Goal: Task Accomplishment & Management: Manage account settings

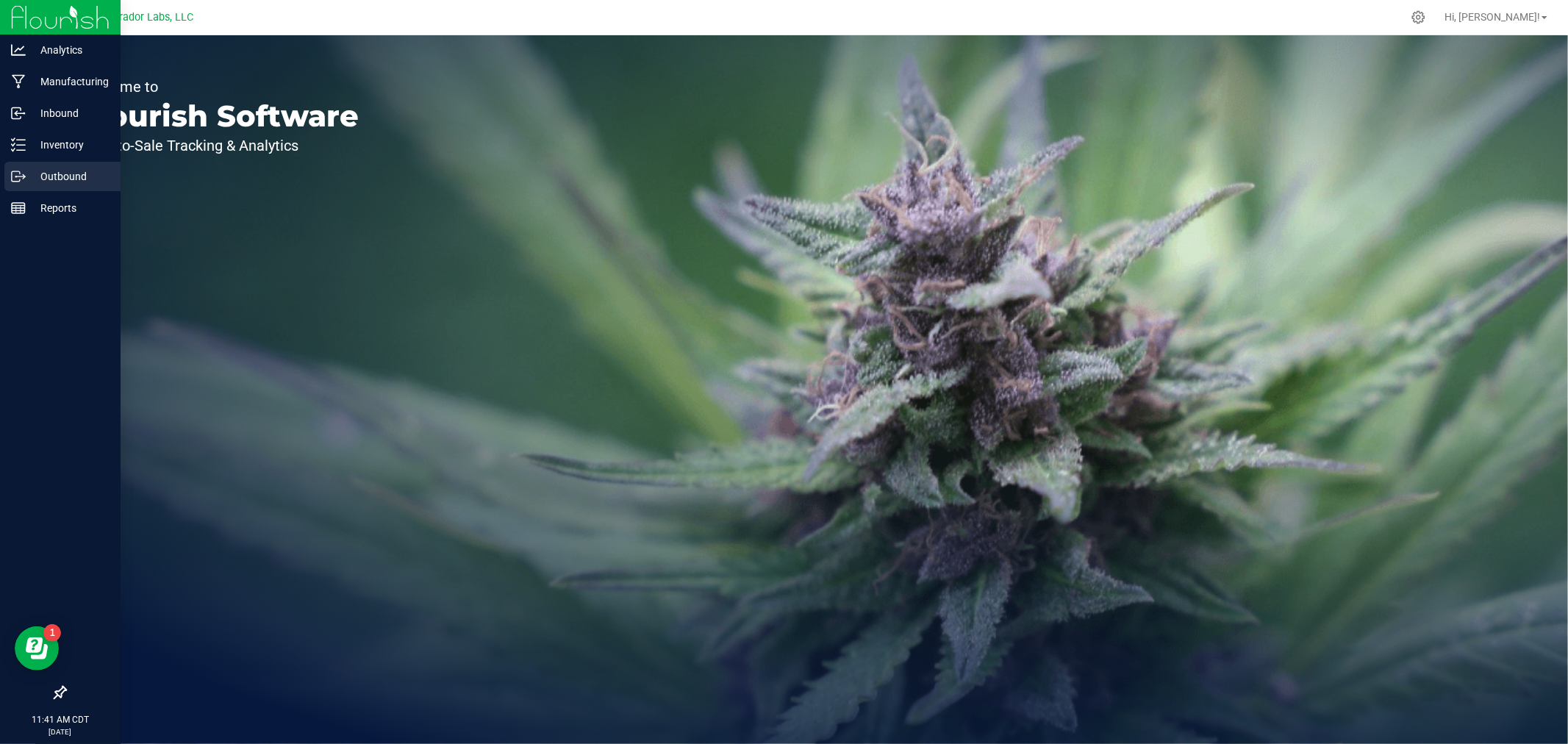
click at [46, 171] on p "Outbound" at bounding box center [70, 176] width 88 height 18
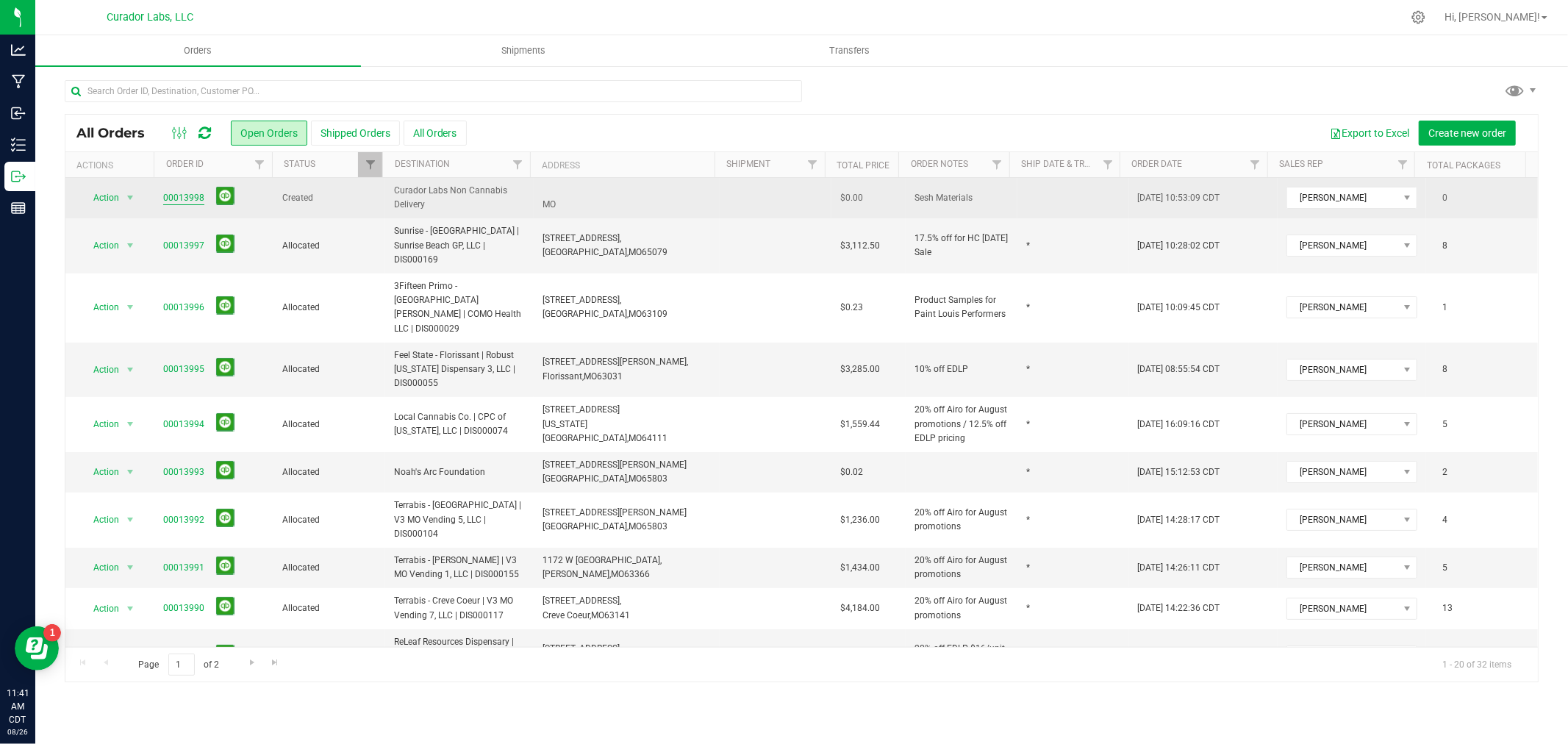
click at [180, 195] on link "00013998" at bounding box center [183, 198] width 41 height 14
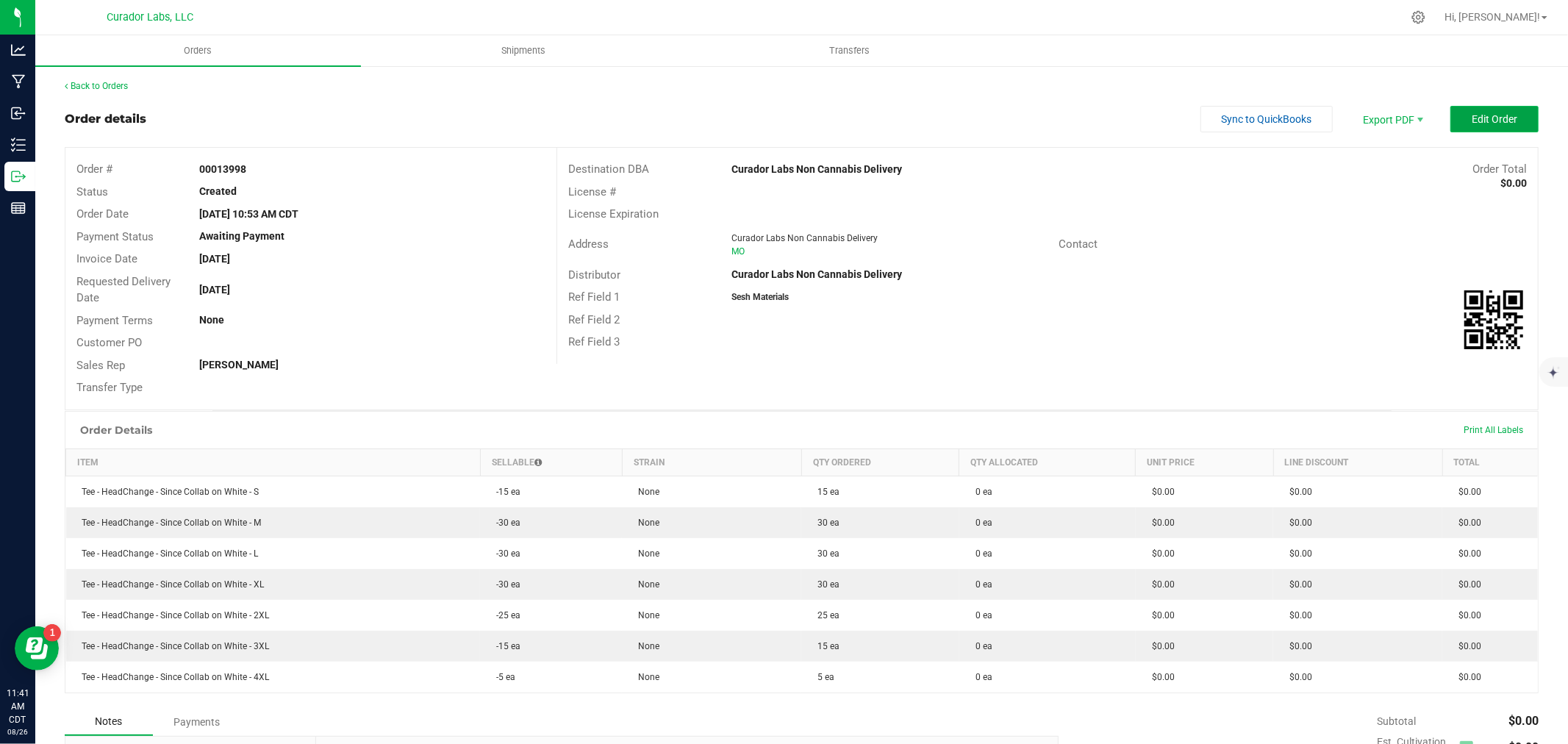
click at [1490, 113] on span "Edit Order" at bounding box center [1494, 119] width 45 height 12
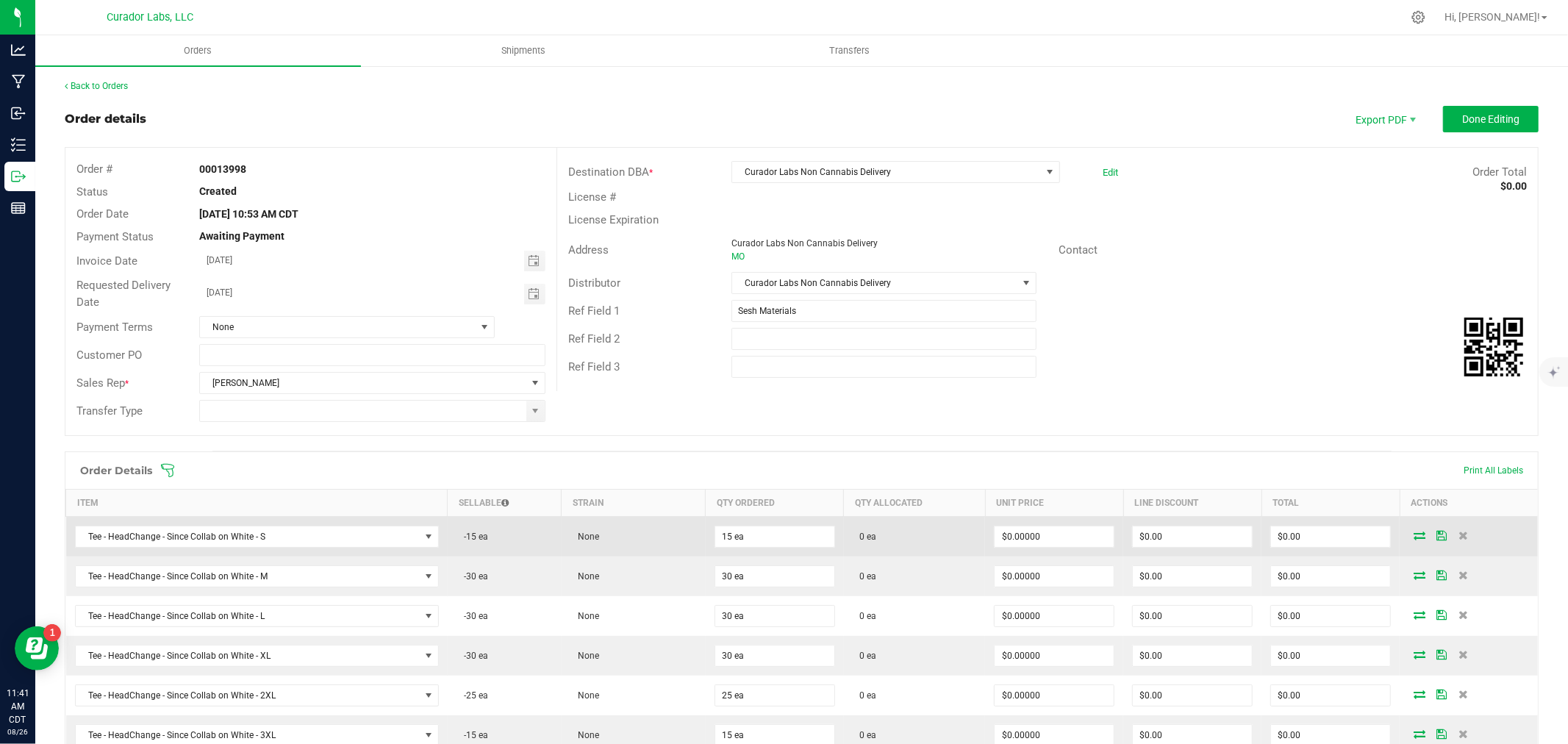
click at [1414, 535] on icon at bounding box center [1420, 534] width 12 height 9
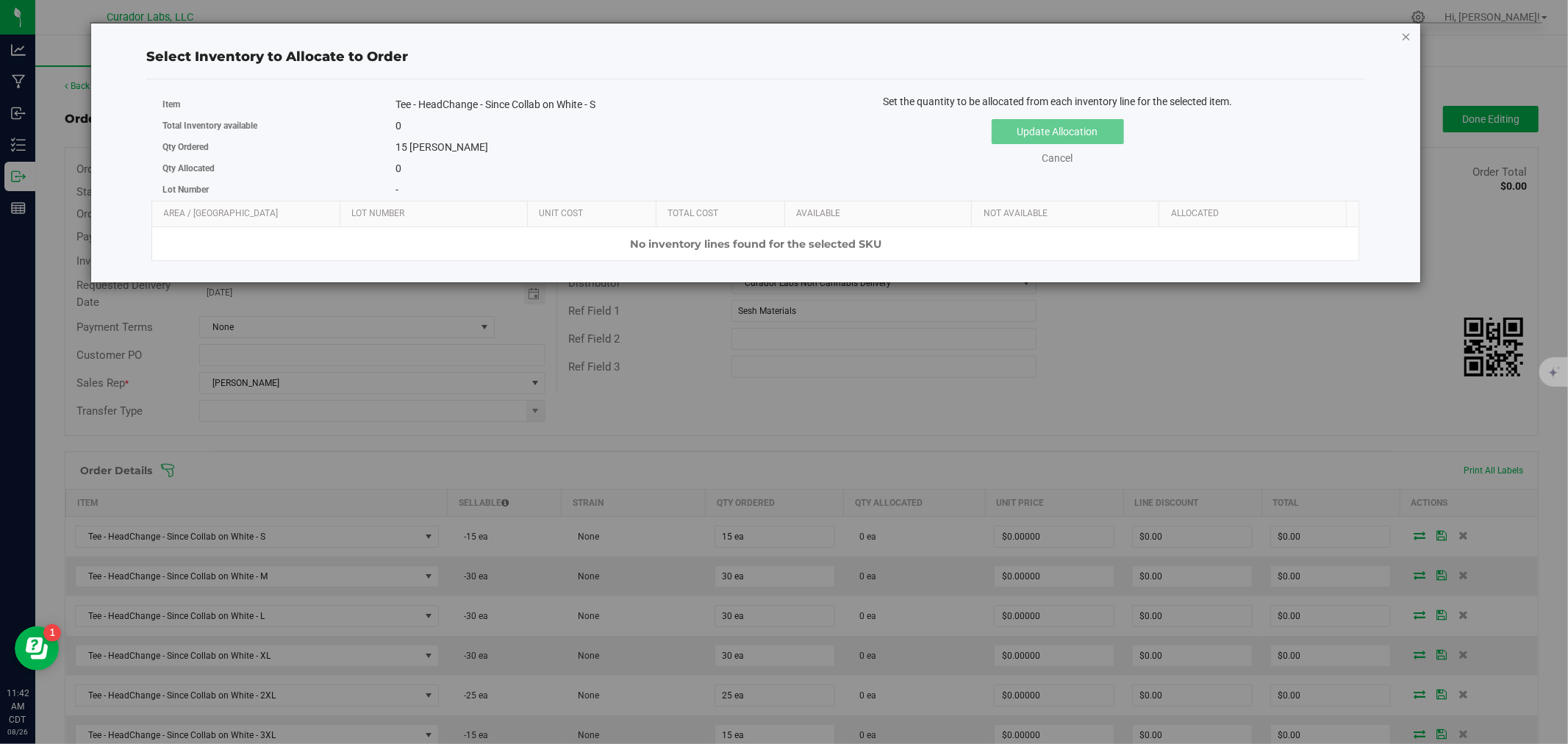
click at [1409, 36] on icon "button" at bounding box center [1406, 36] width 10 height 18
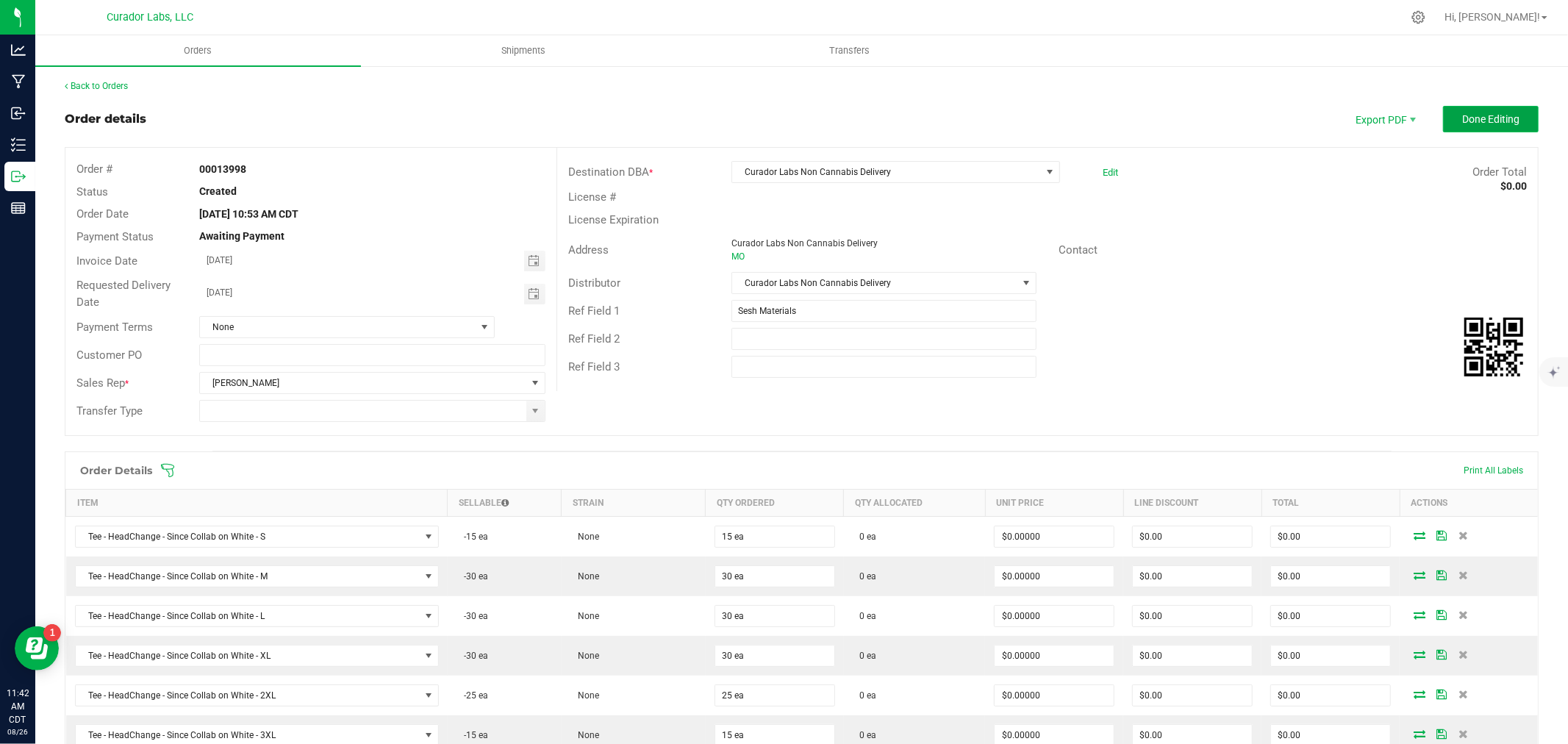
click at [1462, 122] on span "Done Editing" at bounding box center [1491, 119] width 57 height 12
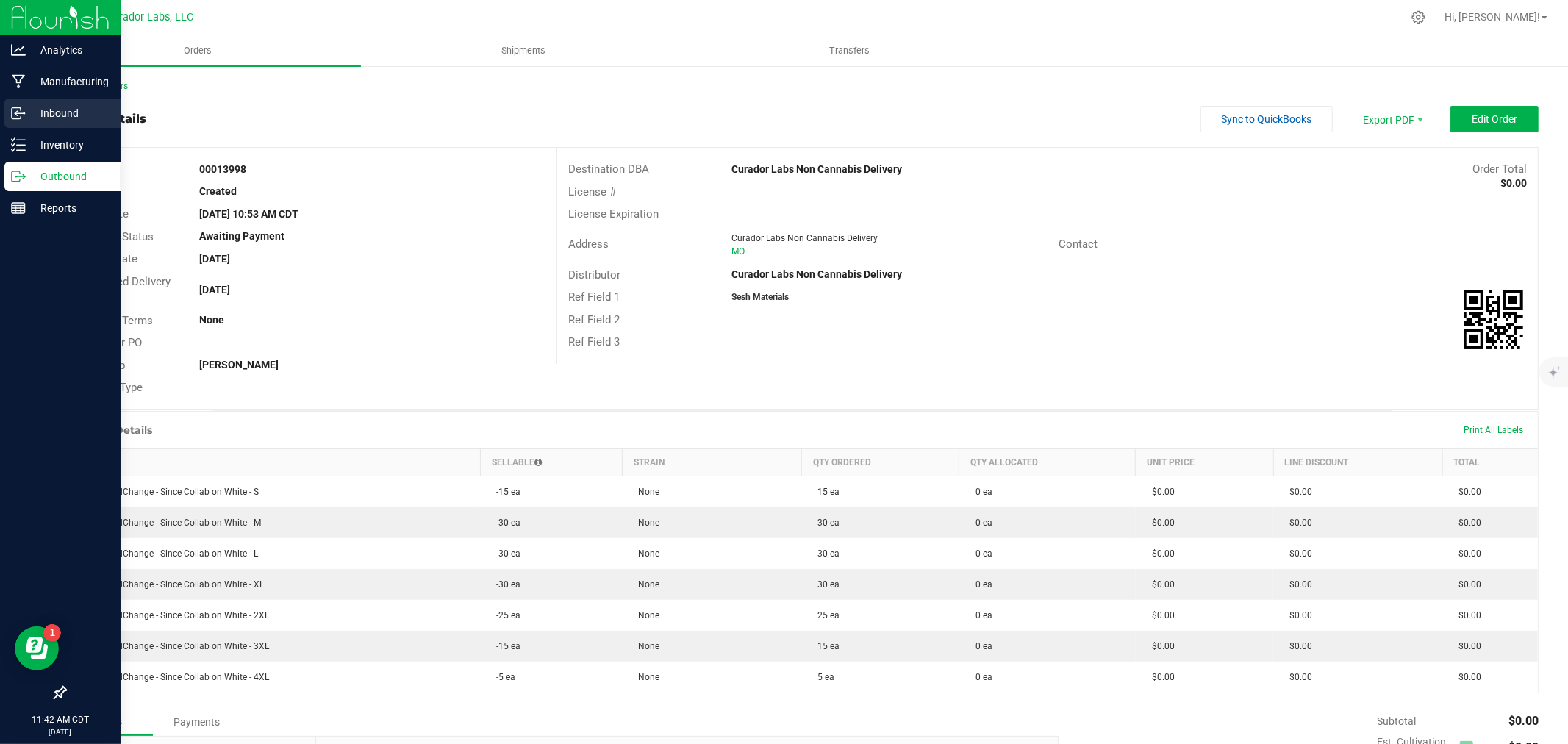
click at [27, 106] on p "Inbound" at bounding box center [70, 113] width 88 height 18
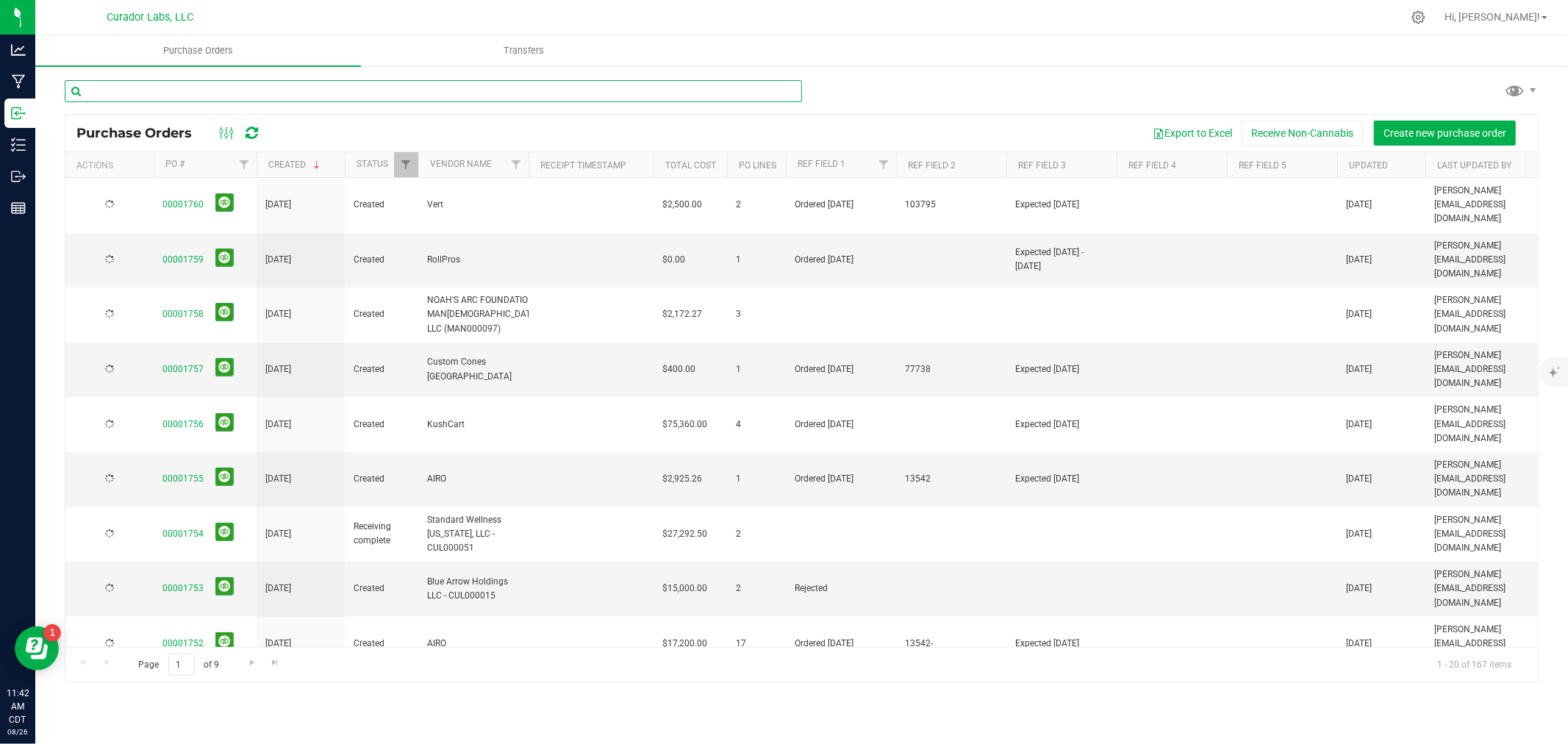
click at [157, 88] on input "text" at bounding box center [433, 91] width 737 height 22
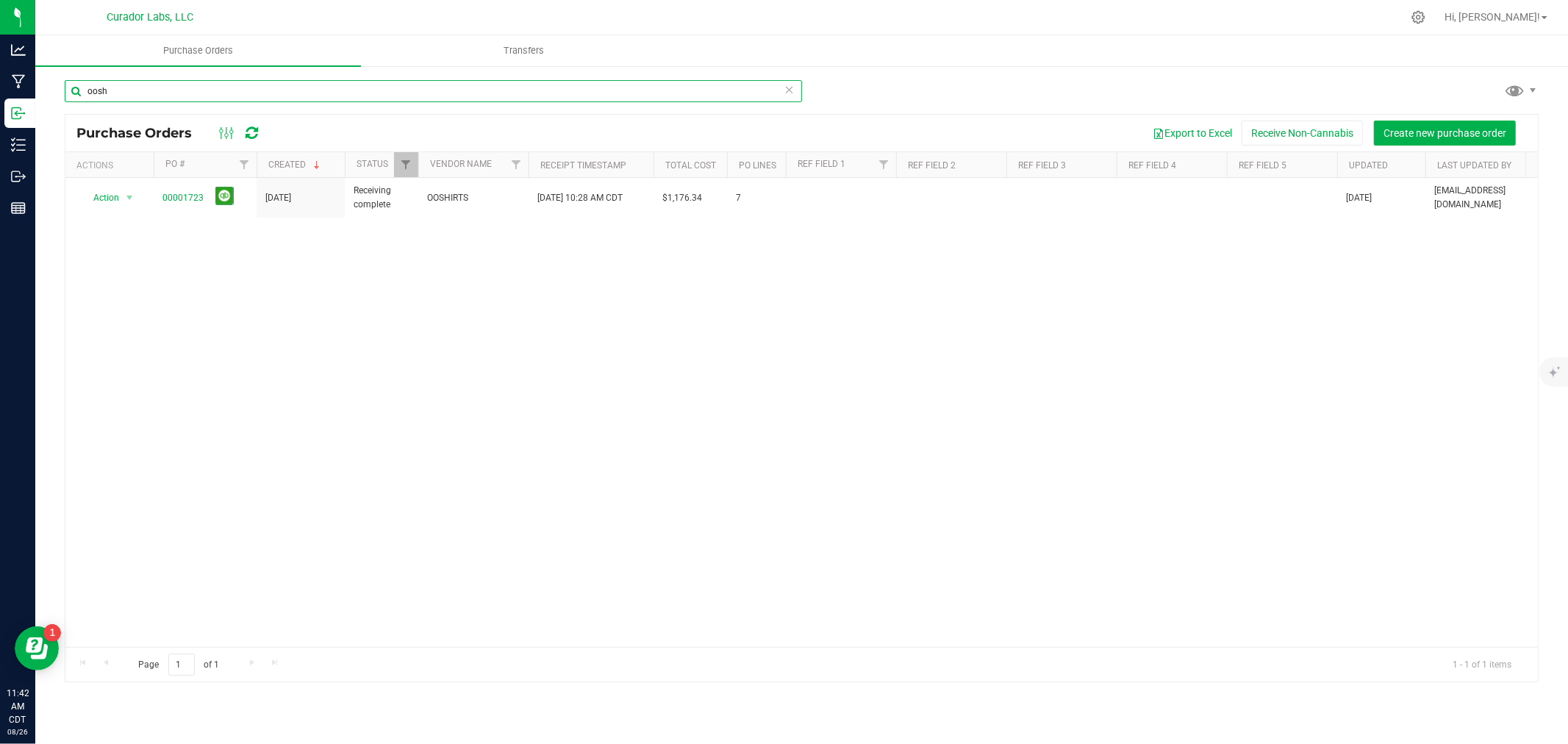
type input "oosh"
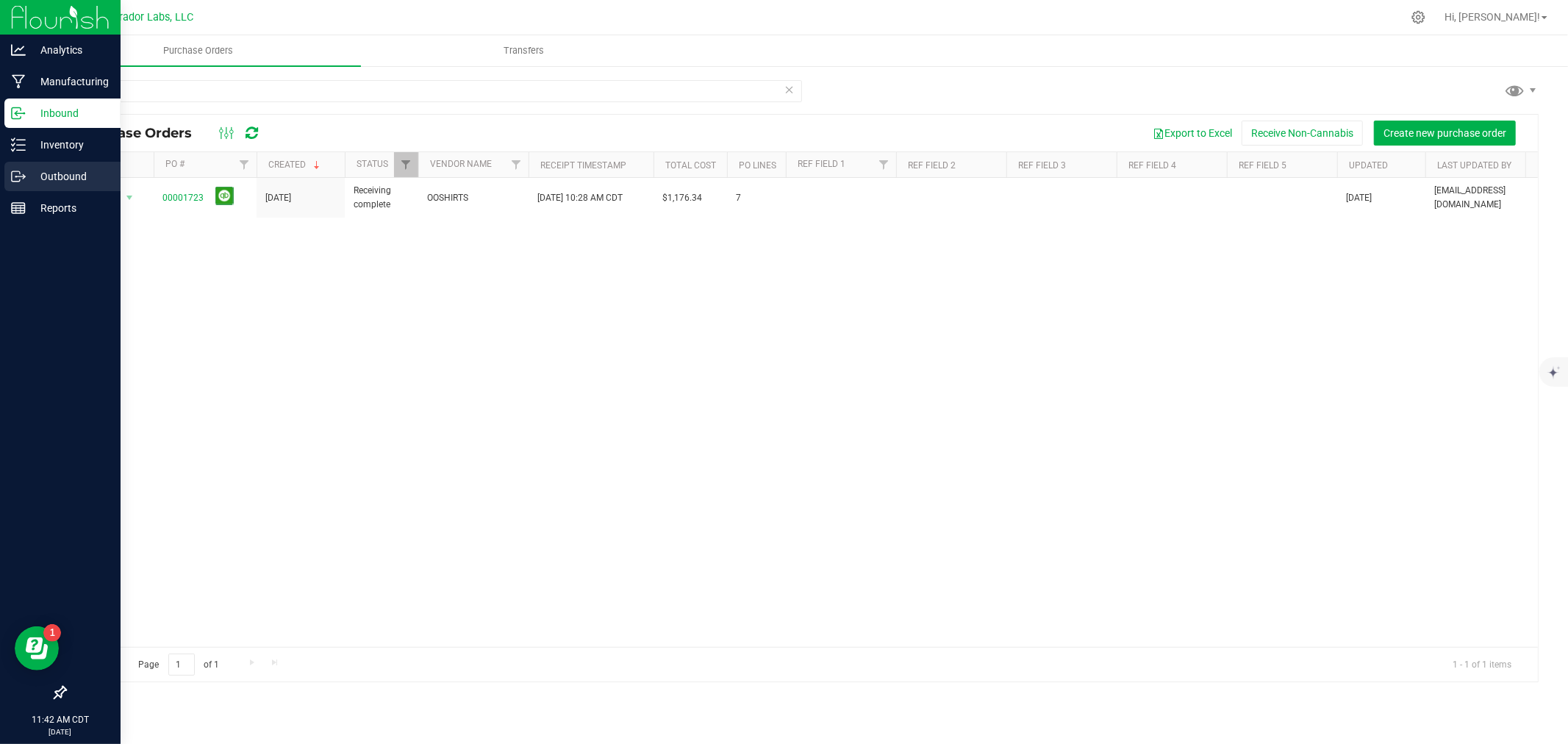
click at [19, 186] on div "Outbound" at bounding box center [62, 176] width 116 height 29
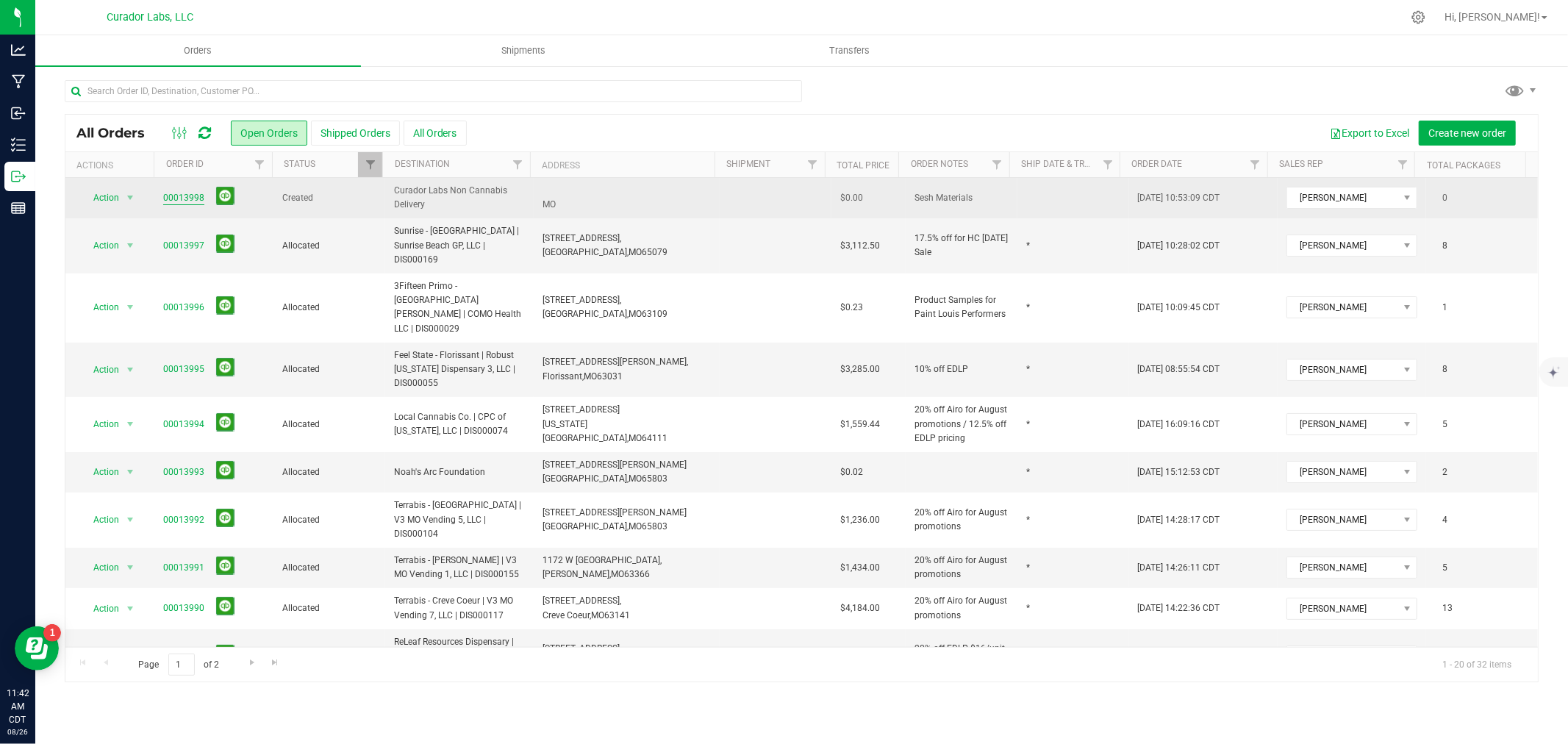
click at [197, 196] on link "00013998" at bounding box center [183, 198] width 41 height 14
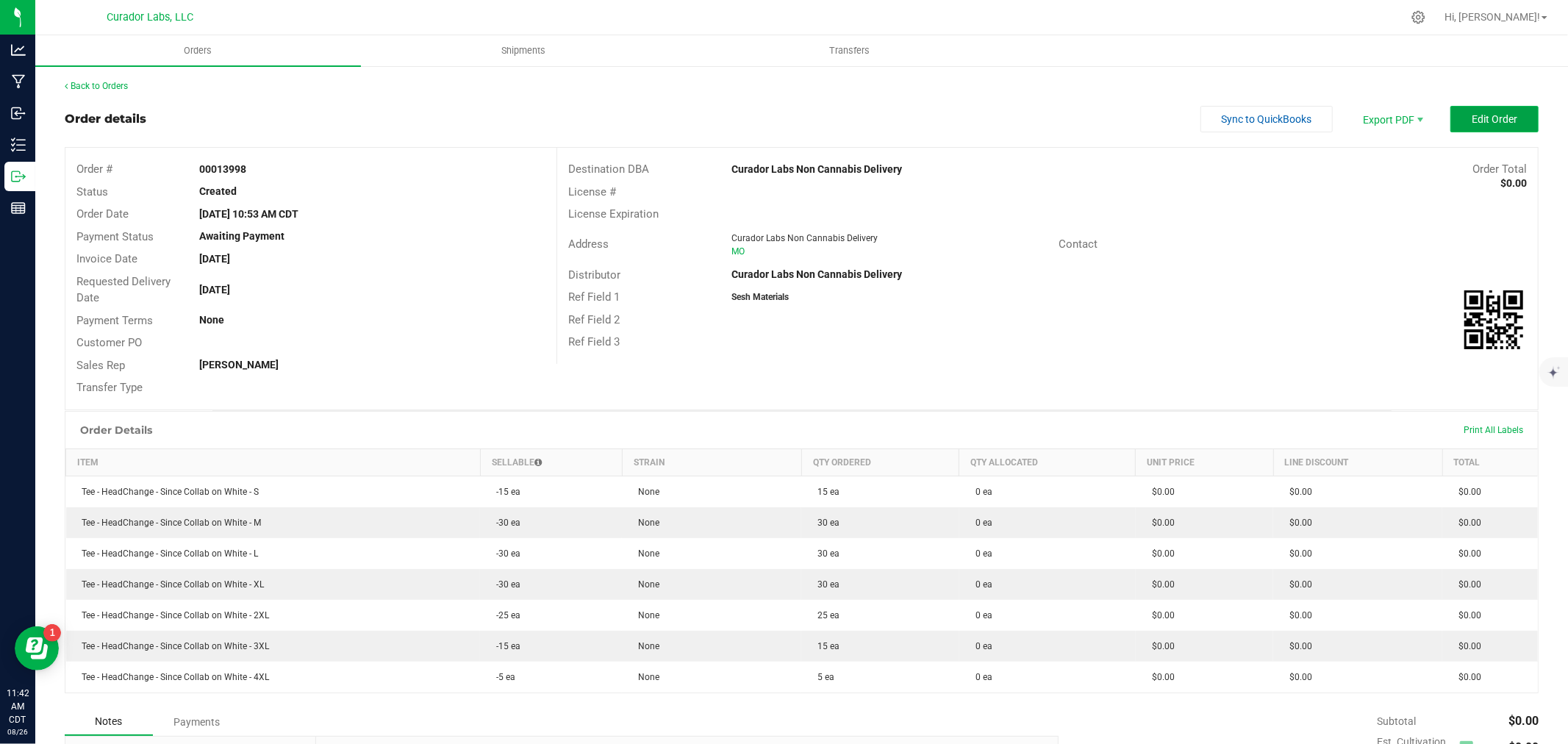
click at [1458, 126] on button "Edit Order" at bounding box center [1494, 119] width 88 height 26
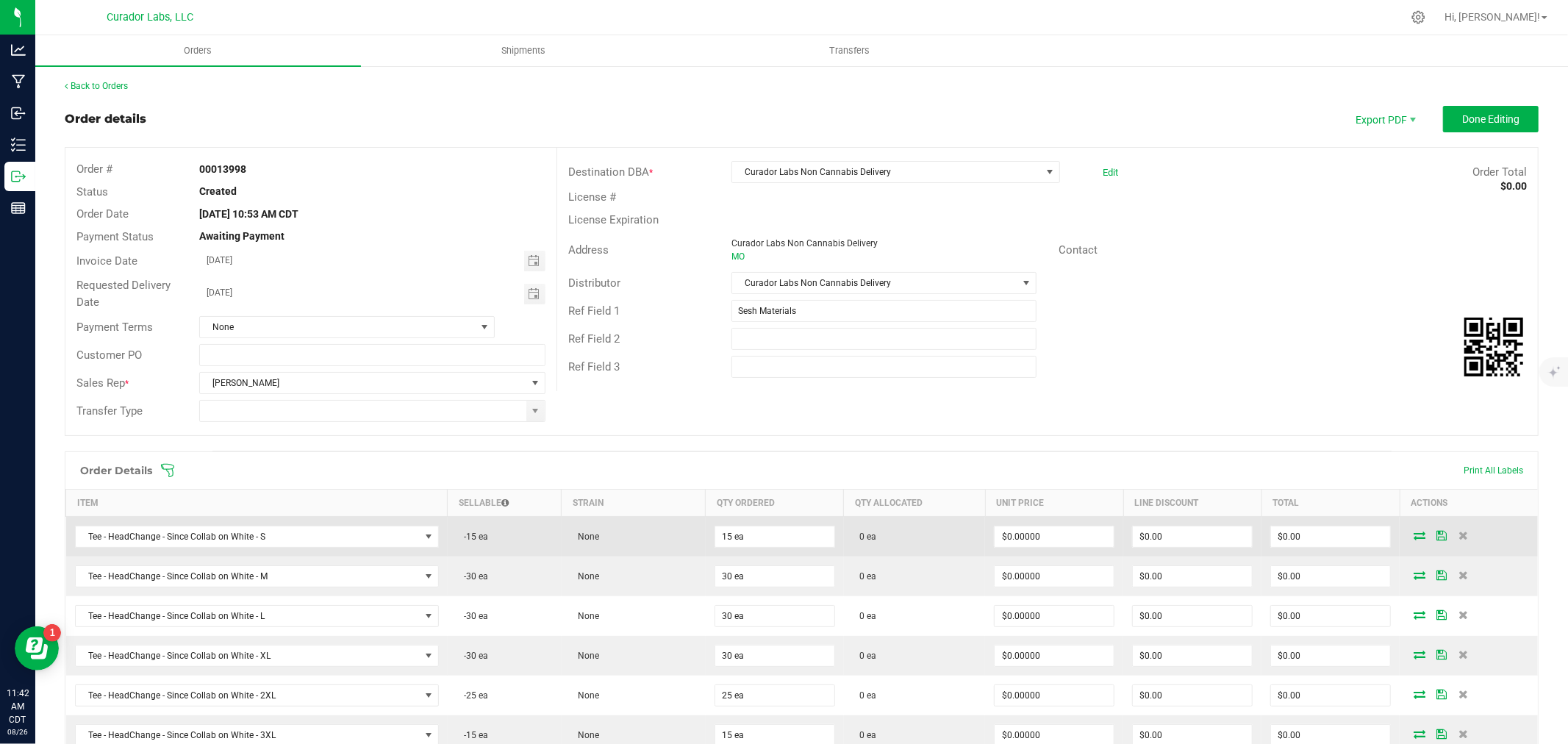
click at [1414, 535] on icon at bounding box center [1420, 534] width 12 height 9
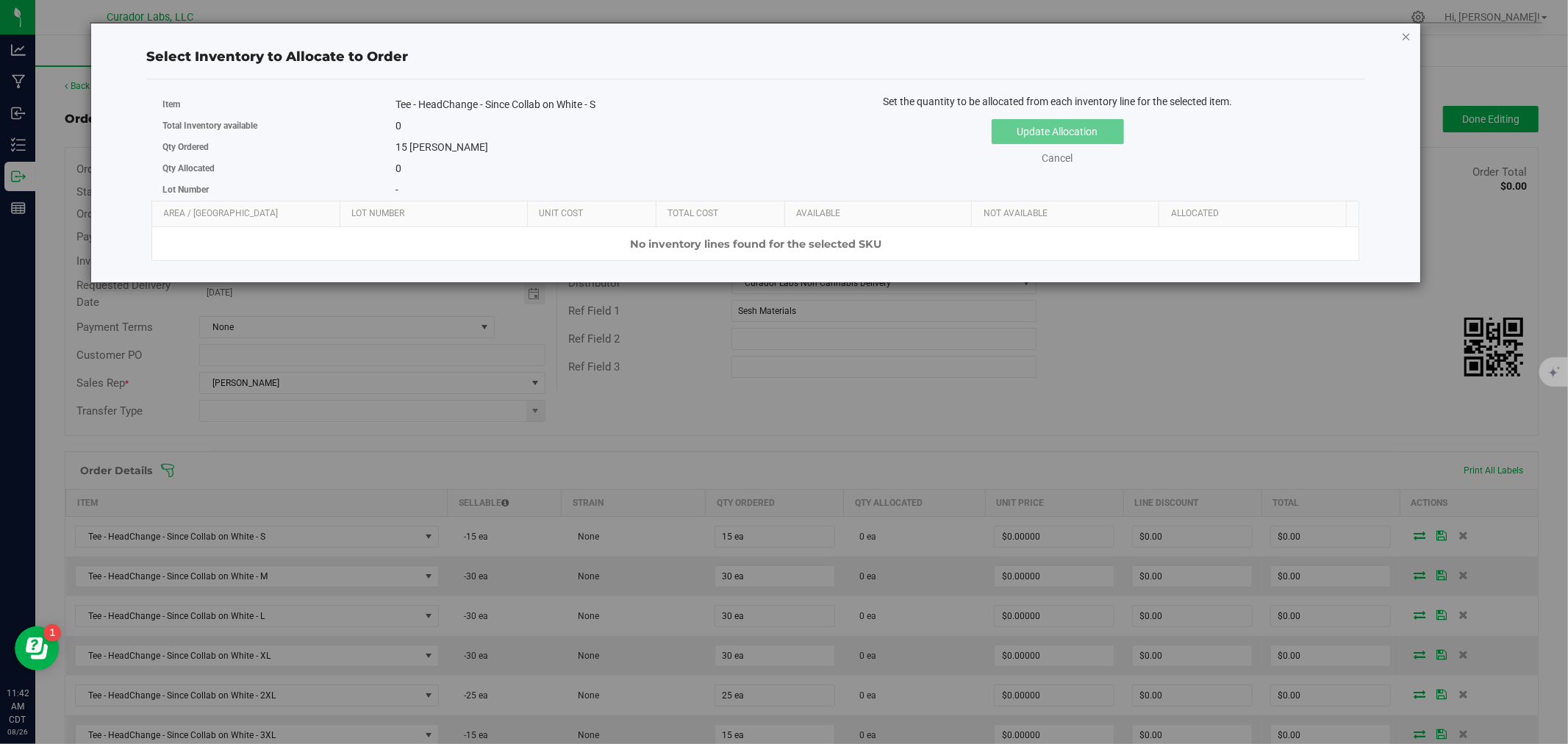
click at [1407, 35] on icon "button" at bounding box center [1406, 36] width 10 height 18
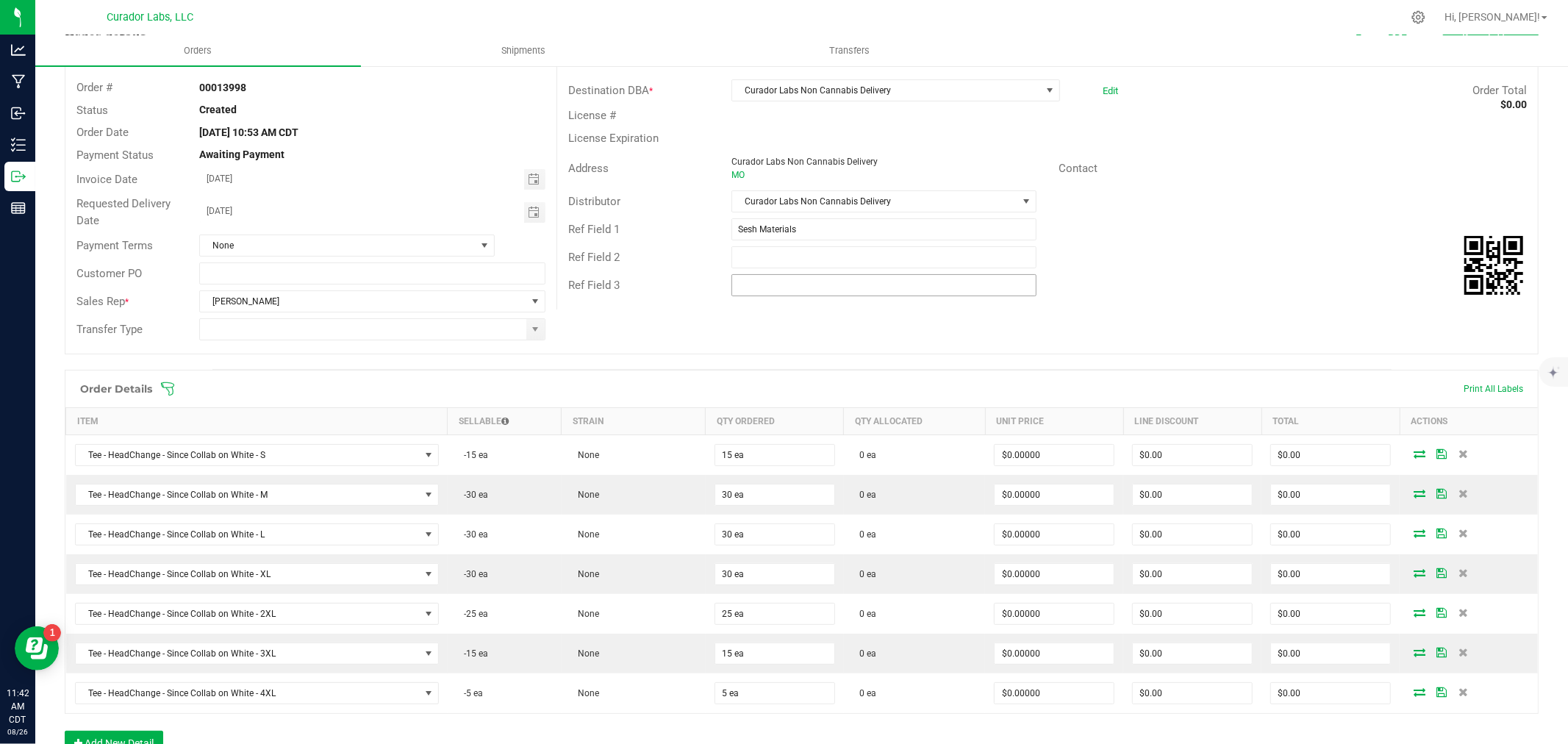
scroll to position [163, 0]
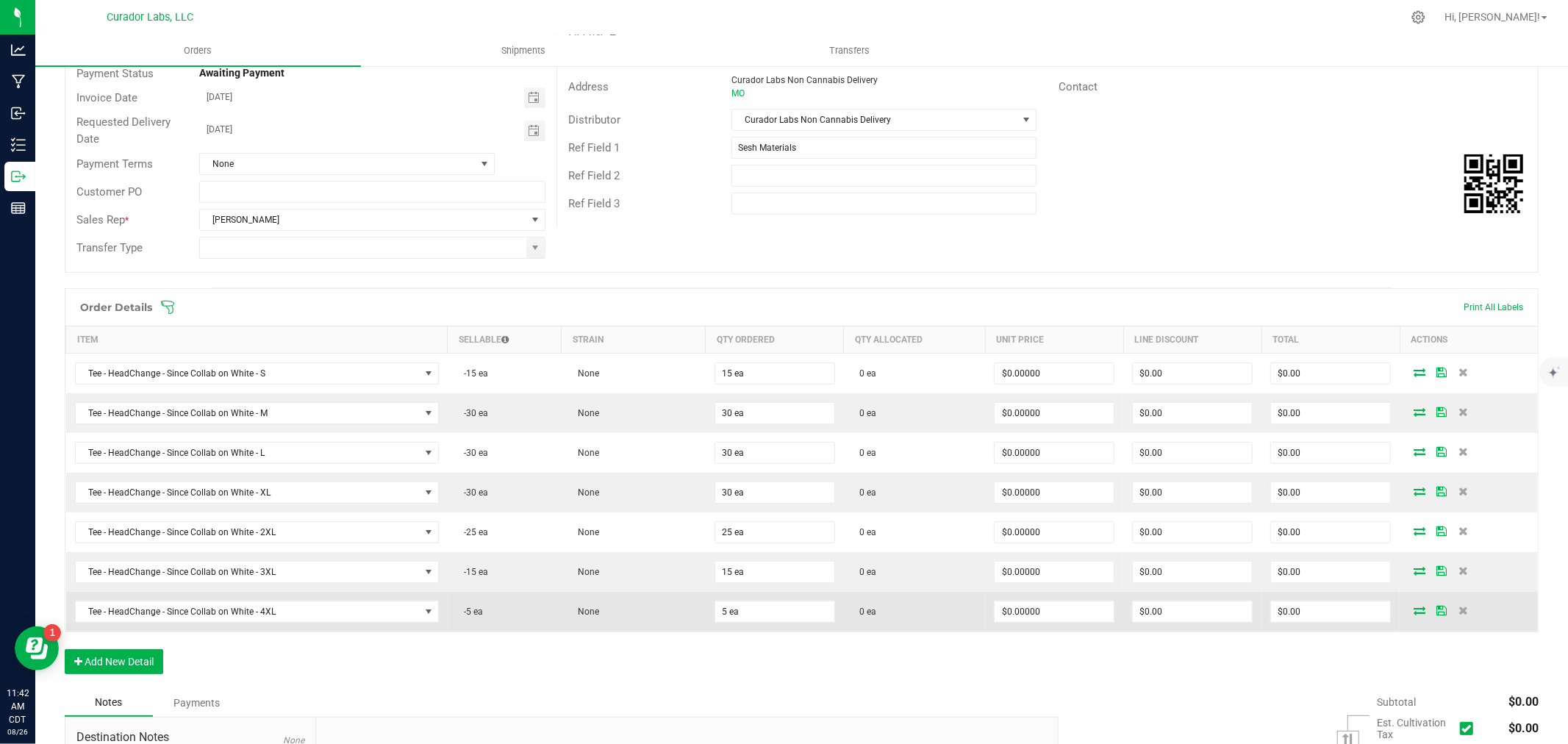
click at [1414, 611] on icon at bounding box center [1420, 610] width 12 height 9
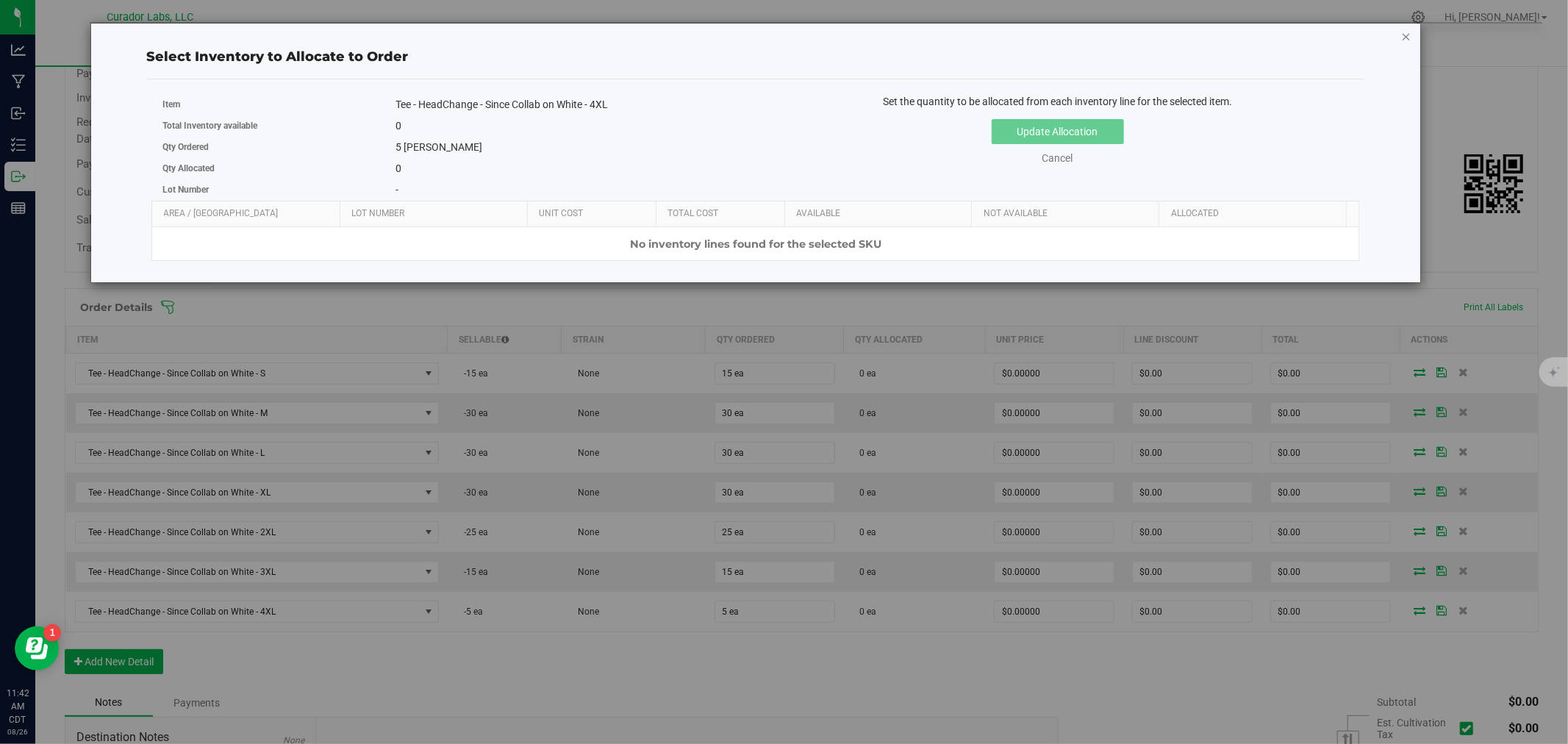
click at [1403, 36] on icon "button" at bounding box center [1406, 36] width 10 height 18
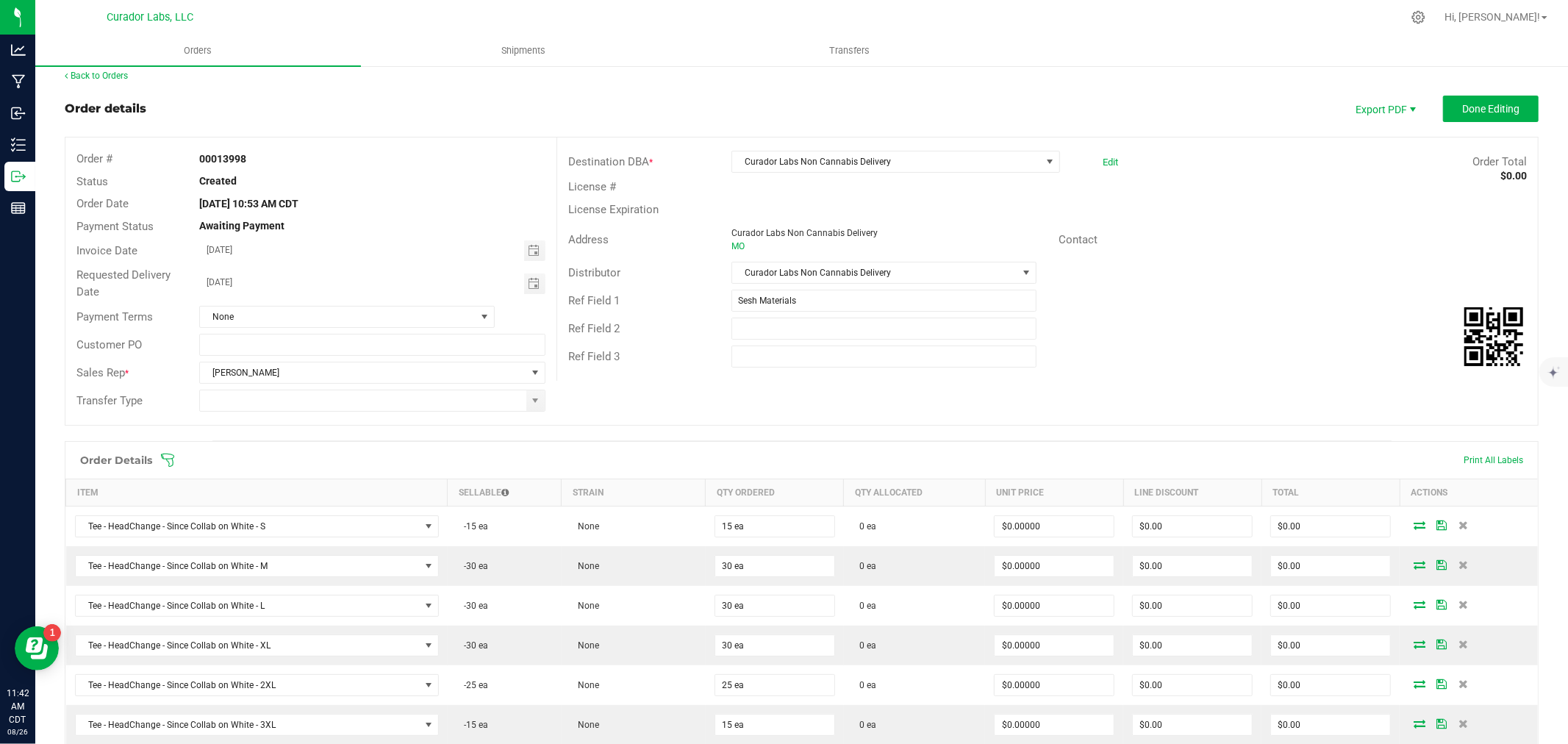
scroll to position [0, 0]
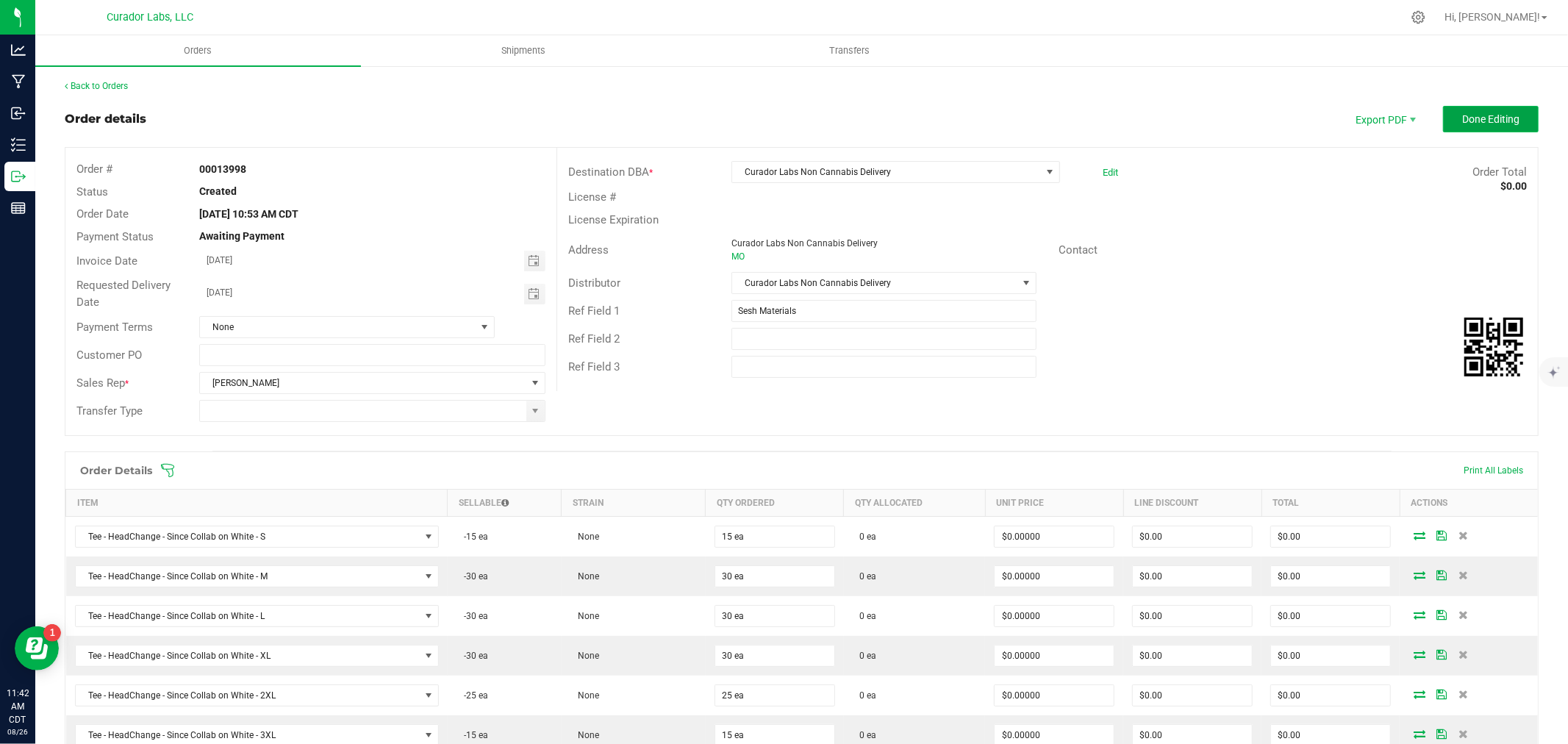
click at [1467, 126] on button "Done Editing" at bounding box center [1491, 119] width 95 height 26
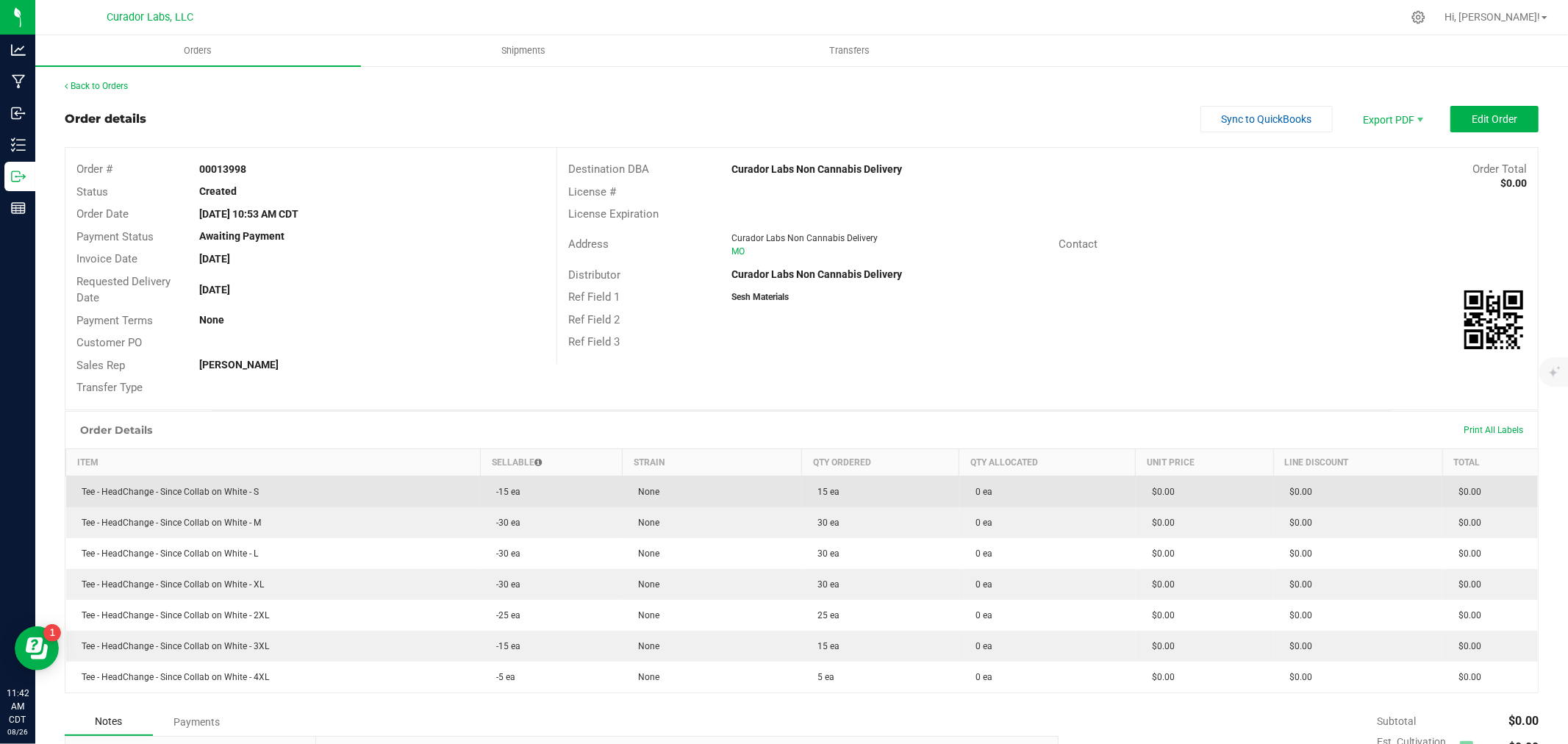
drag, startPoint x: 295, startPoint y: 497, endPoint x: 83, endPoint y: 493, distance: 212.0
click at [83, 493] on td "Tee - HeadChange - Since Collab on White - S" at bounding box center [273, 491] width 415 height 31
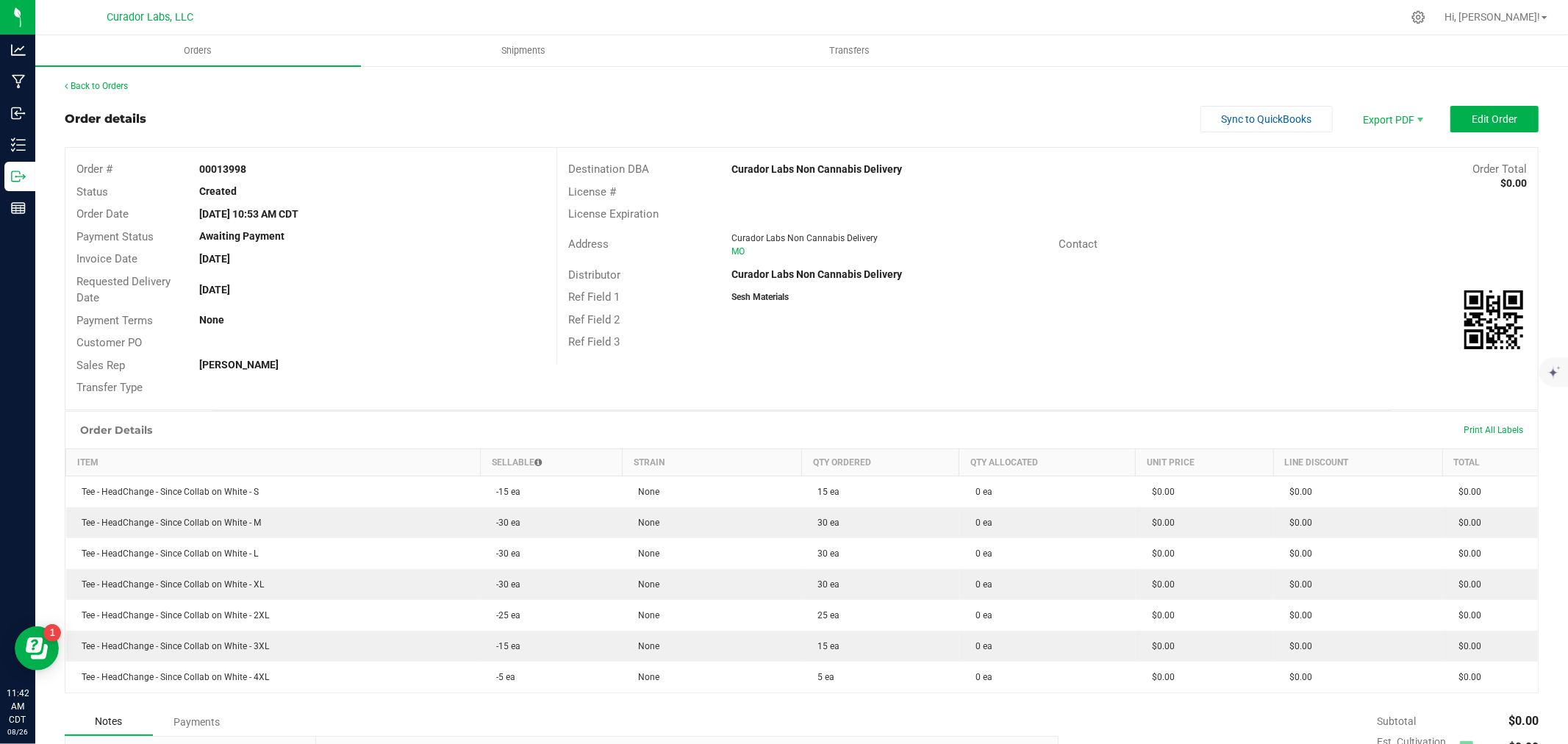
copy span "Tee - HeadChange - Since Collab on White - S"
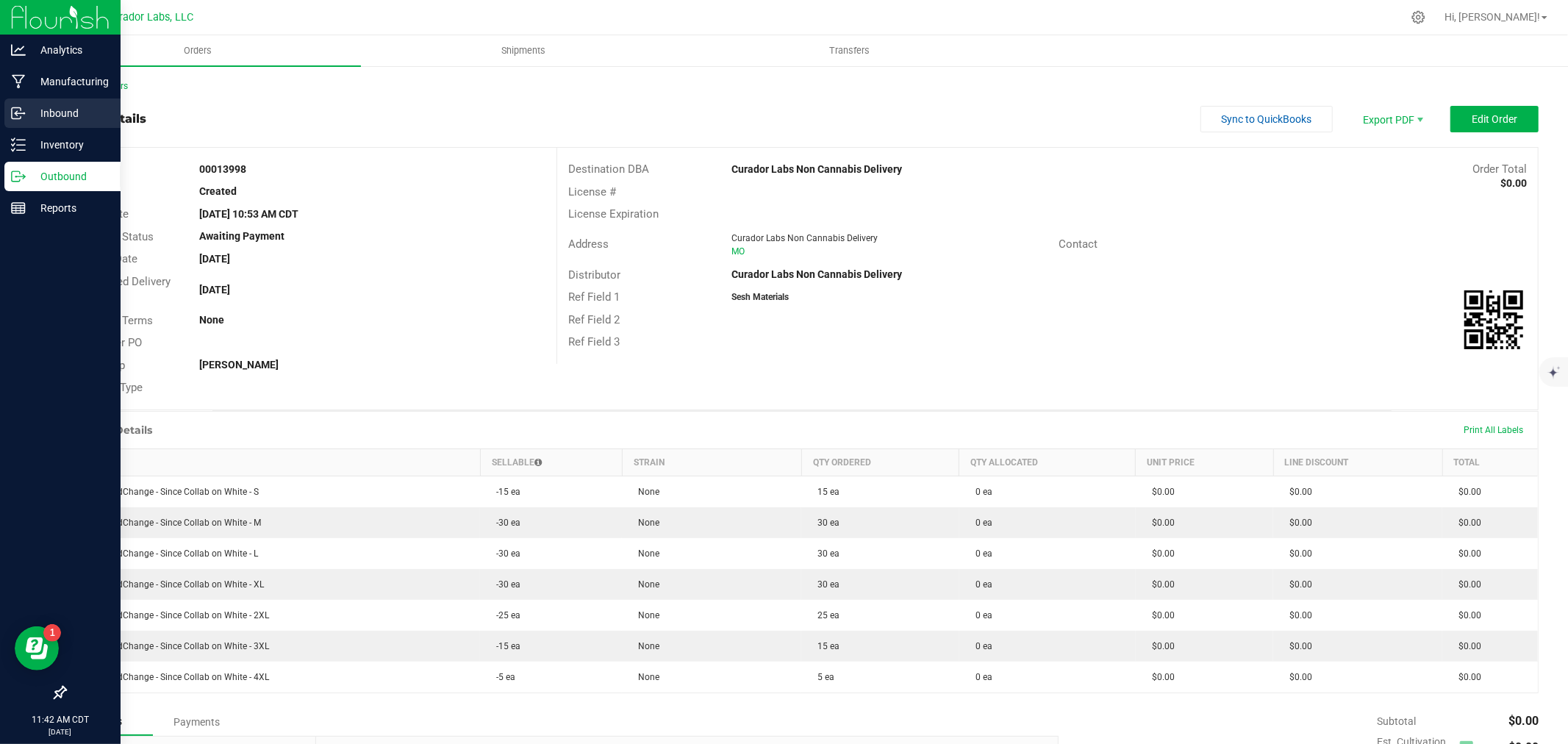
click at [27, 115] on p "Inbound" at bounding box center [70, 113] width 88 height 18
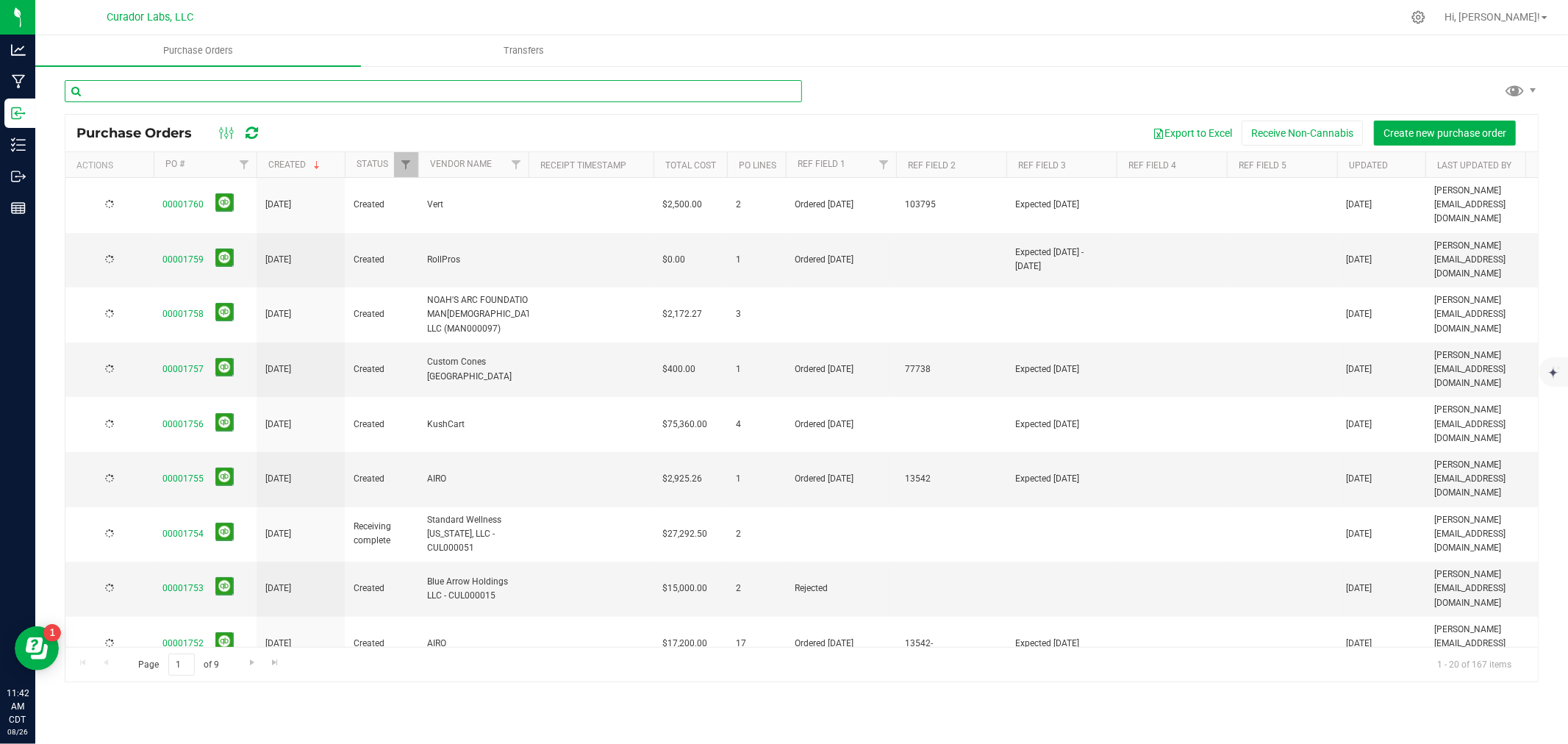
click at [173, 92] on input "text" at bounding box center [433, 91] width 737 height 22
paste input "Tee - HeadChange - Since Collab on White - S"
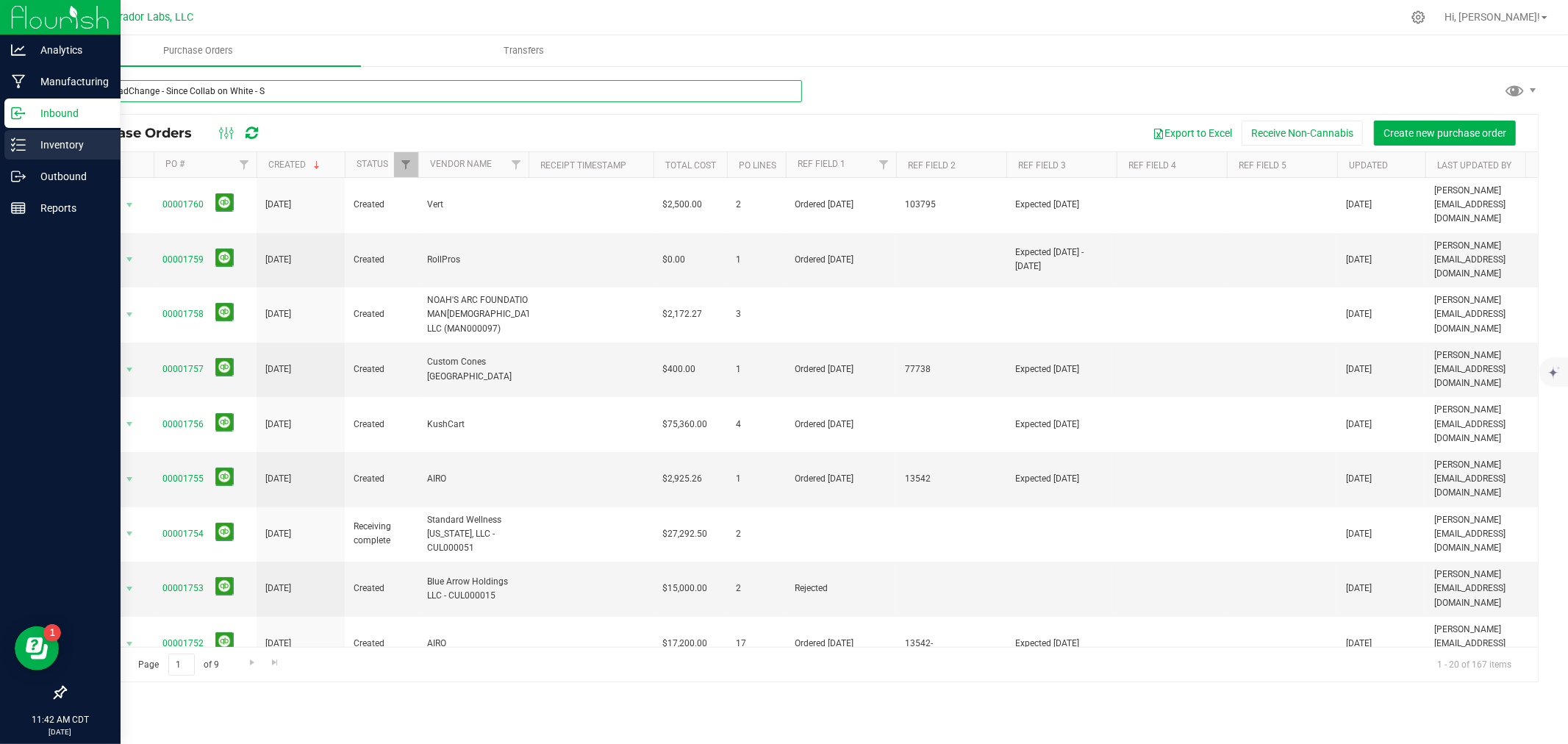
type input "Tee - HeadChange - Since Collab on White - S"
click at [12, 140] on icon at bounding box center [13, 139] width 3 height 2
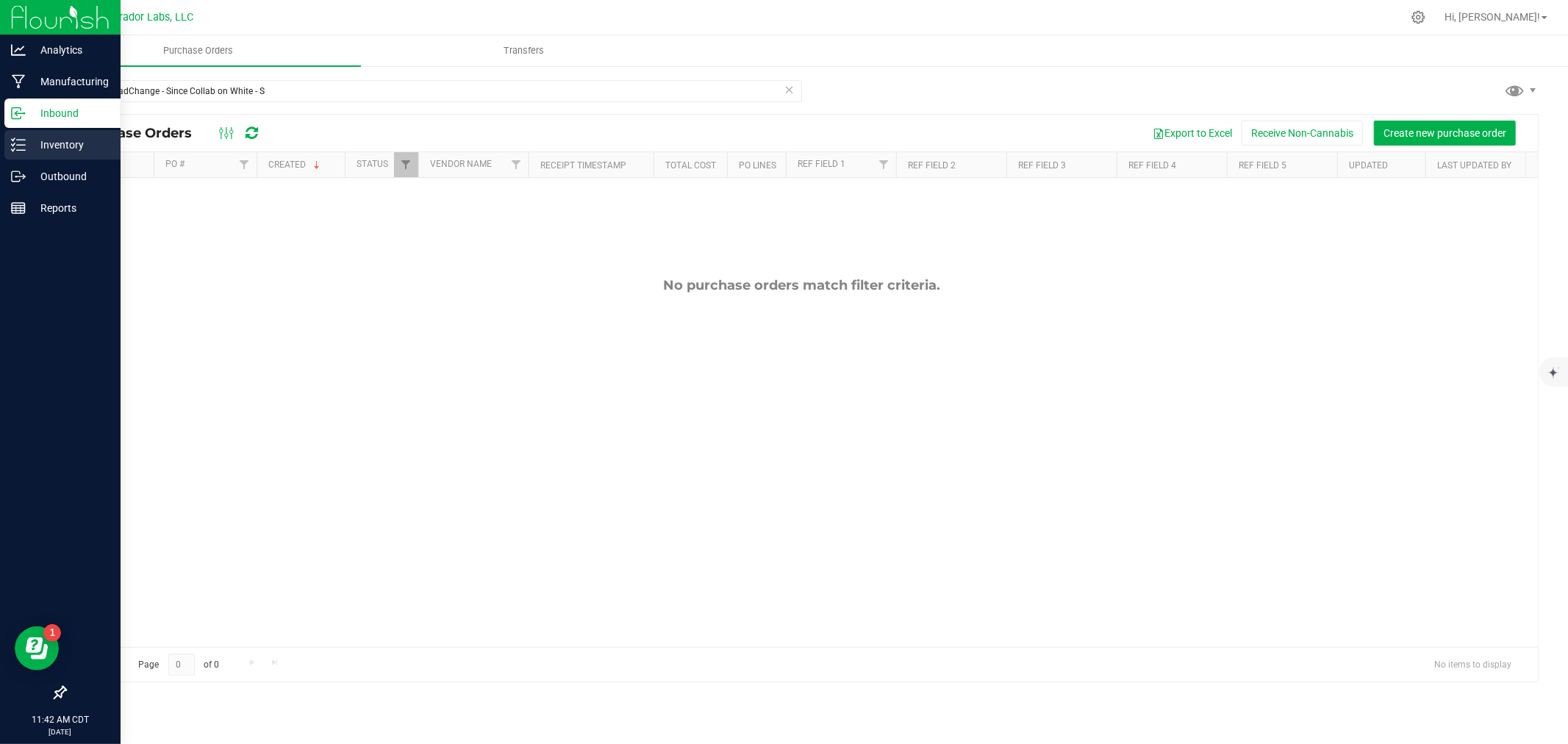
click at [12, 140] on icon at bounding box center [13, 139] width 3 height 2
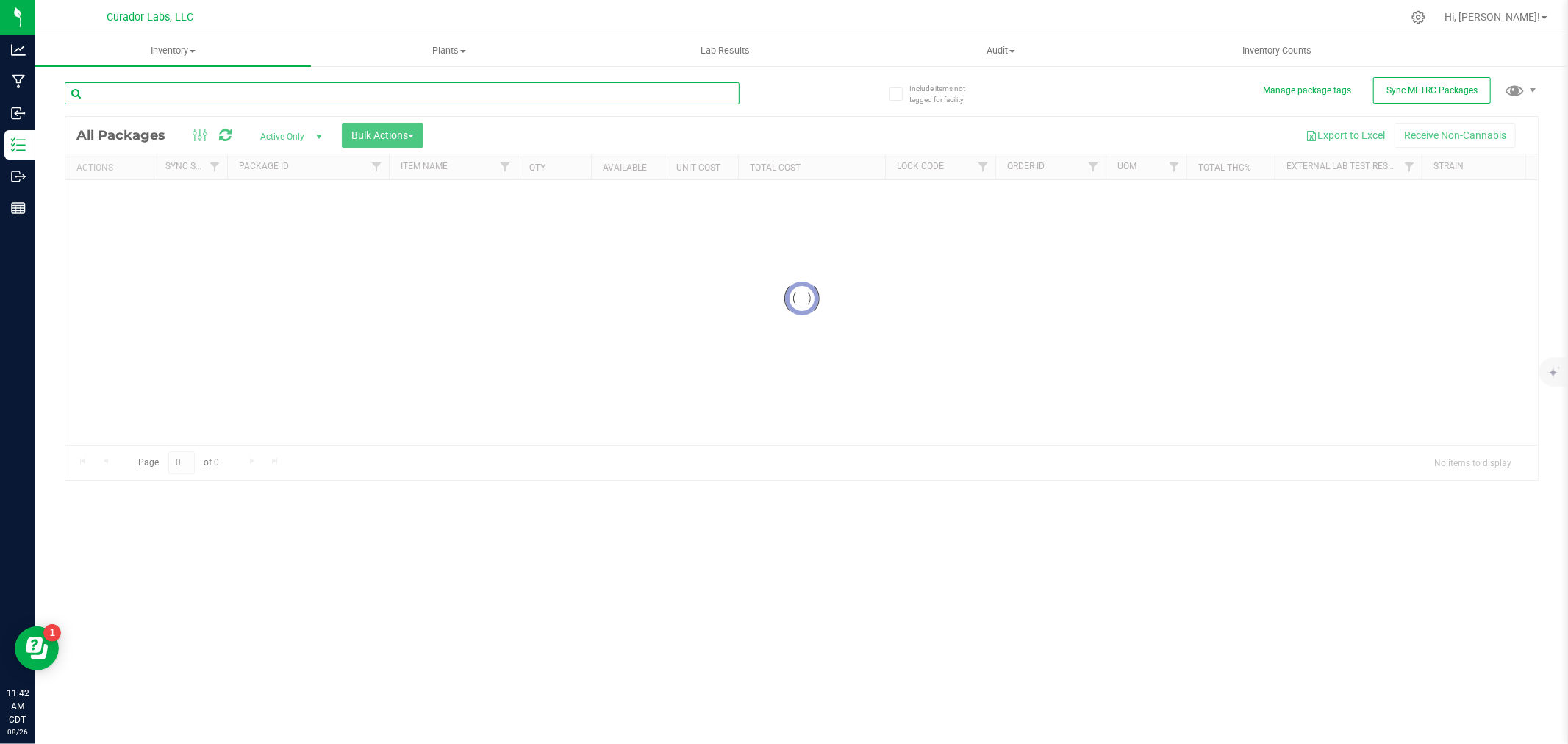
click at [188, 85] on input "text" at bounding box center [402, 93] width 675 height 22
click at [181, 53] on span "Inventory" at bounding box center [173, 50] width 276 height 13
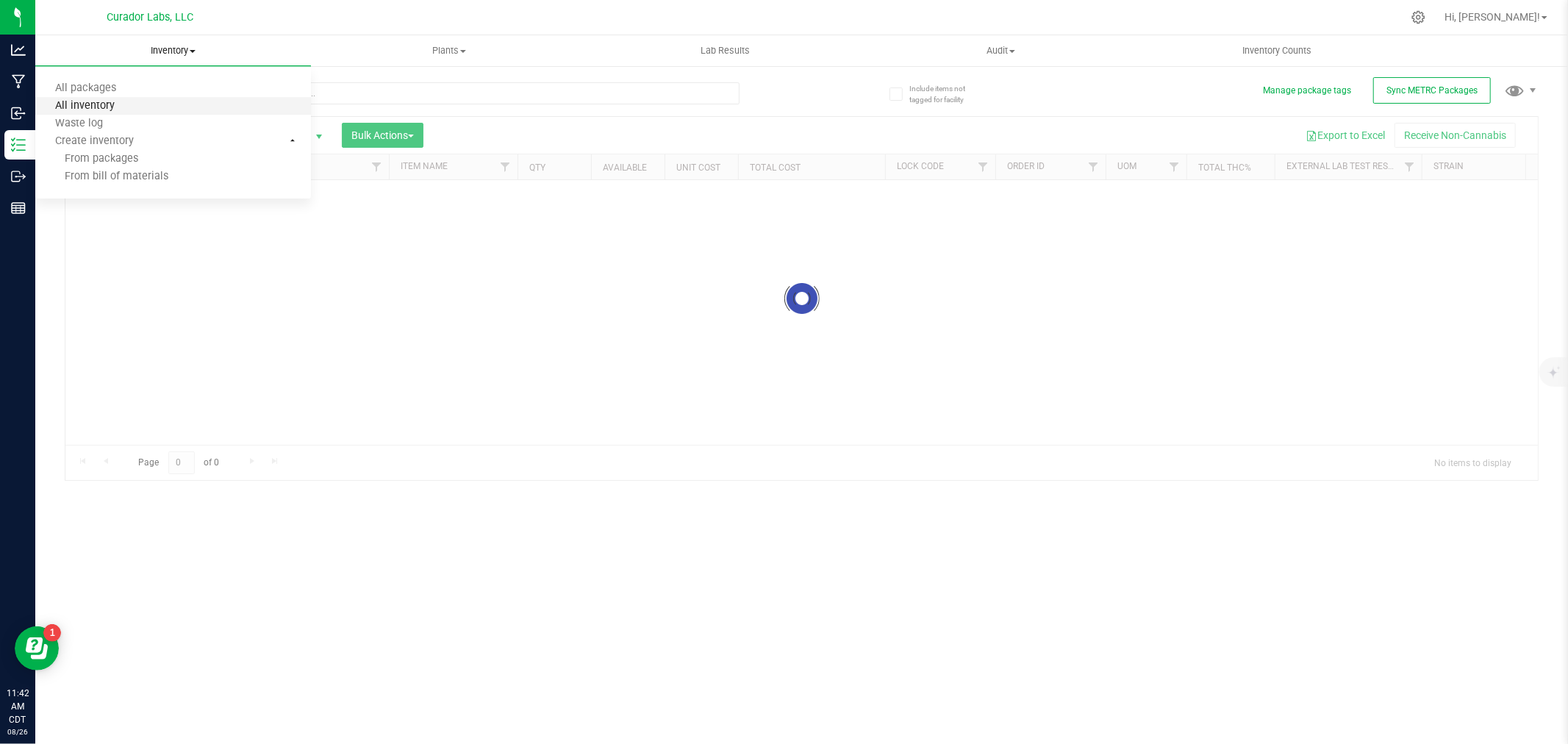
click at [110, 105] on span "All inventory" at bounding box center [84, 106] width 99 height 13
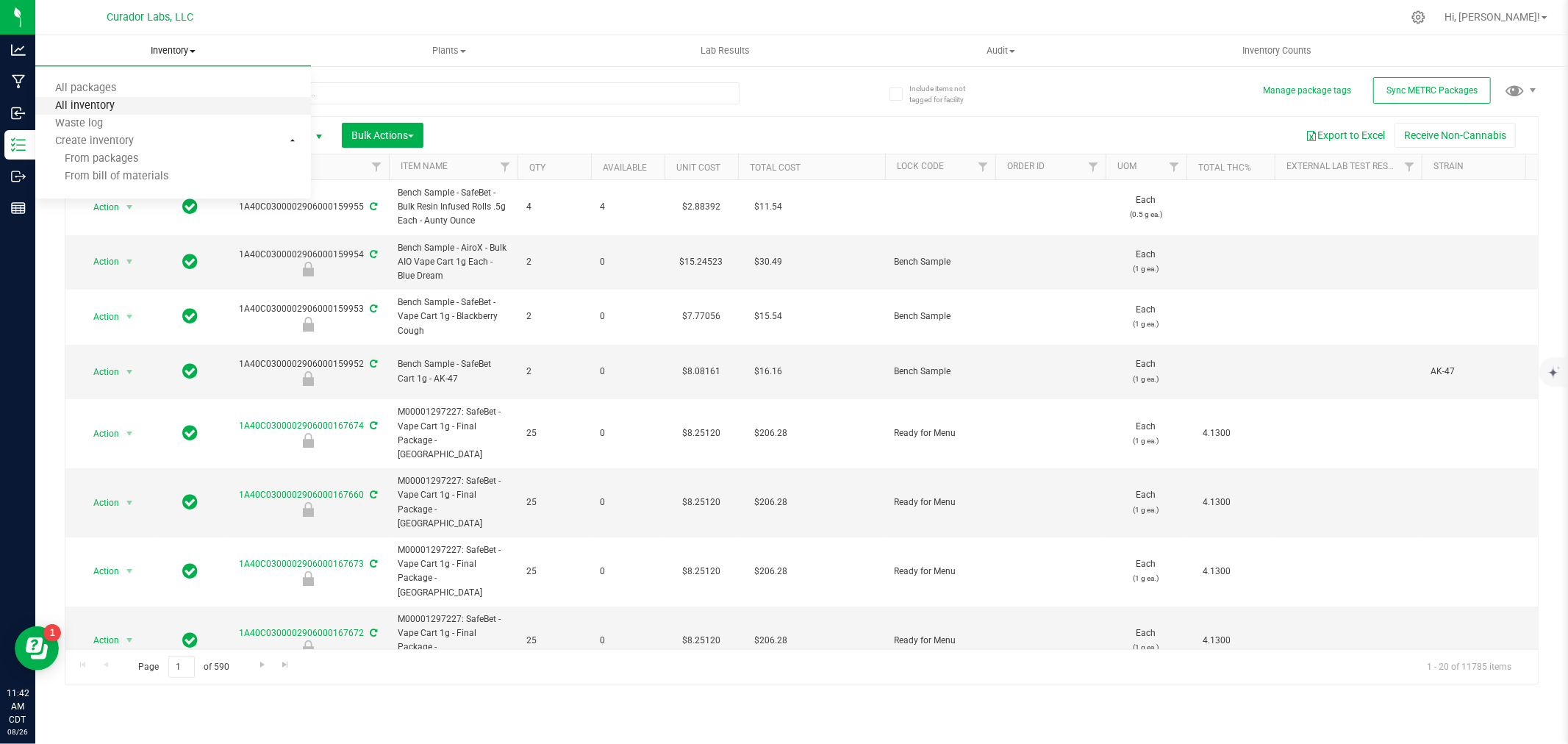
click at [110, 105] on span "All inventory" at bounding box center [84, 106] width 99 height 13
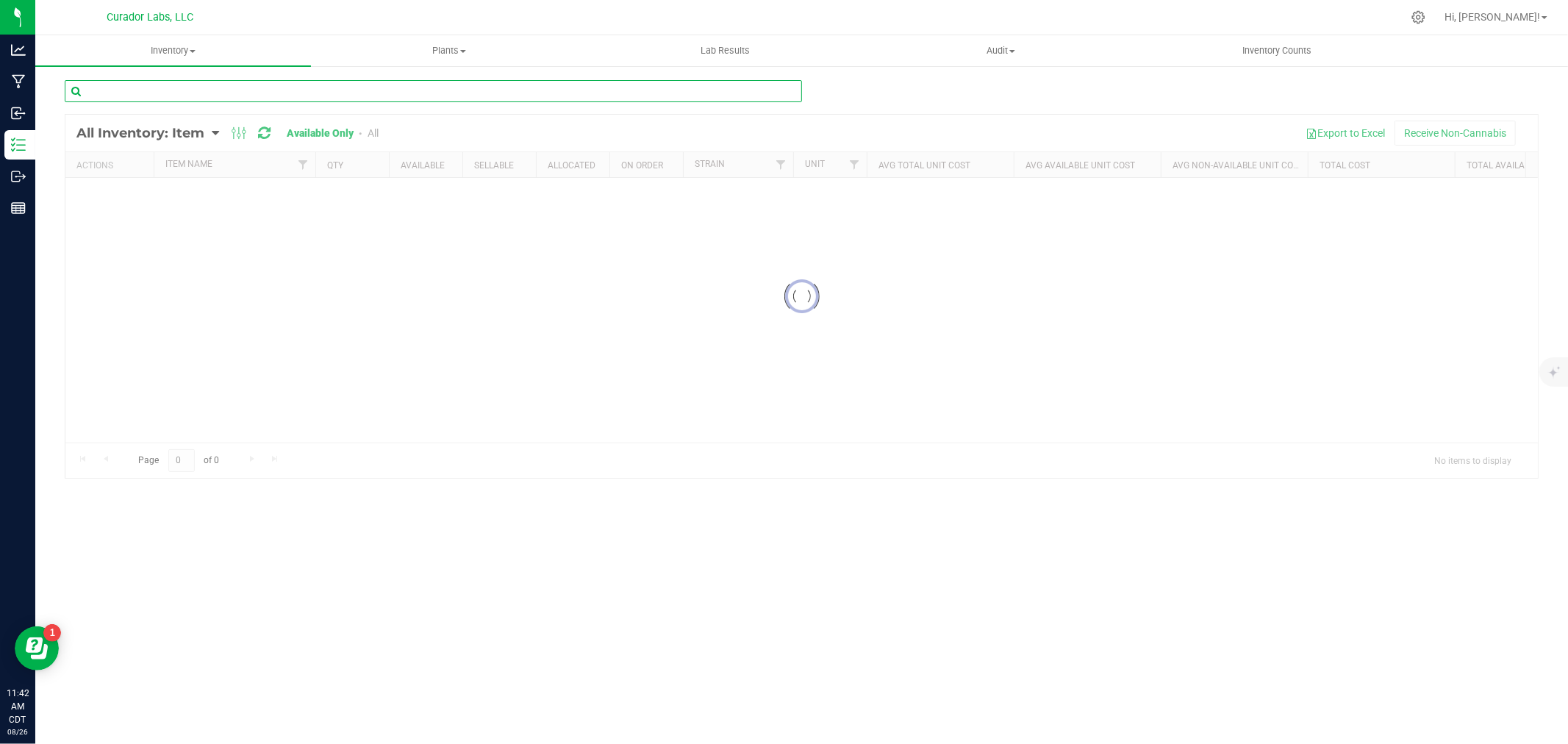
click at [138, 89] on input "text" at bounding box center [433, 91] width 737 height 22
paste input "Tee - HeadChange - Since Collab on White - S"
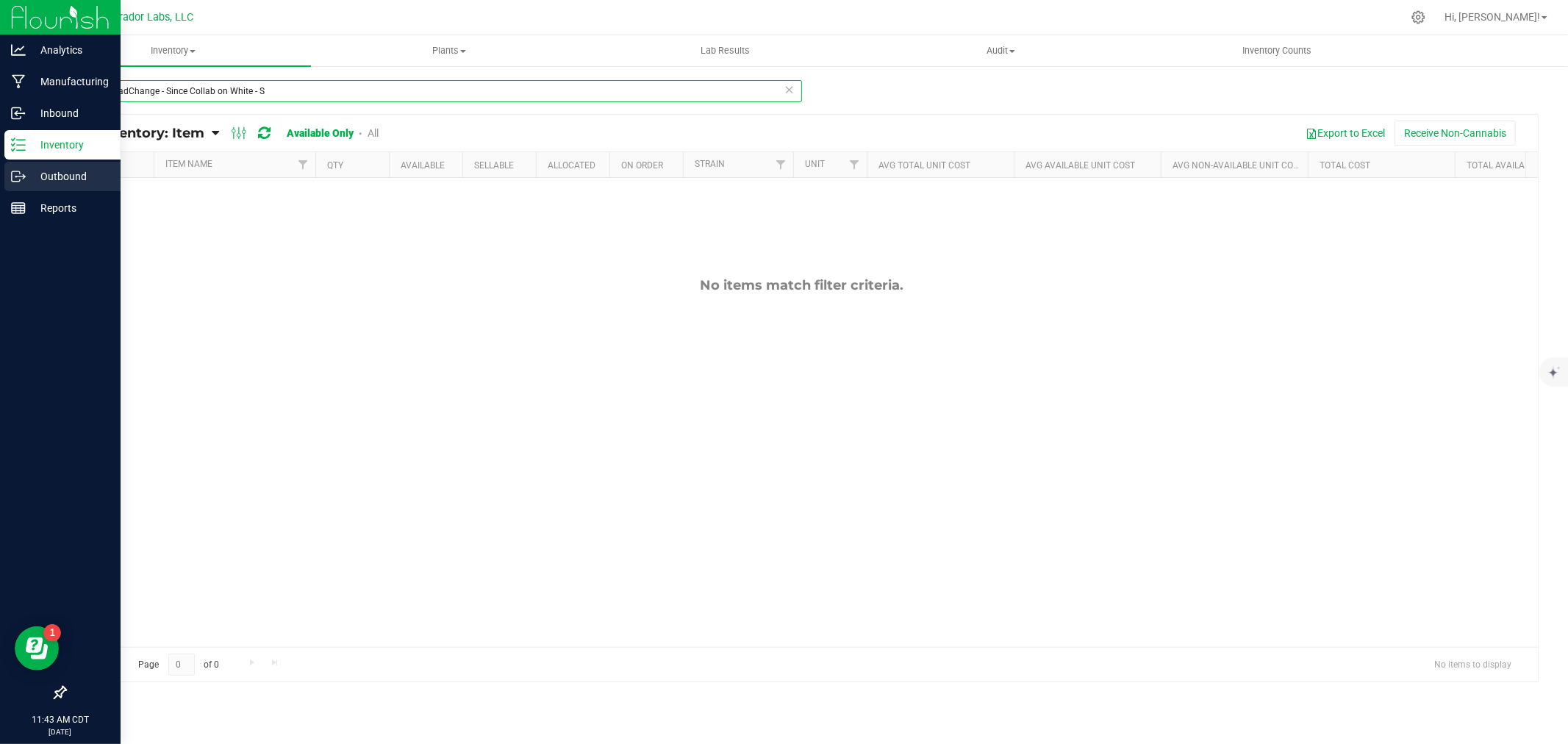
type input "Tee - HeadChange - Since Collab on White - S"
click at [26, 174] on p "Outbound" at bounding box center [70, 176] width 88 height 18
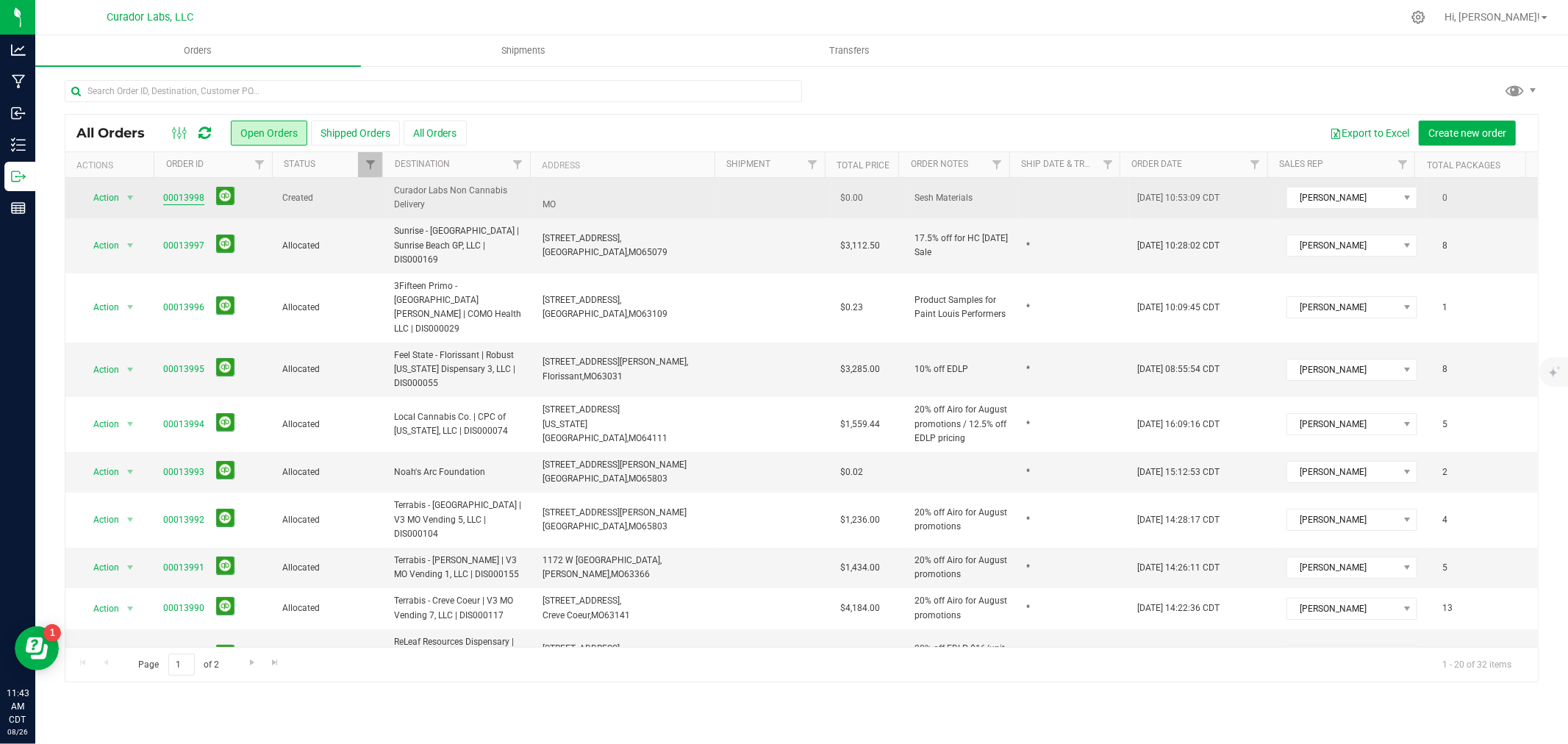
click at [186, 199] on link "00013998" at bounding box center [183, 198] width 41 height 14
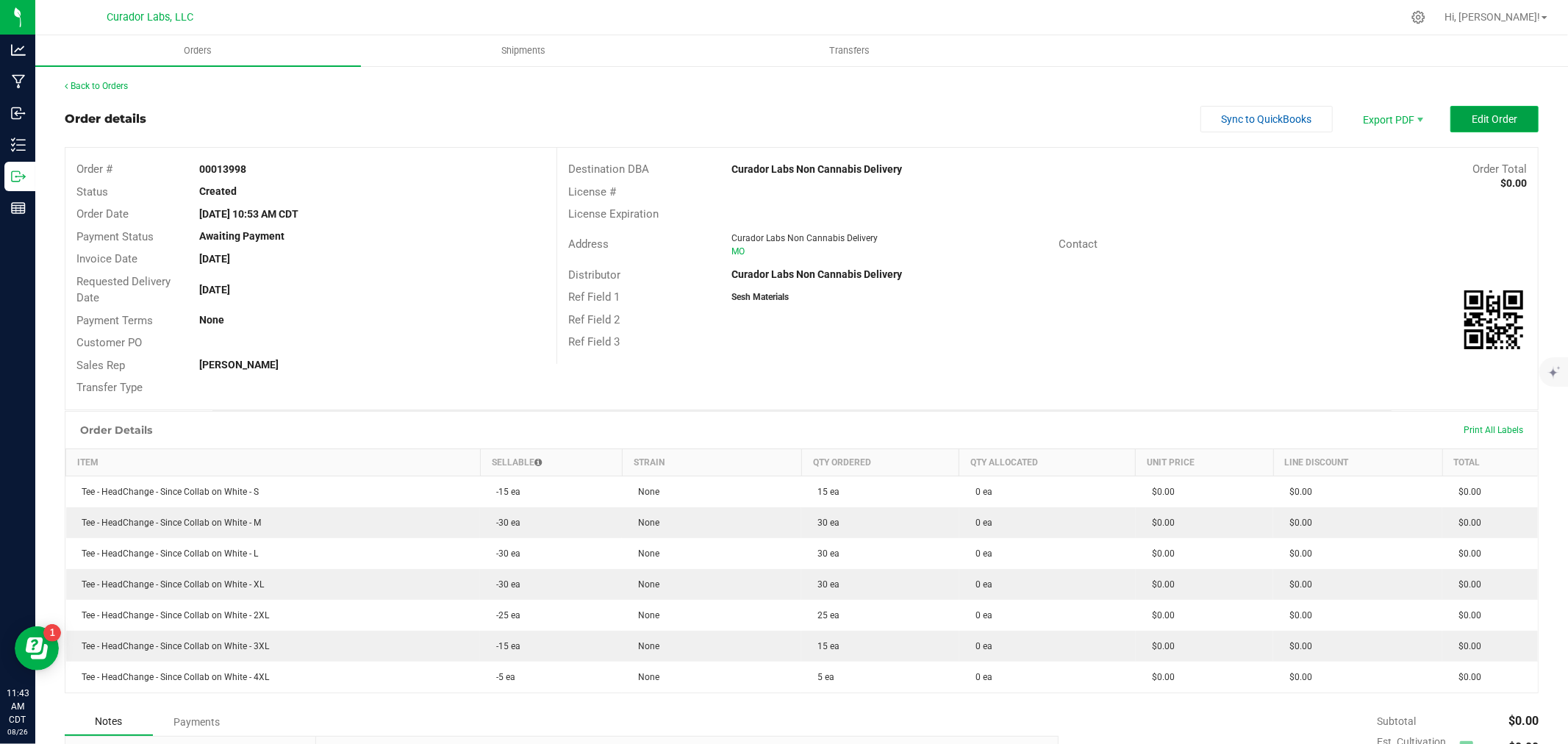
click at [1472, 122] on span "Edit Order" at bounding box center [1494, 119] width 45 height 12
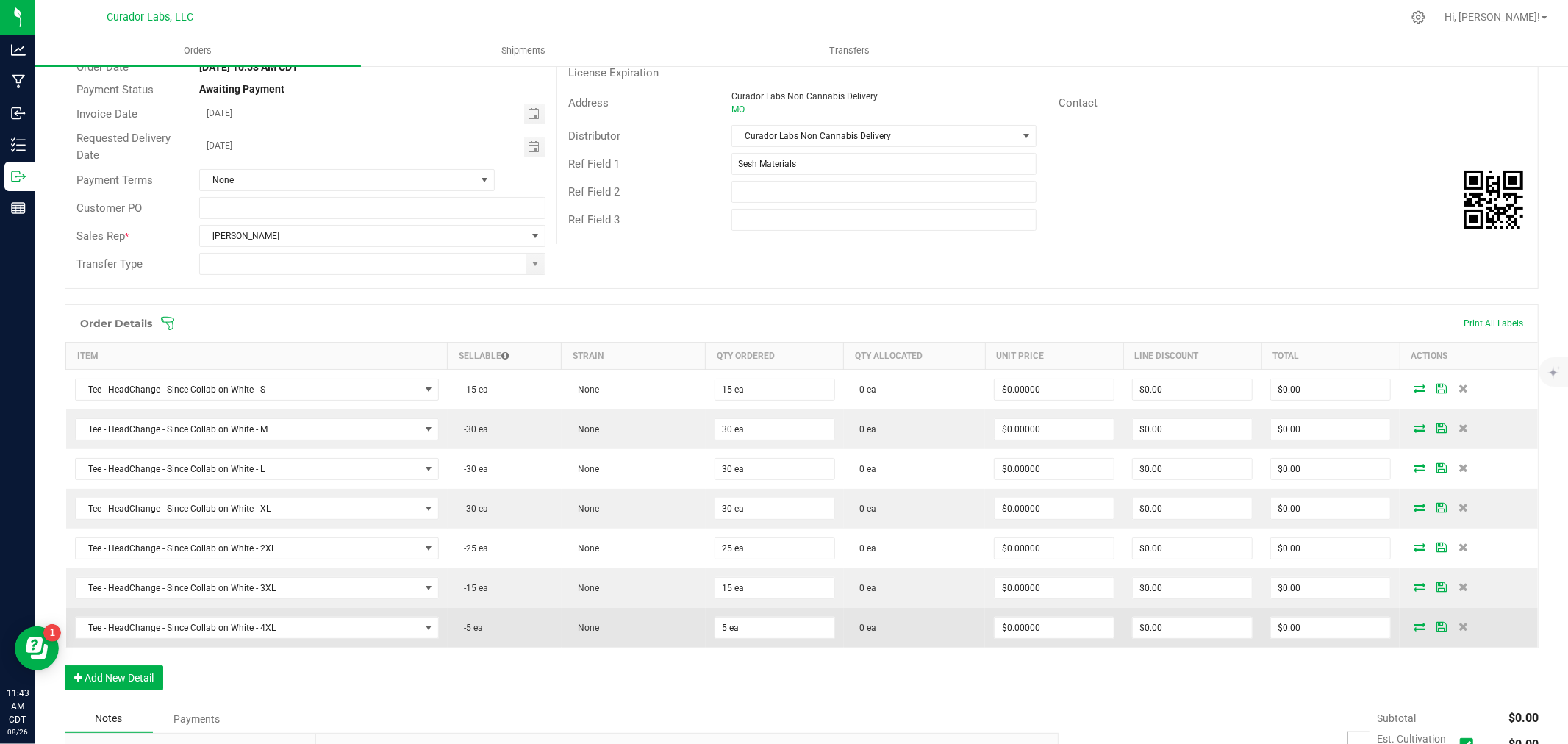
scroll to position [163, 0]
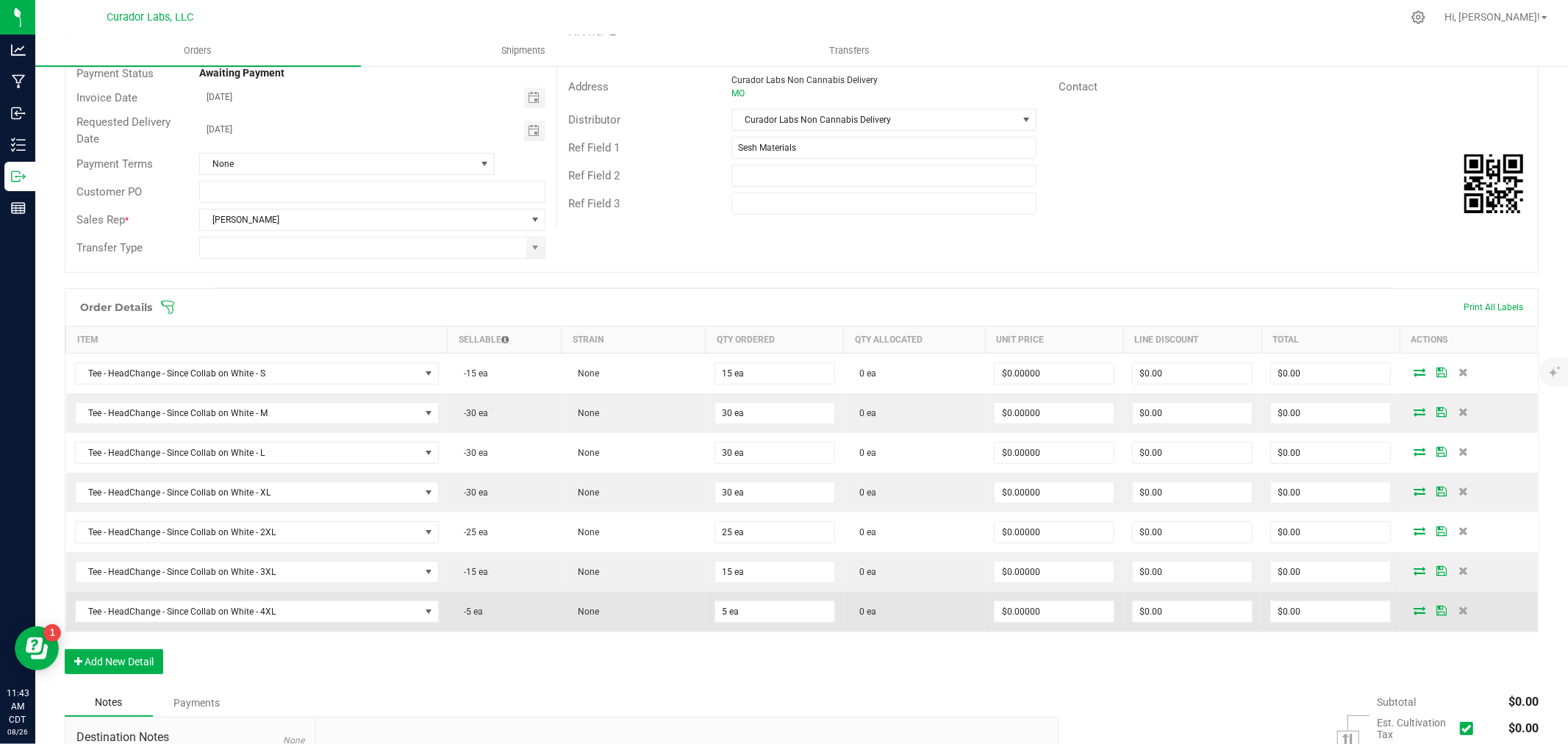
click at [1414, 607] on icon at bounding box center [1420, 610] width 12 height 9
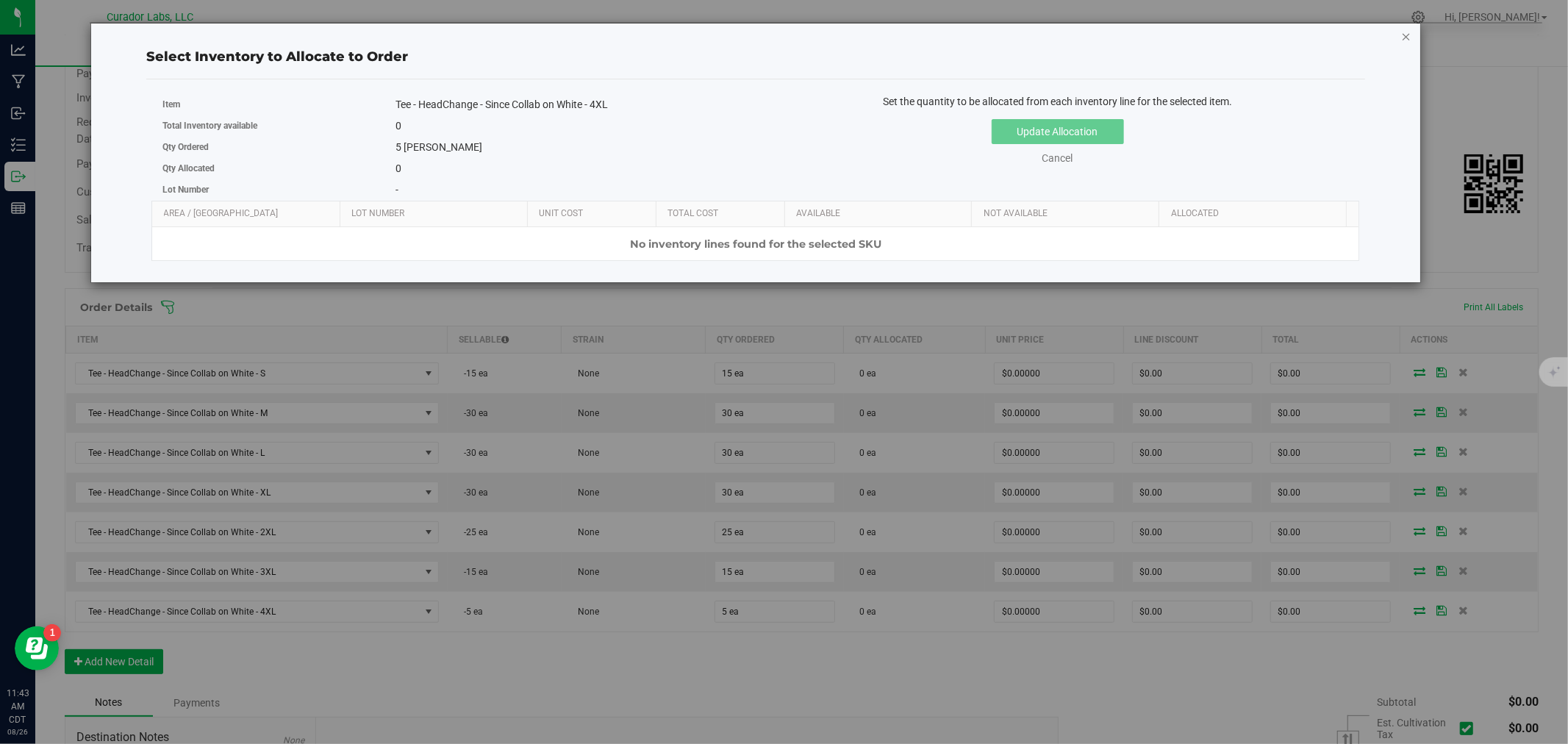
click at [1408, 33] on icon "button" at bounding box center [1406, 36] width 10 height 18
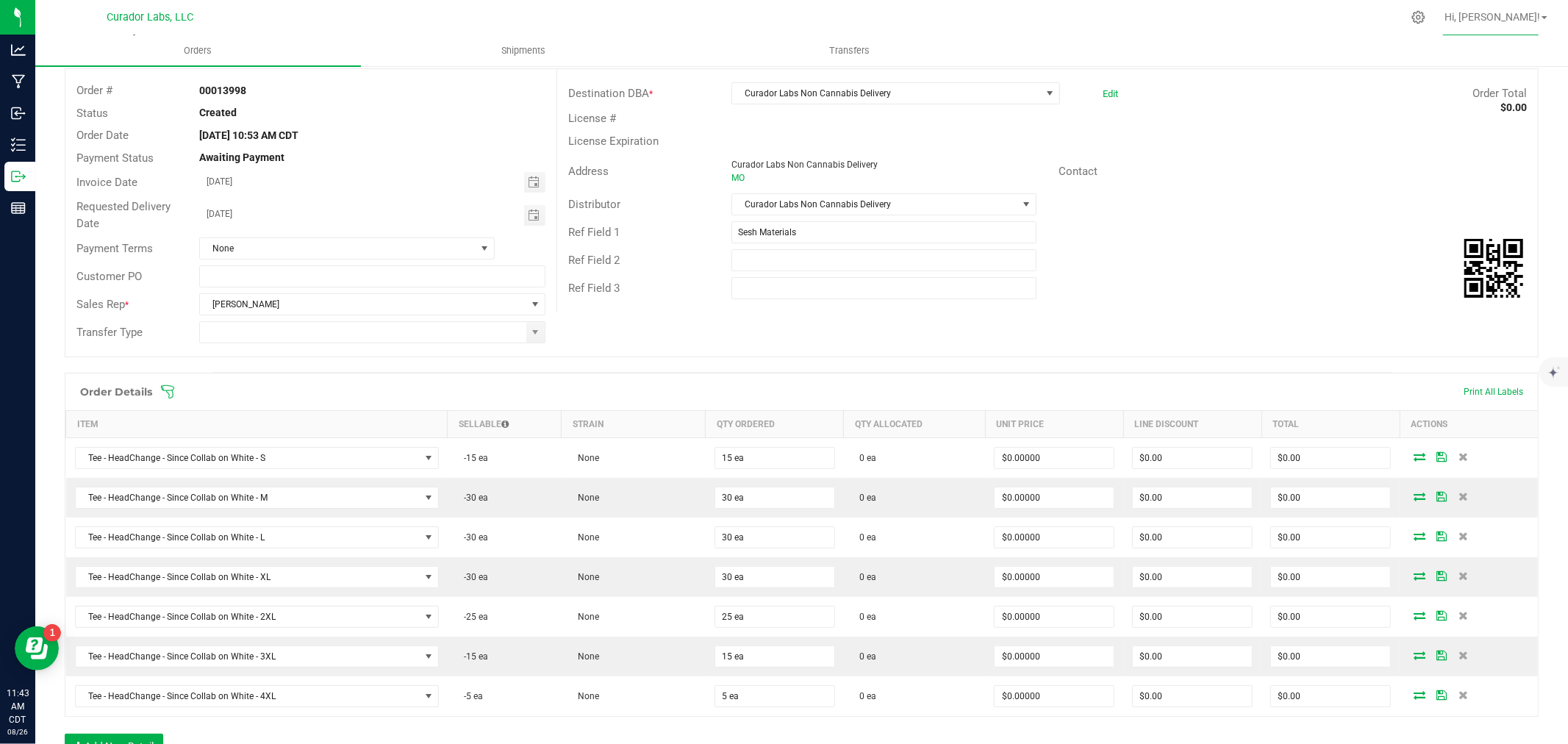
scroll to position [0, 0]
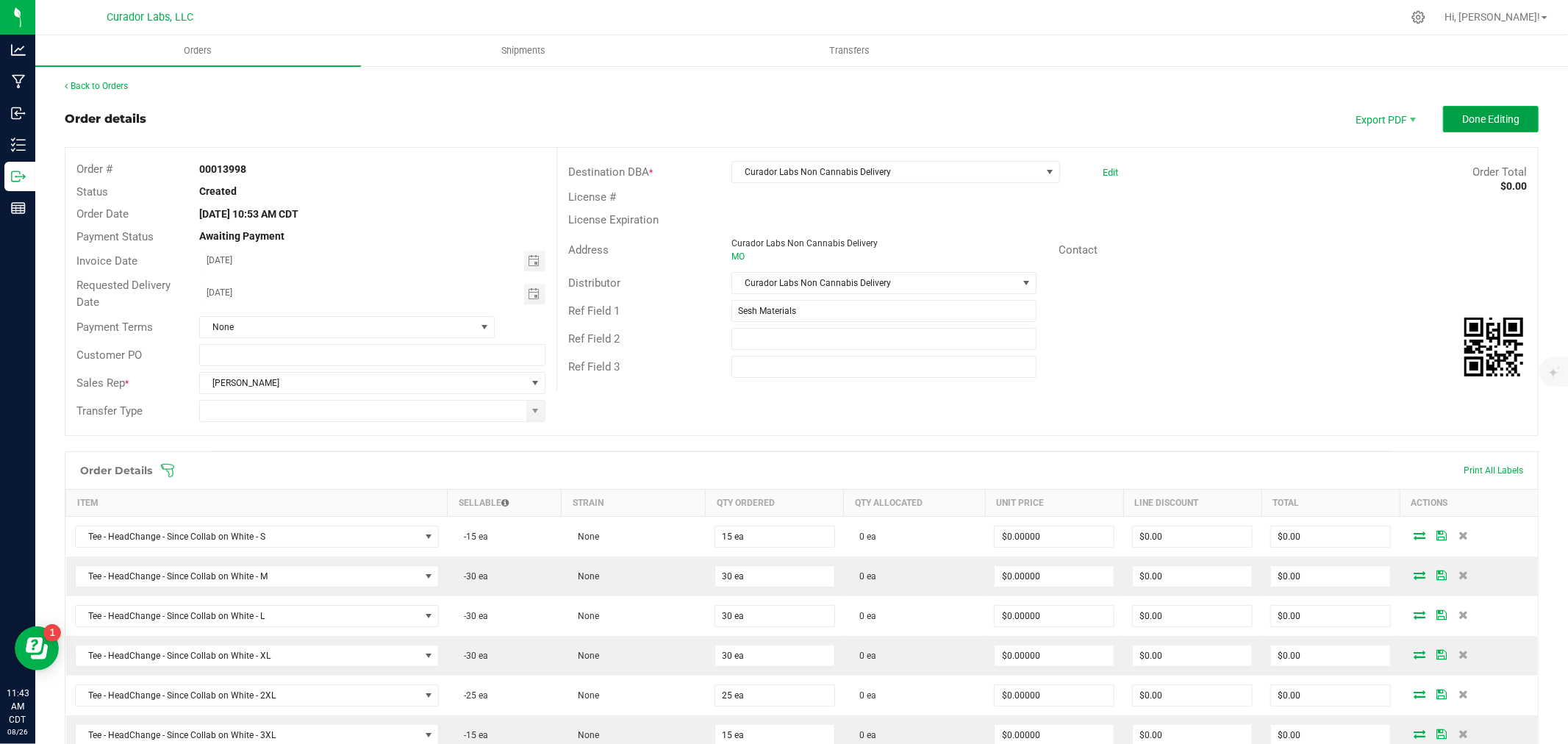
click at [1471, 123] on span "Done Editing" at bounding box center [1491, 119] width 57 height 12
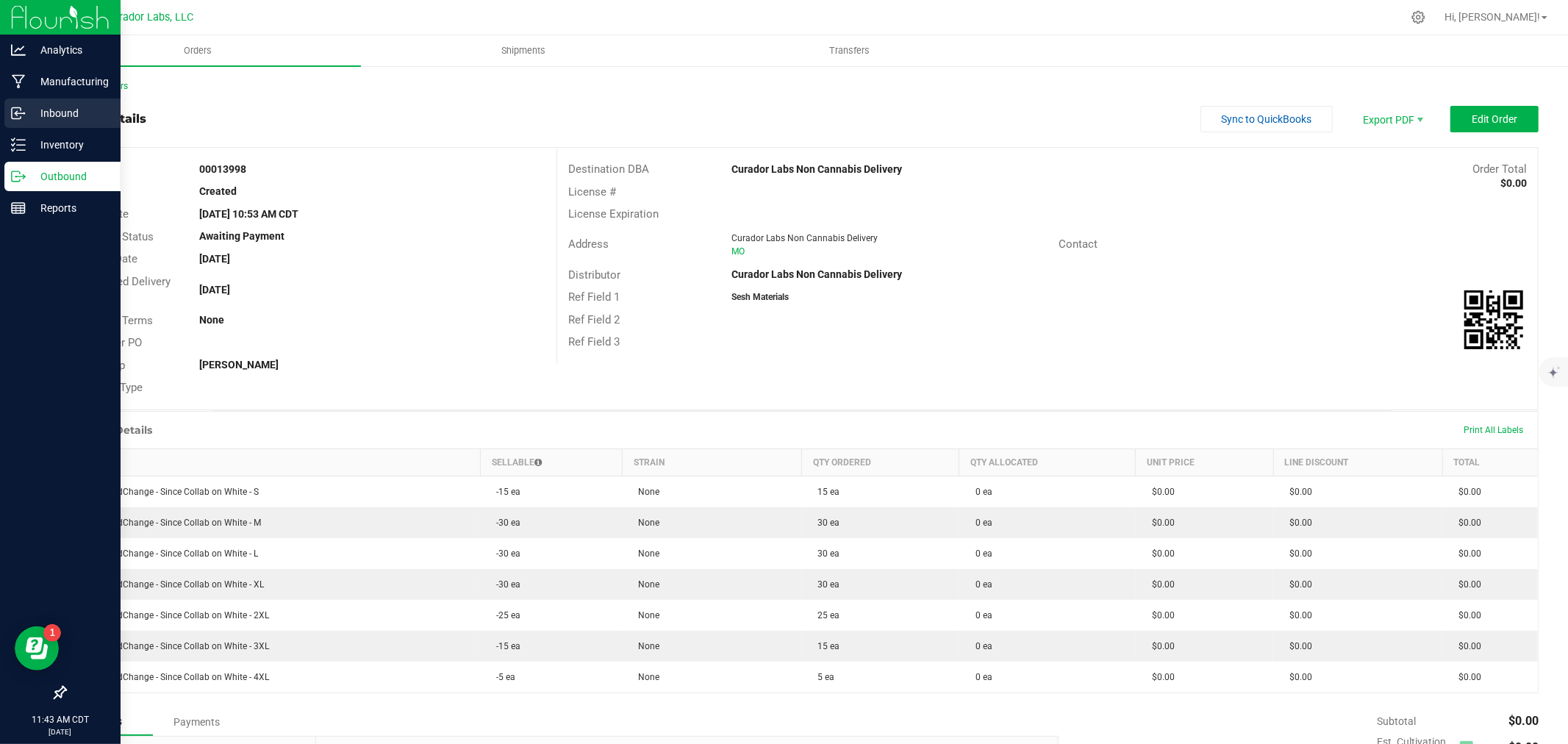
click at [64, 119] on p "Inbound" at bounding box center [70, 113] width 88 height 18
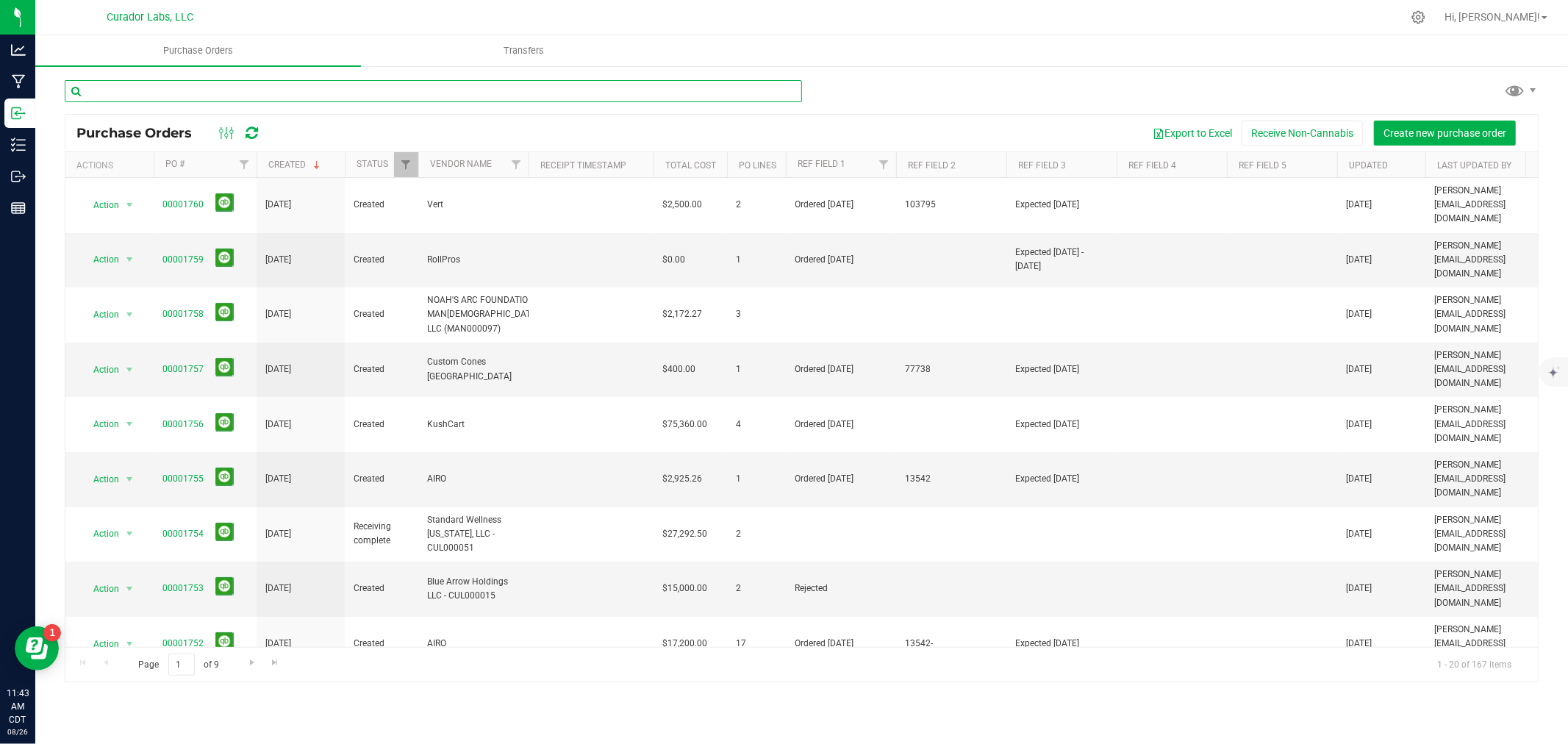
click at [232, 89] on input "text" at bounding box center [433, 91] width 737 height 22
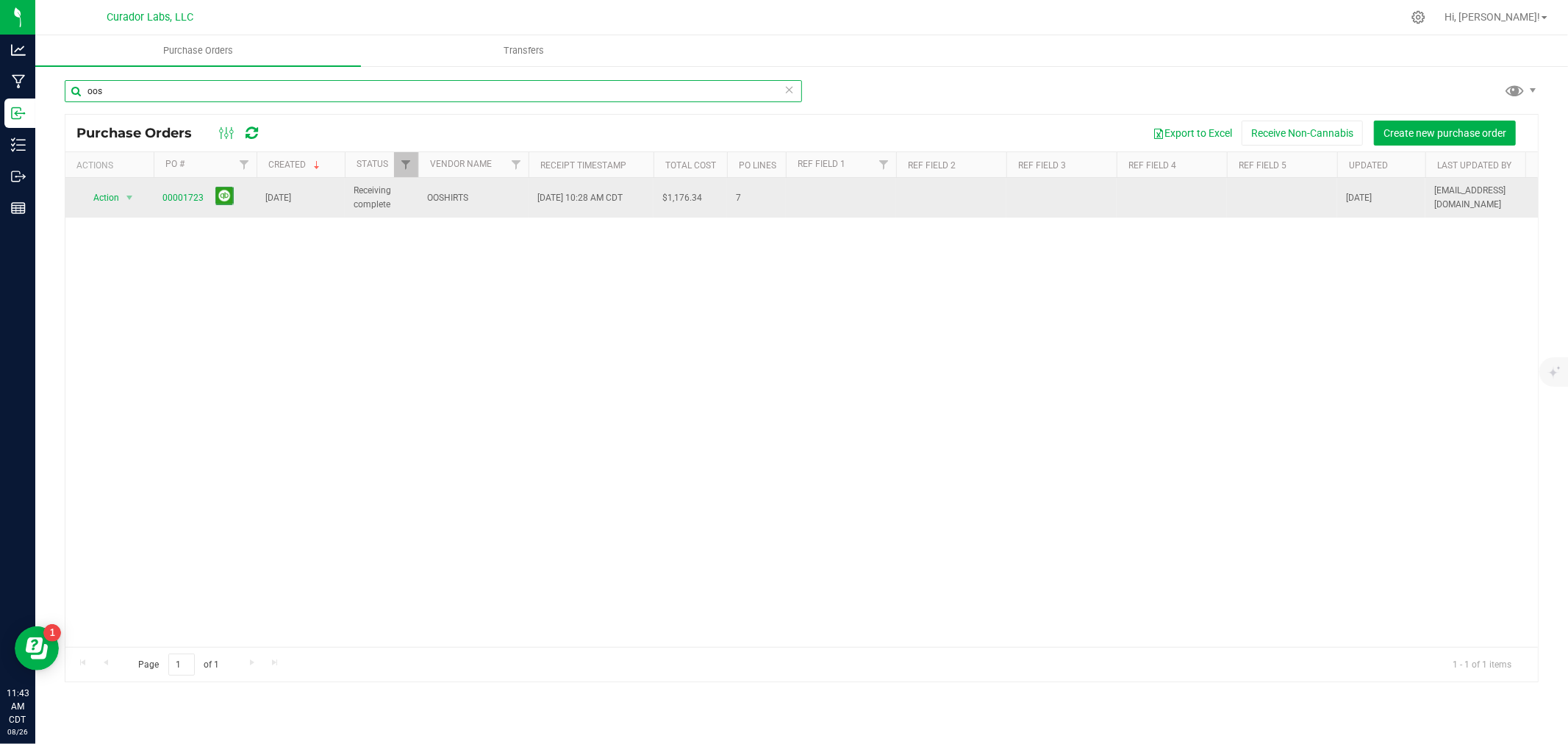
type input "oos"
click at [189, 192] on span "00001723" at bounding box center [183, 198] width 41 height 14
click at [188, 193] on link "00001723" at bounding box center [183, 197] width 41 height 10
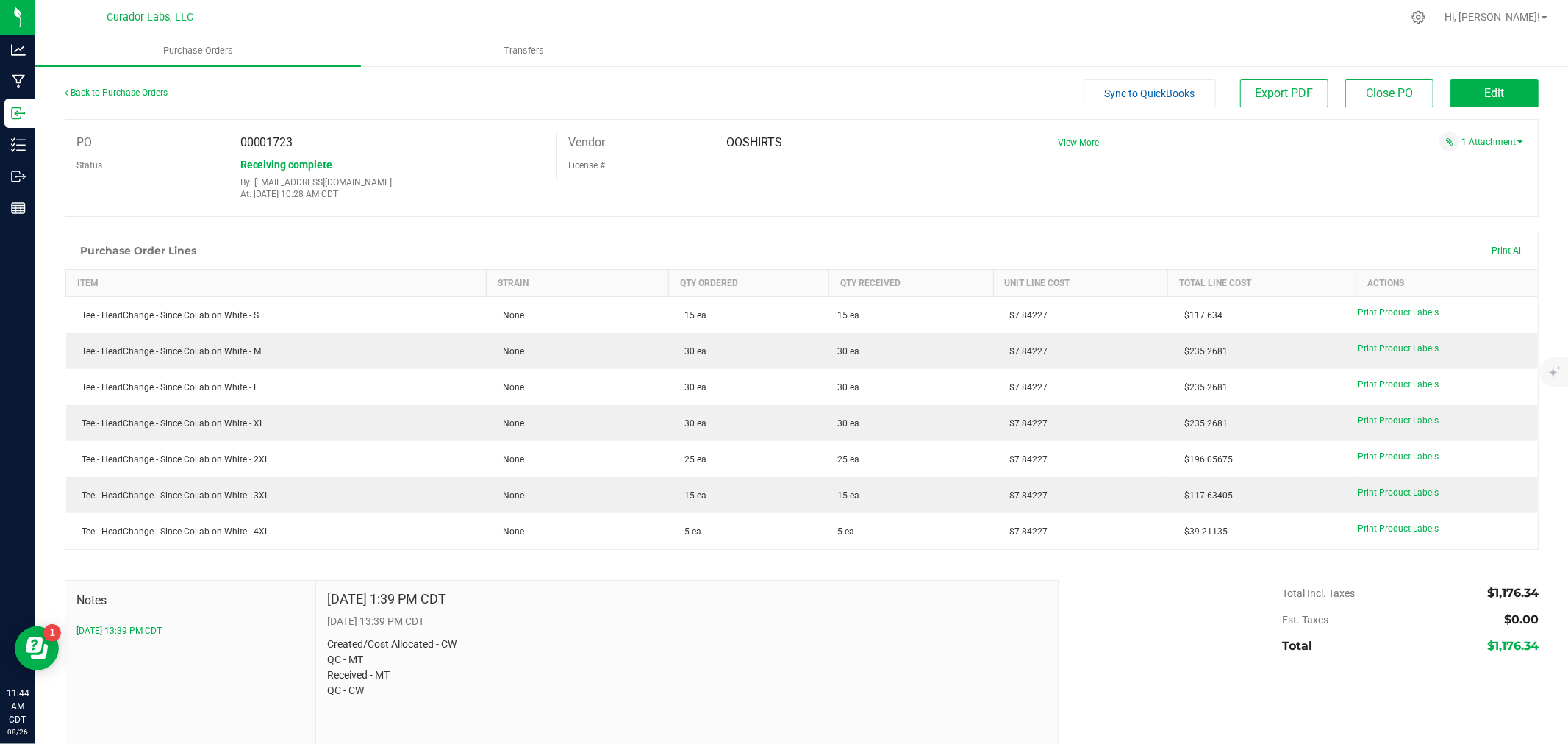
click at [1174, 574] on div at bounding box center [801, 572] width 1474 height 15
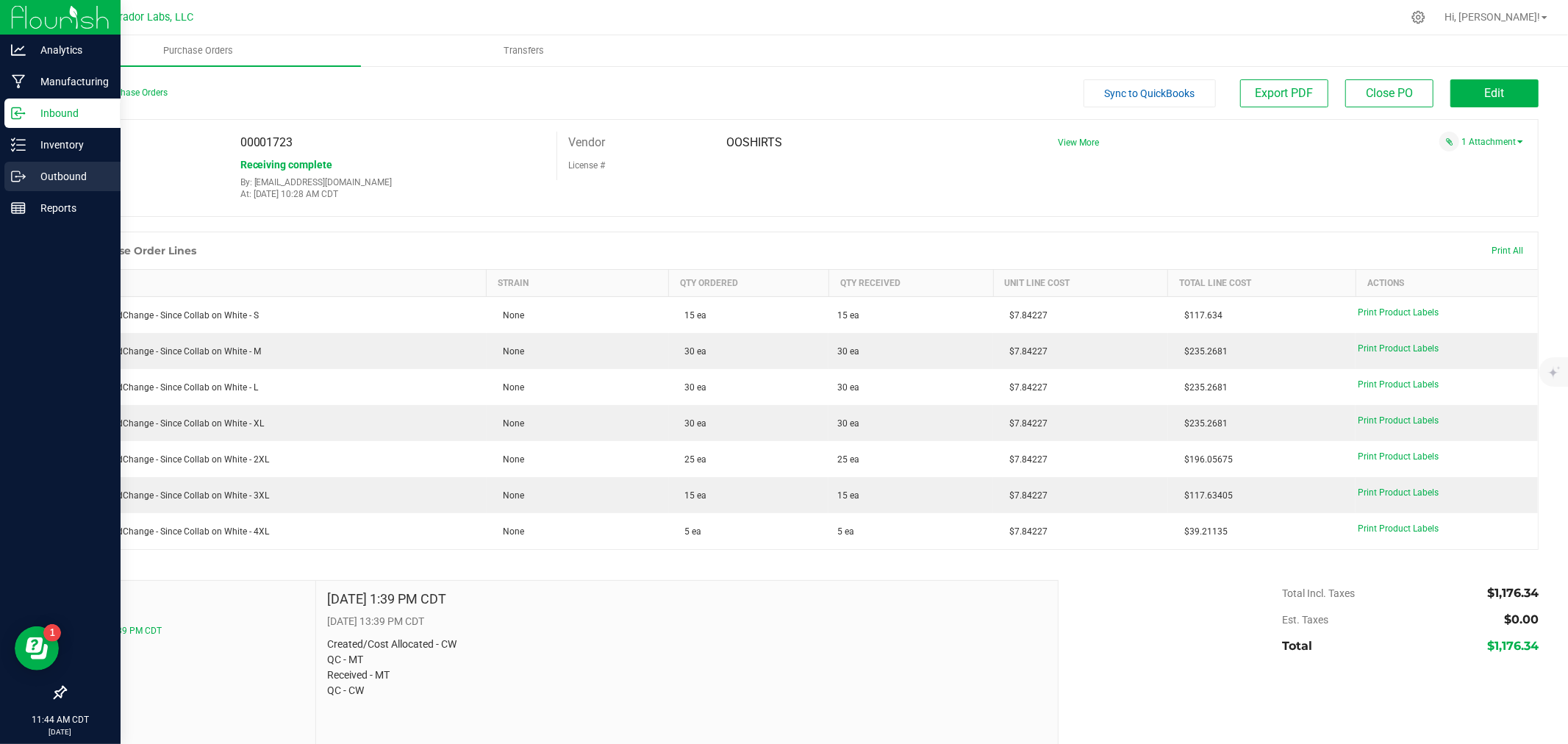
click at [54, 168] on p "Outbound" at bounding box center [70, 176] width 88 height 18
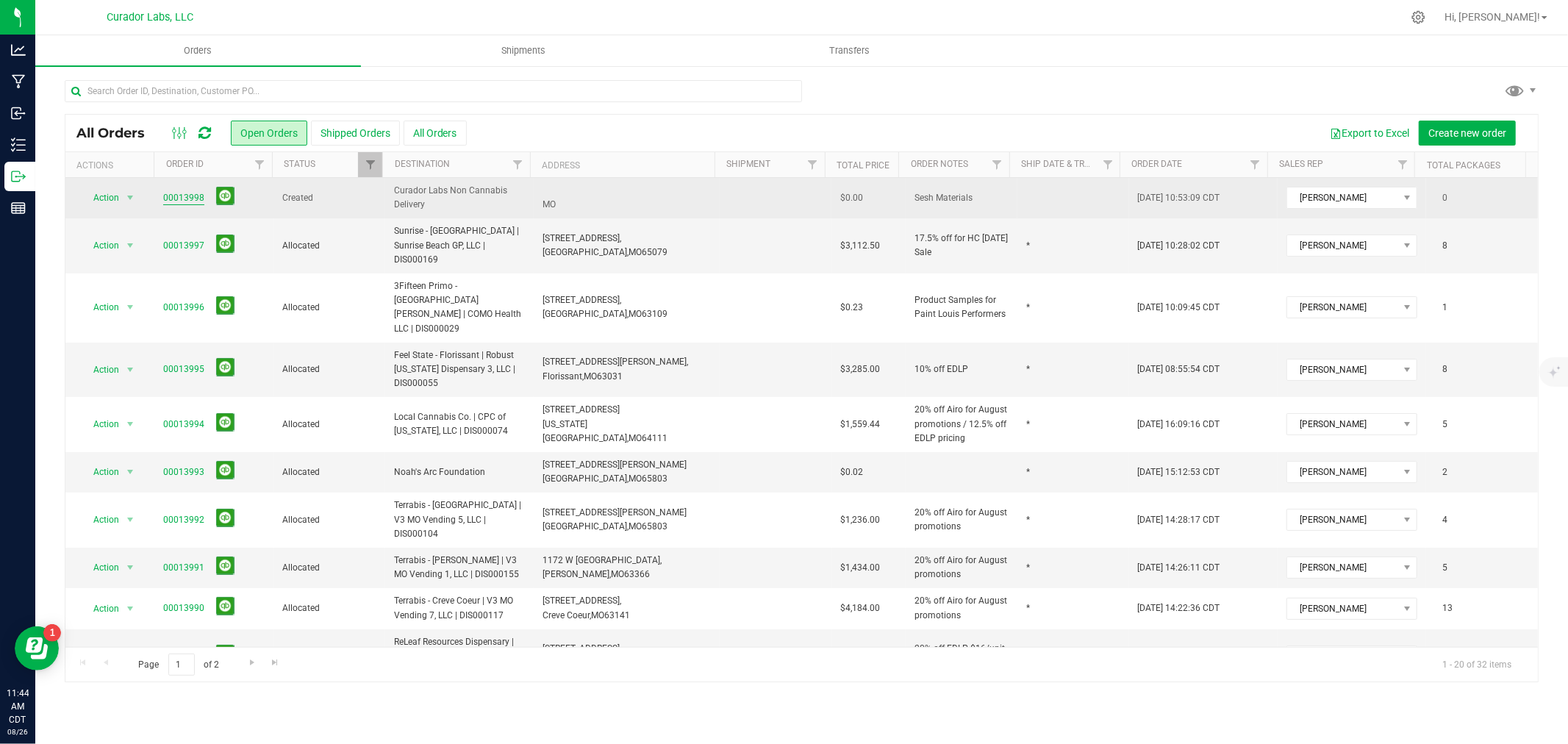
click at [195, 194] on link "00013998" at bounding box center [183, 198] width 41 height 14
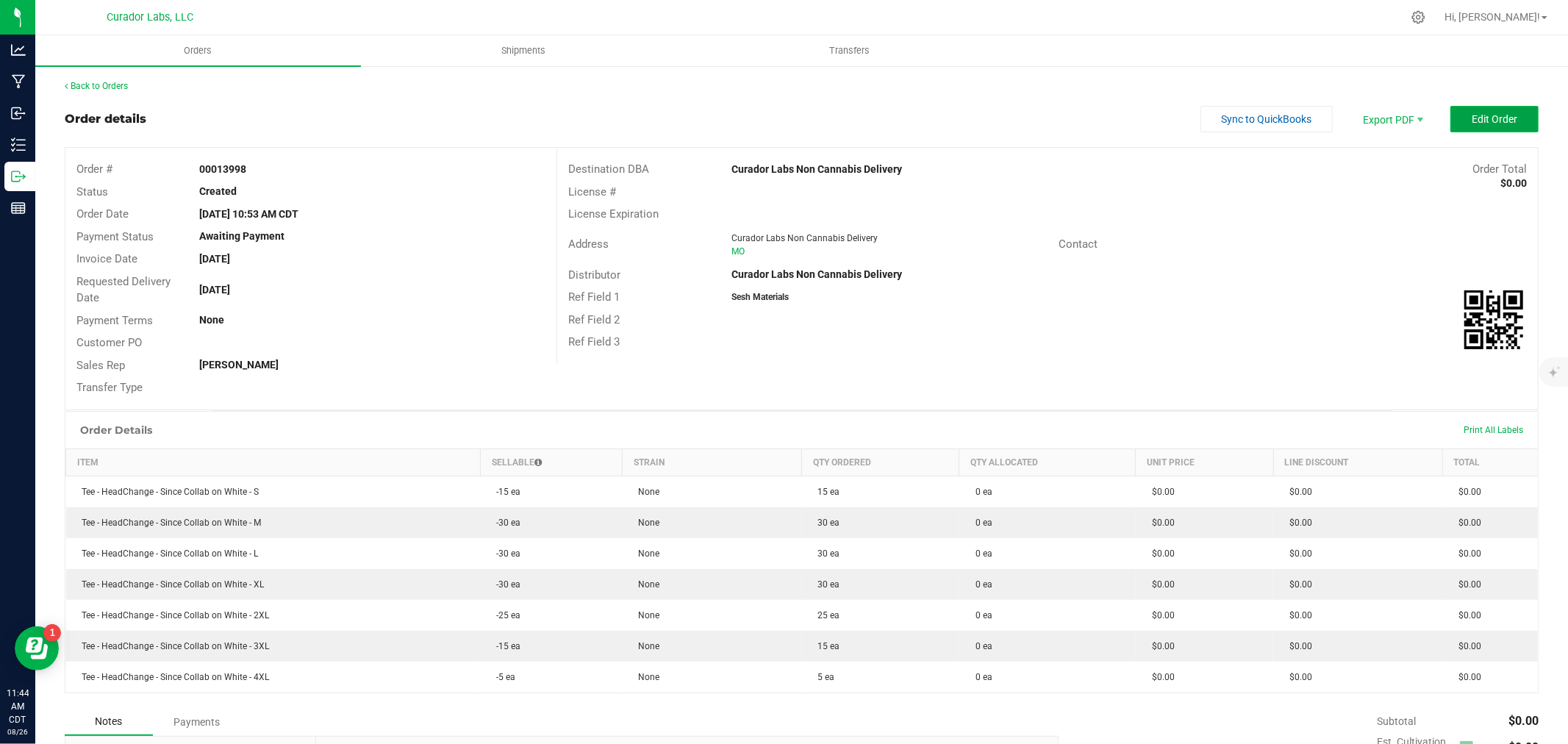
click at [1464, 110] on button "Edit Order" at bounding box center [1494, 119] width 88 height 26
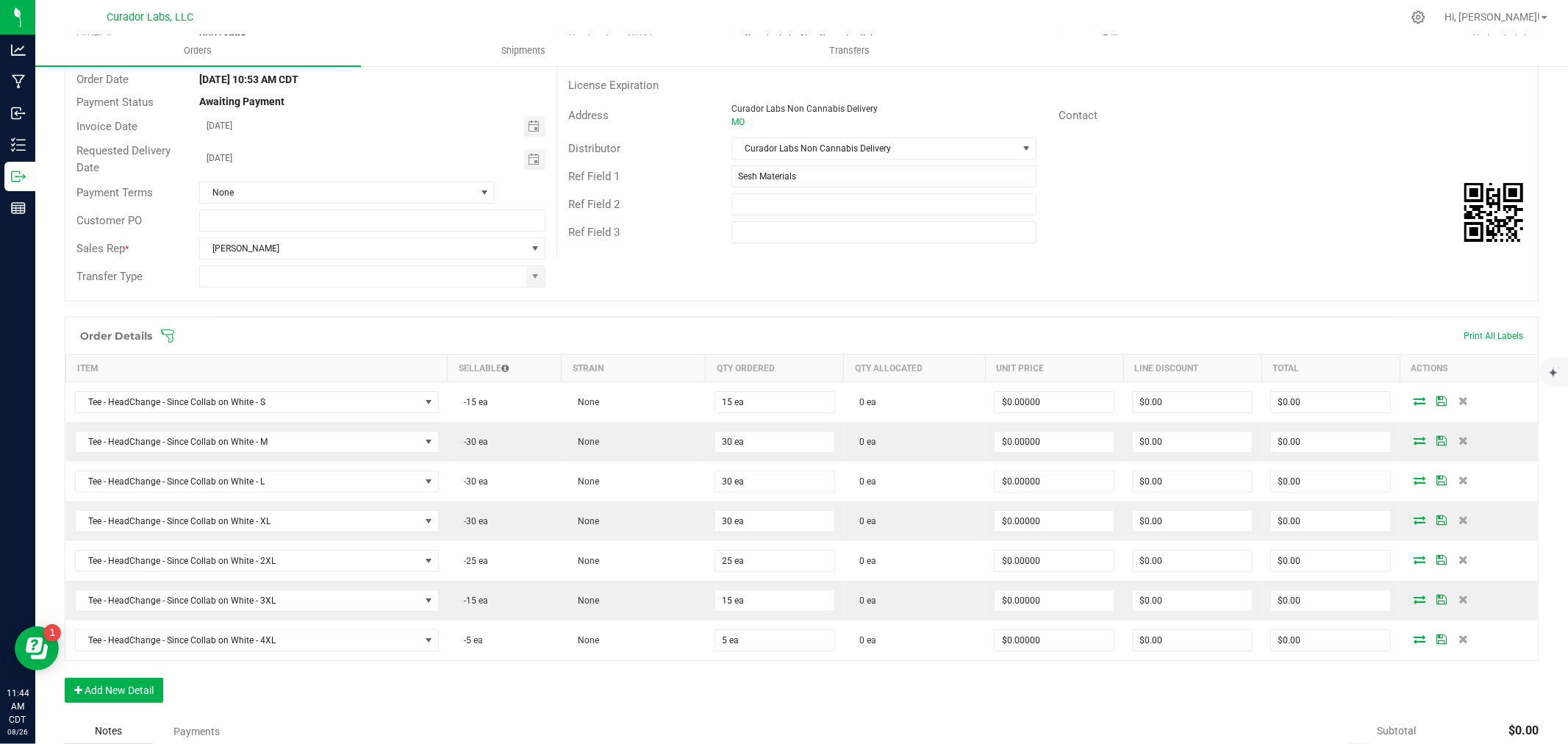
scroll to position [163, 0]
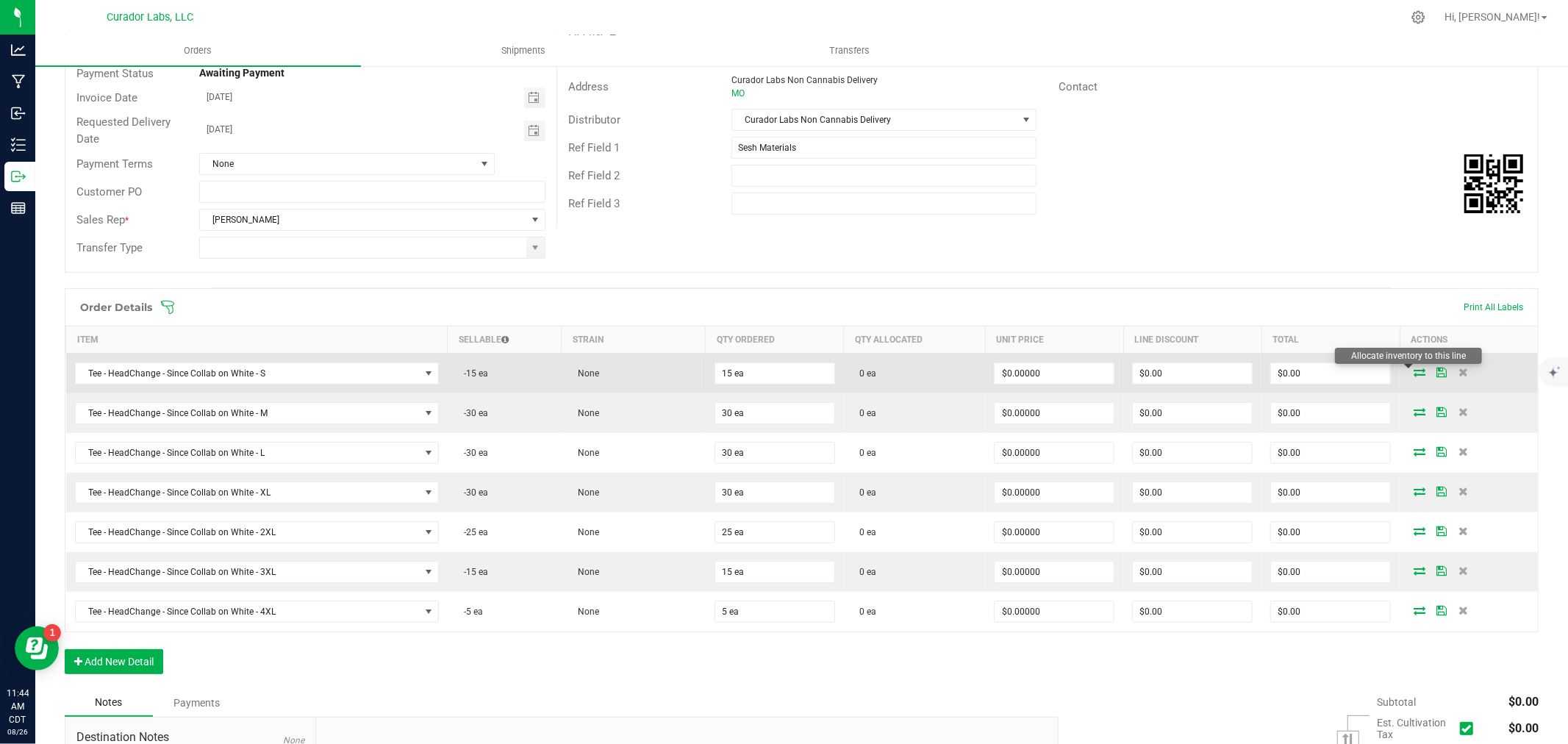
click at [1414, 375] on icon at bounding box center [1420, 372] width 12 height 9
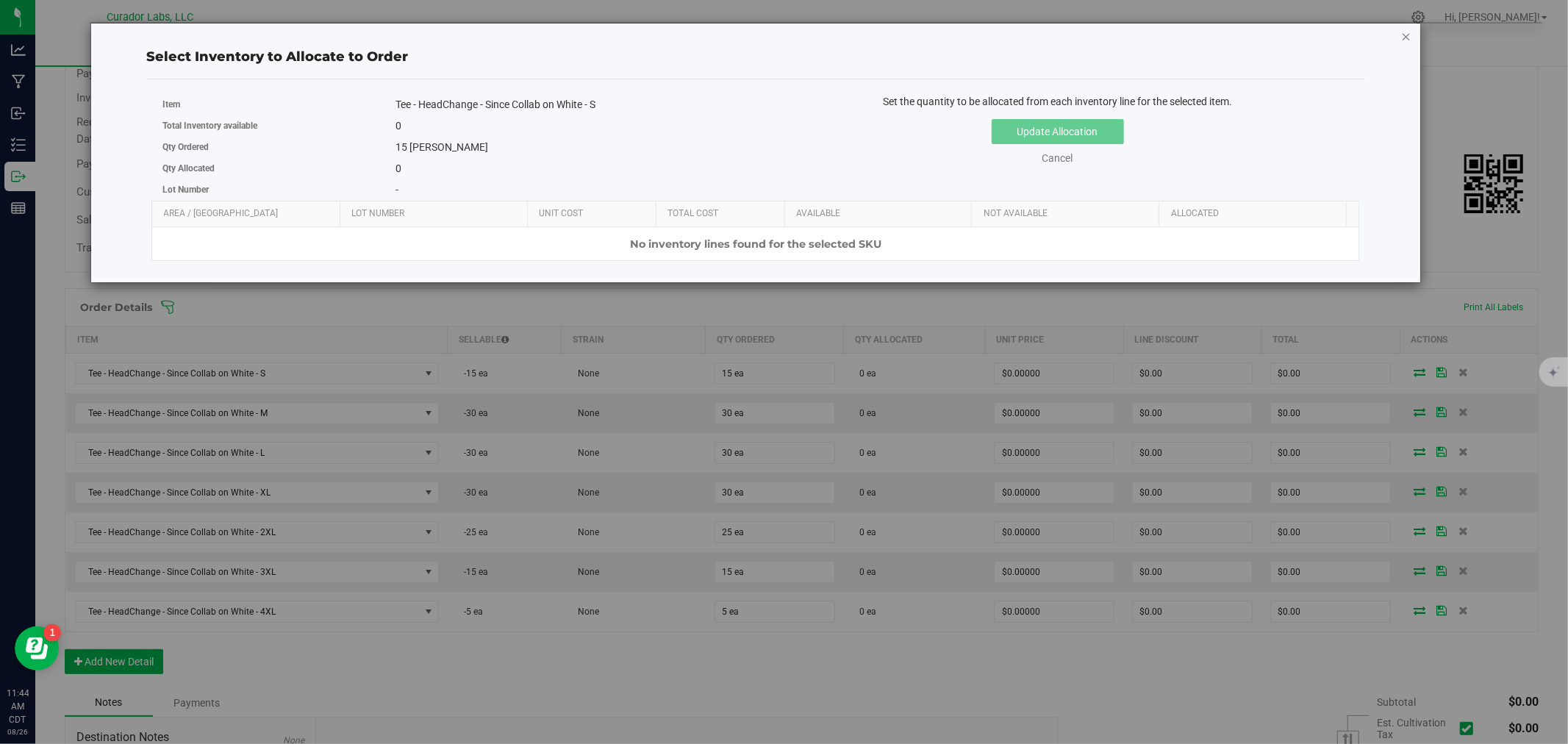
click at [1409, 32] on icon "button" at bounding box center [1406, 36] width 10 height 18
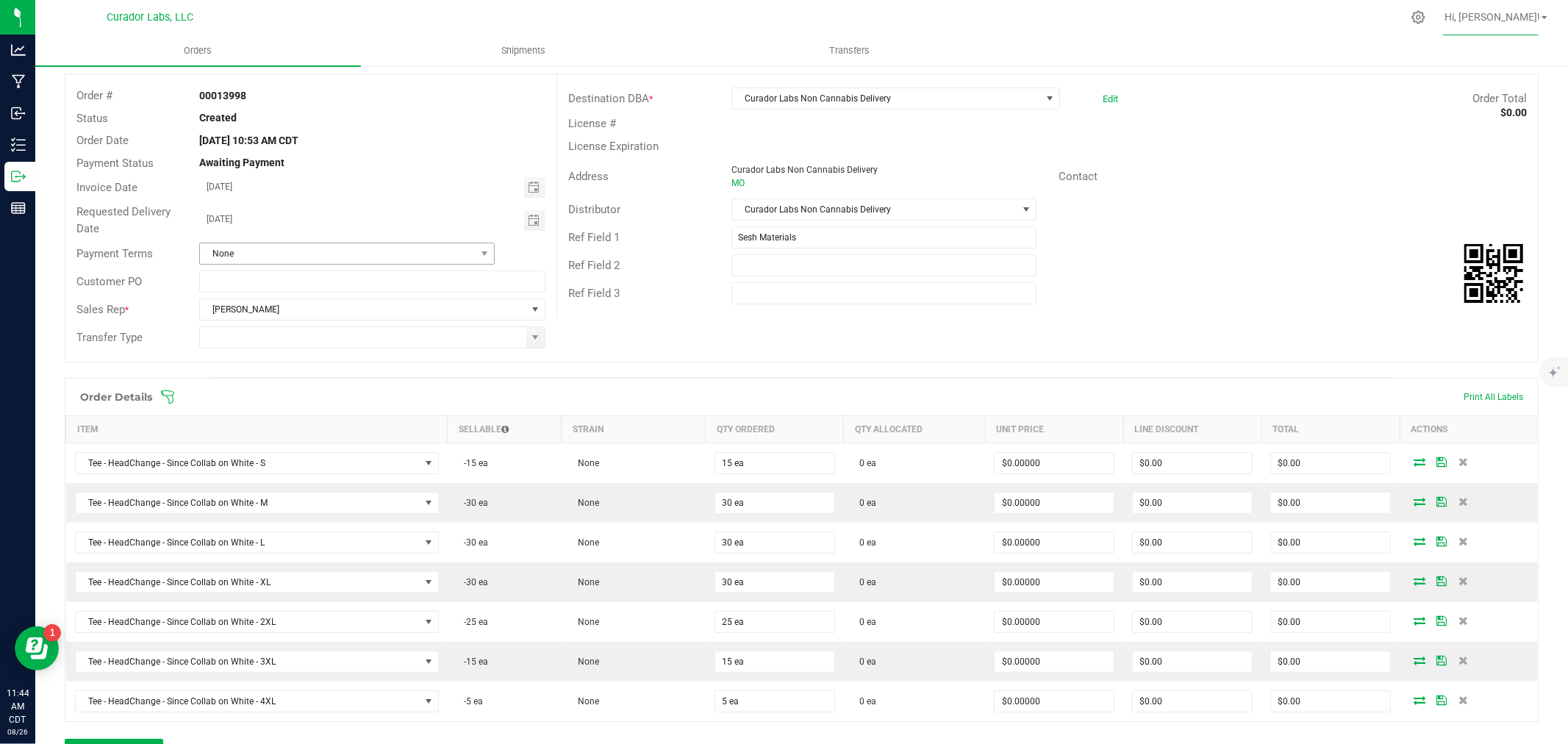
scroll to position [0, 0]
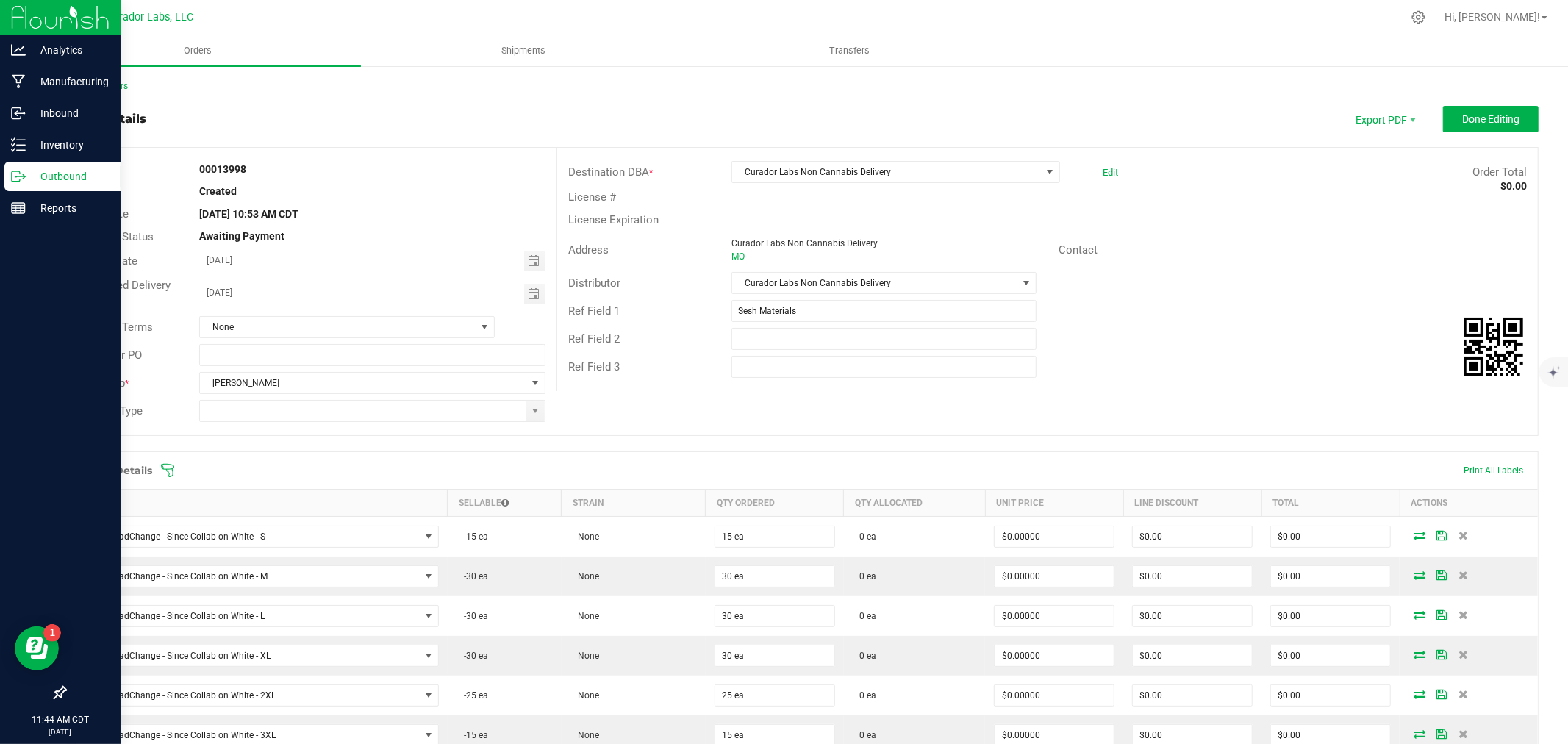
click at [69, 177] on p "Outbound" at bounding box center [70, 176] width 88 height 18
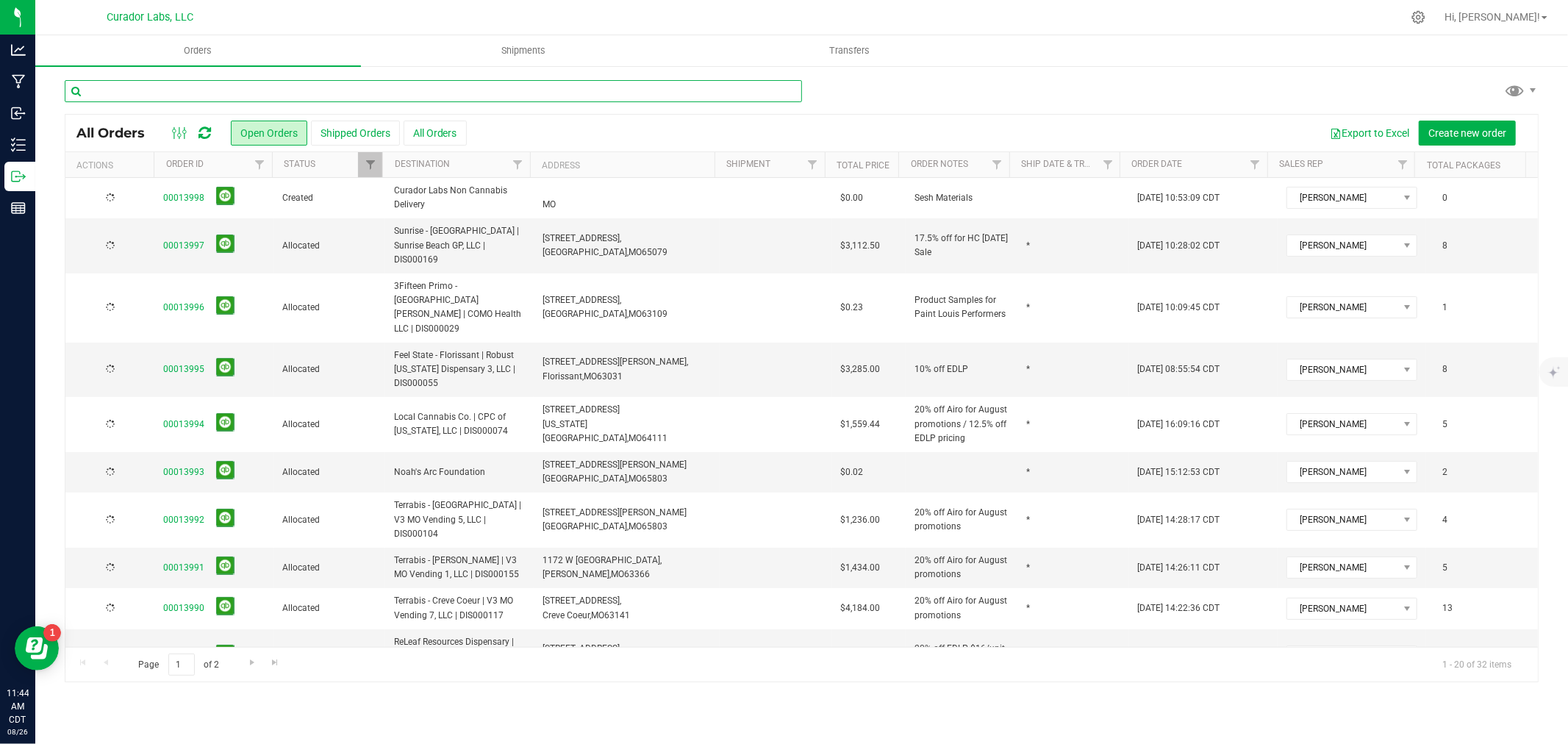
click at [236, 97] on input "text" at bounding box center [433, 91] width 737 height 22
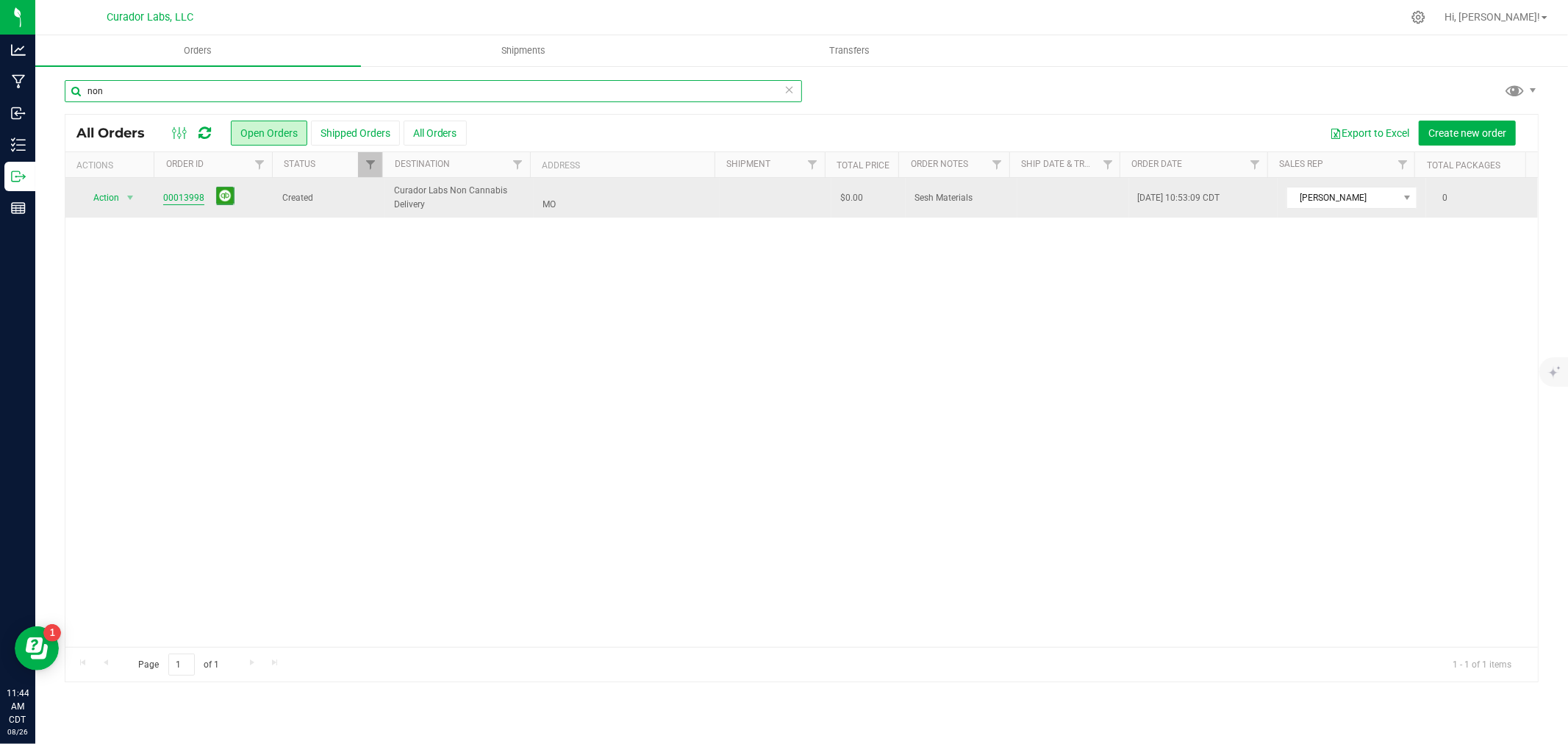
type input "non"
click at [183, 198] on link "00013998" at bounding box center [183, 198] width 41 height 14
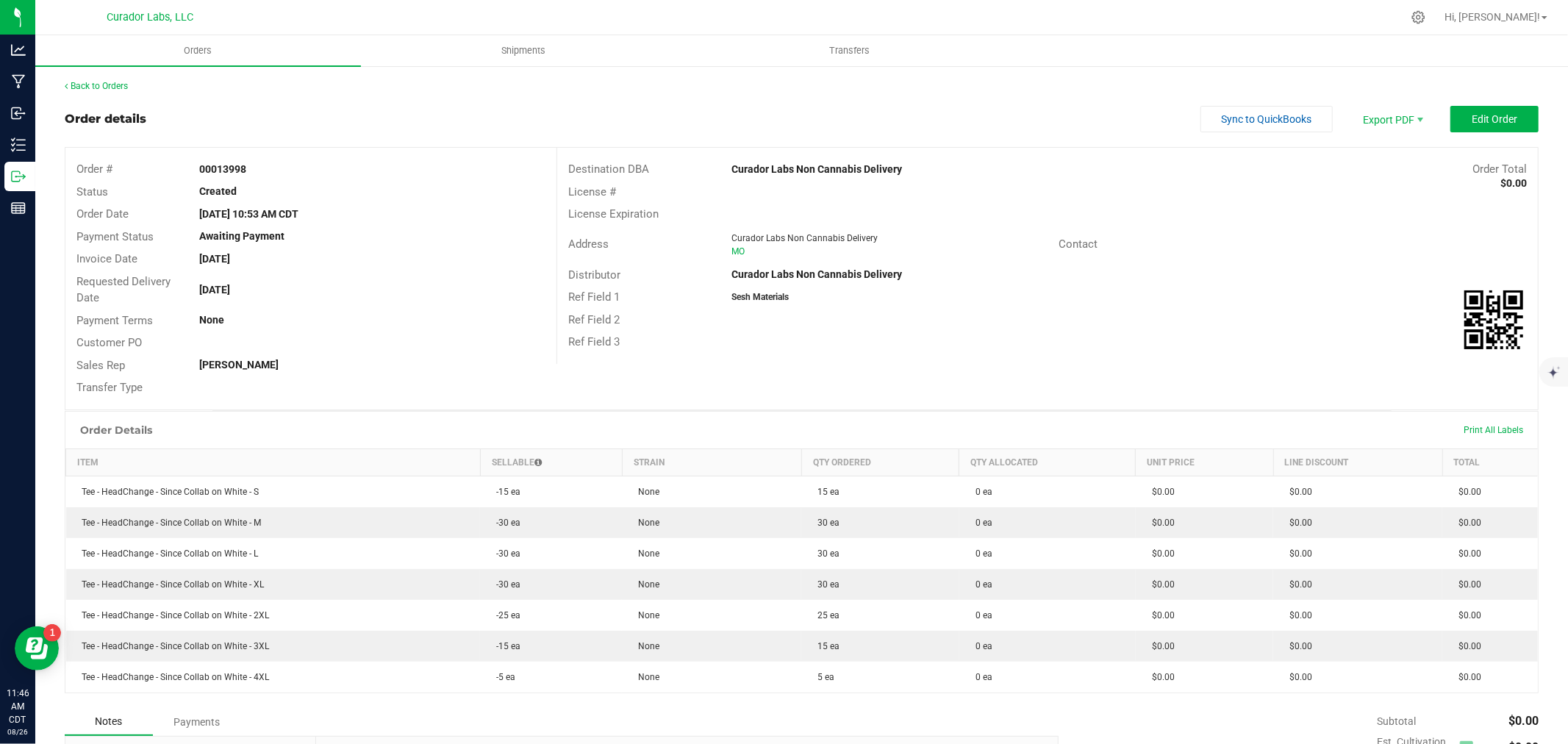
click at [534, 460] on icon at bounding box center [537, 462] width 7 height 9
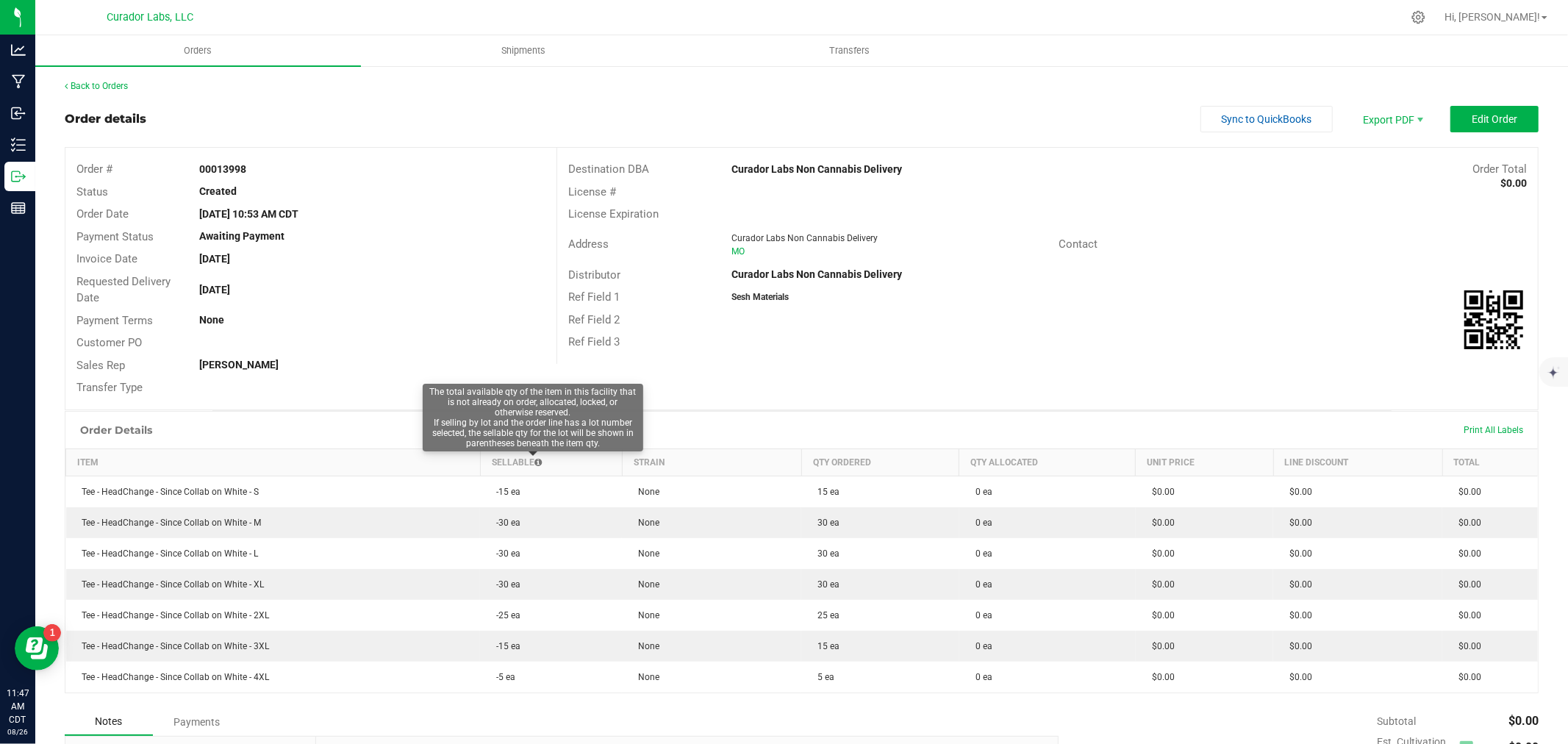
click at [534, 460] on icon at bounding box center [537, 462] width 7 height 9
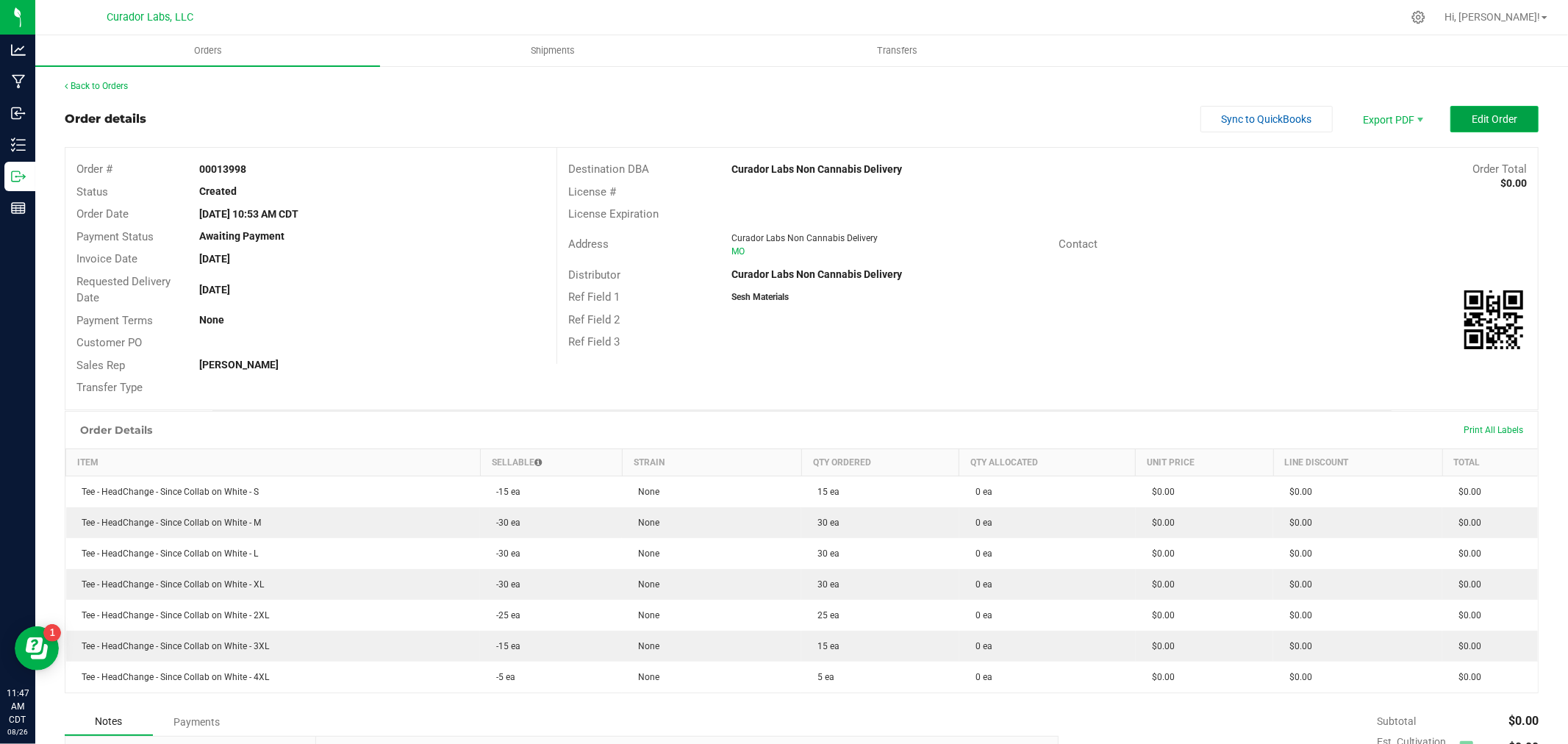
click at [1502, 111] on button "Edit Order" at bounding box center [1494, 119] width 88 height 26
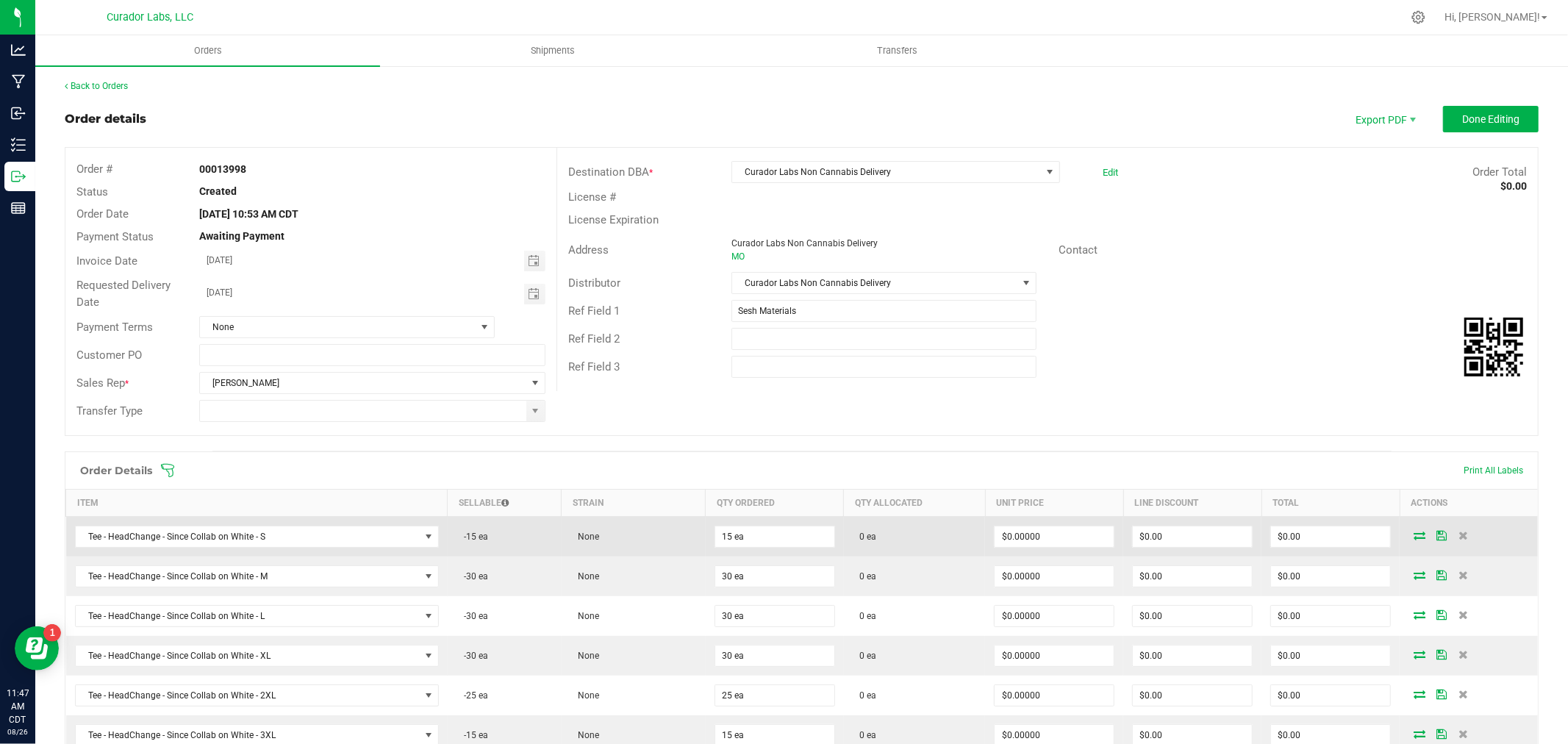
click at [1414, 535] on icon at bounding box center [1420, 534] width 12 height 9
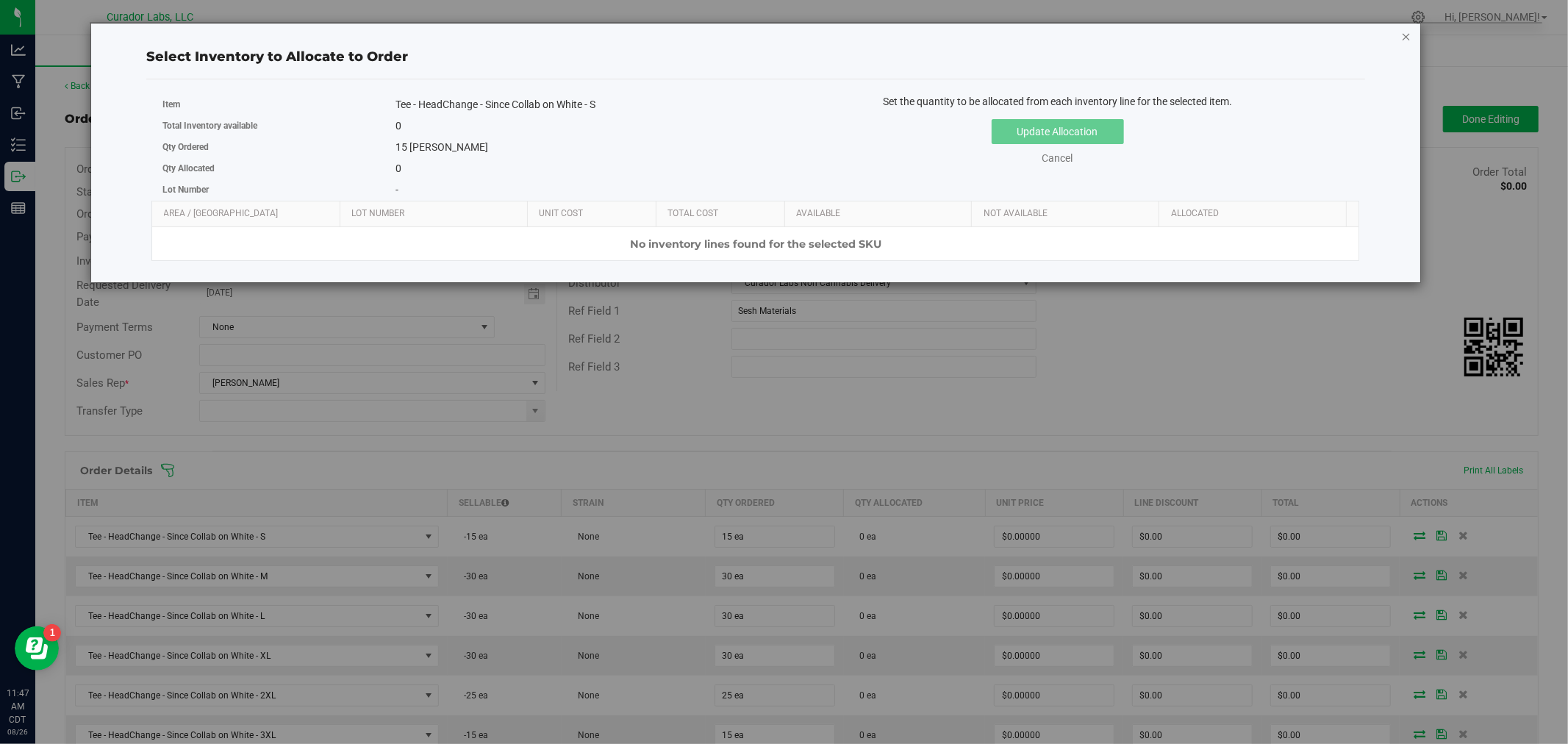
click at [1409, 32] on icon "button" at bounding box center [1406, 36] width 10 height 18
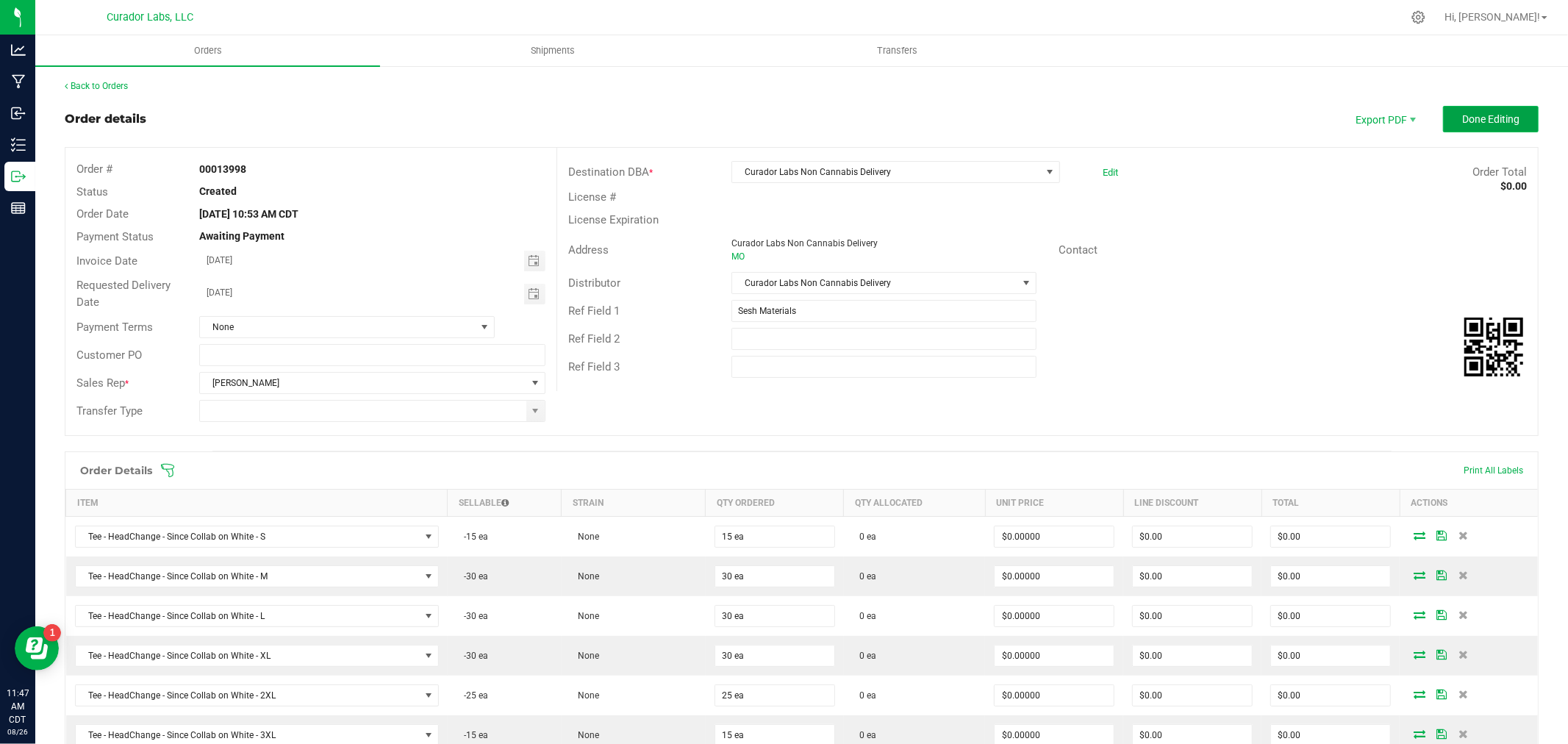
click at [1482, 109] on button "Done Editing" at bounding box center [1491, 119] width 95 height 26
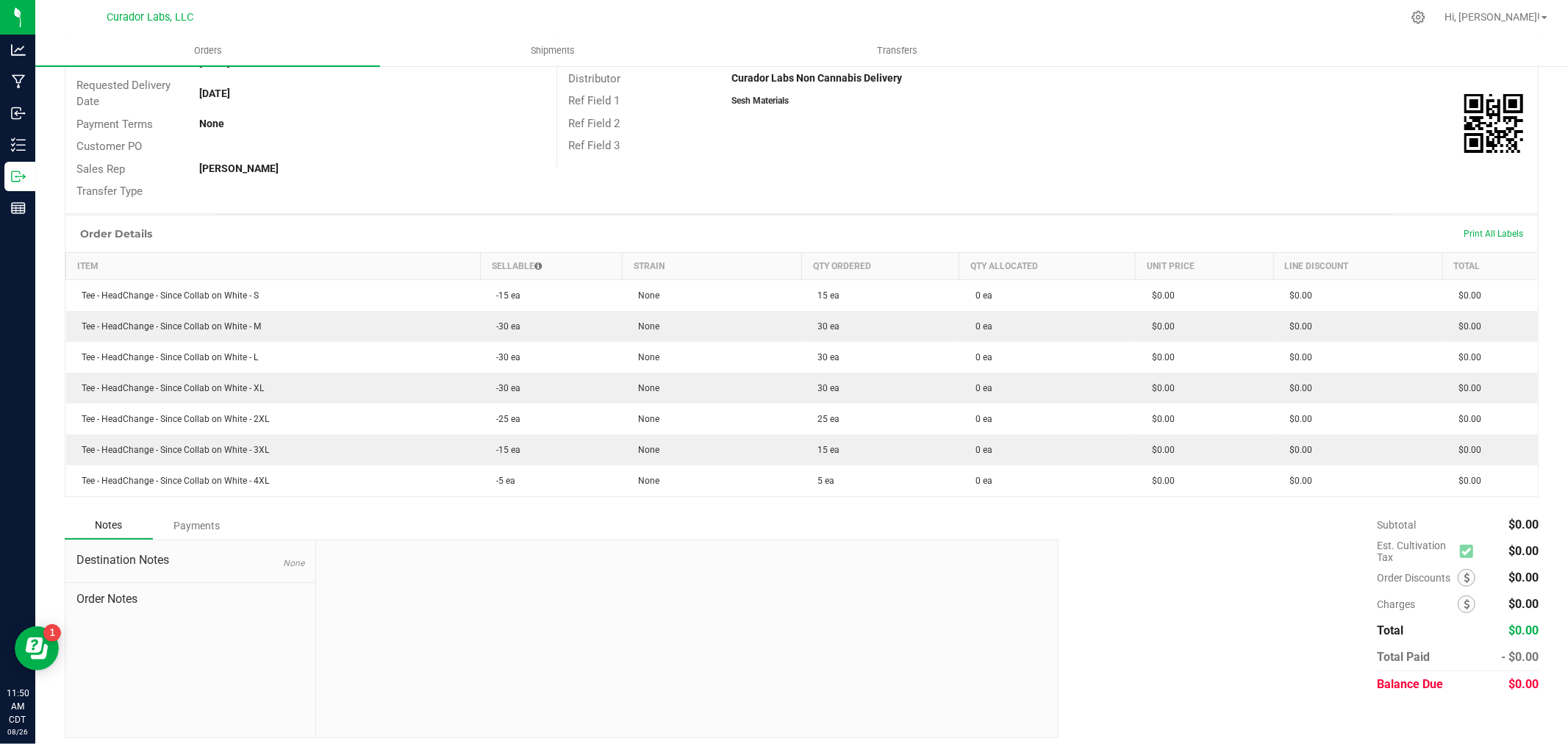
scroll to position [204, 0]
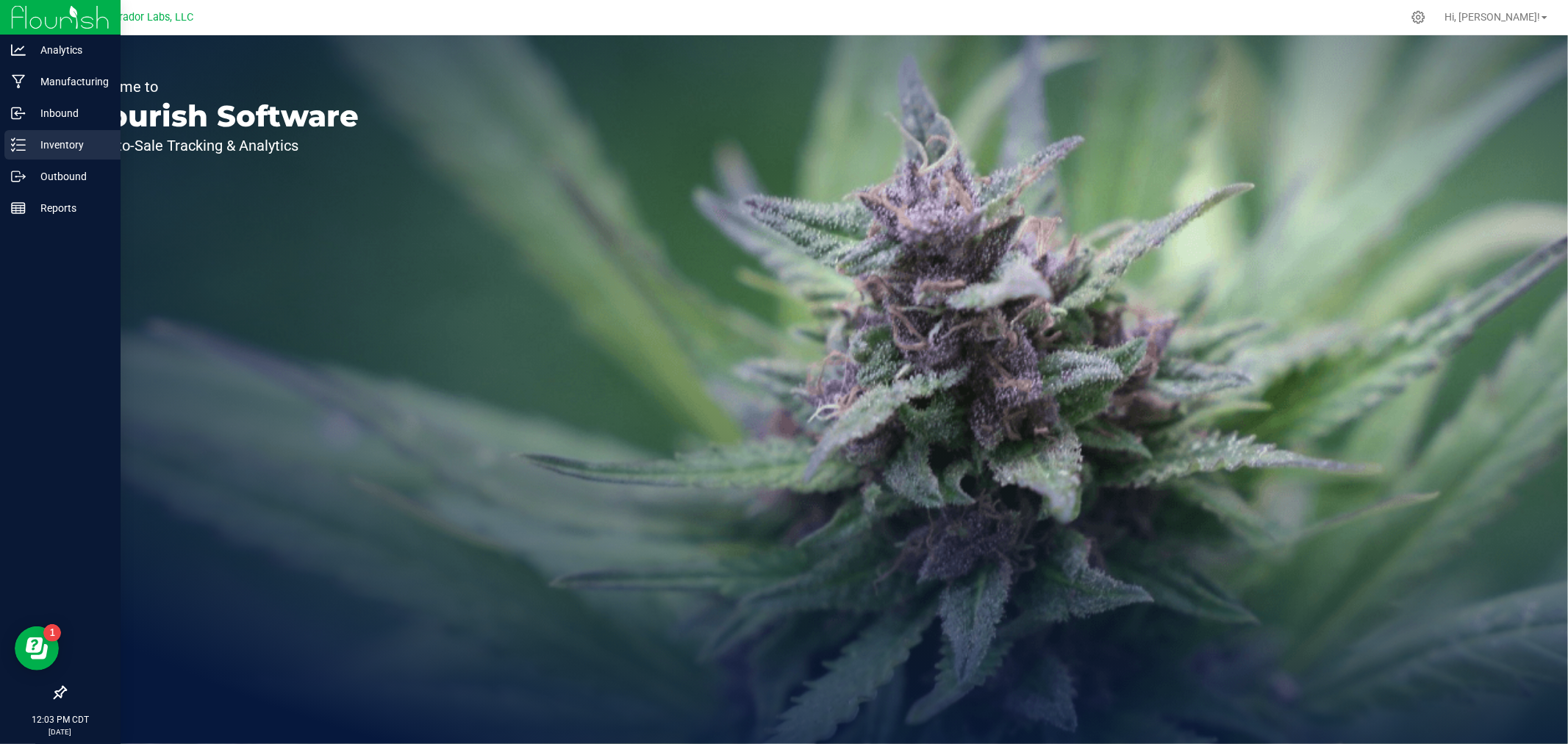
click at [27, 140] on p "Inventory" at bounding box center [70, 145] width 88 height 18
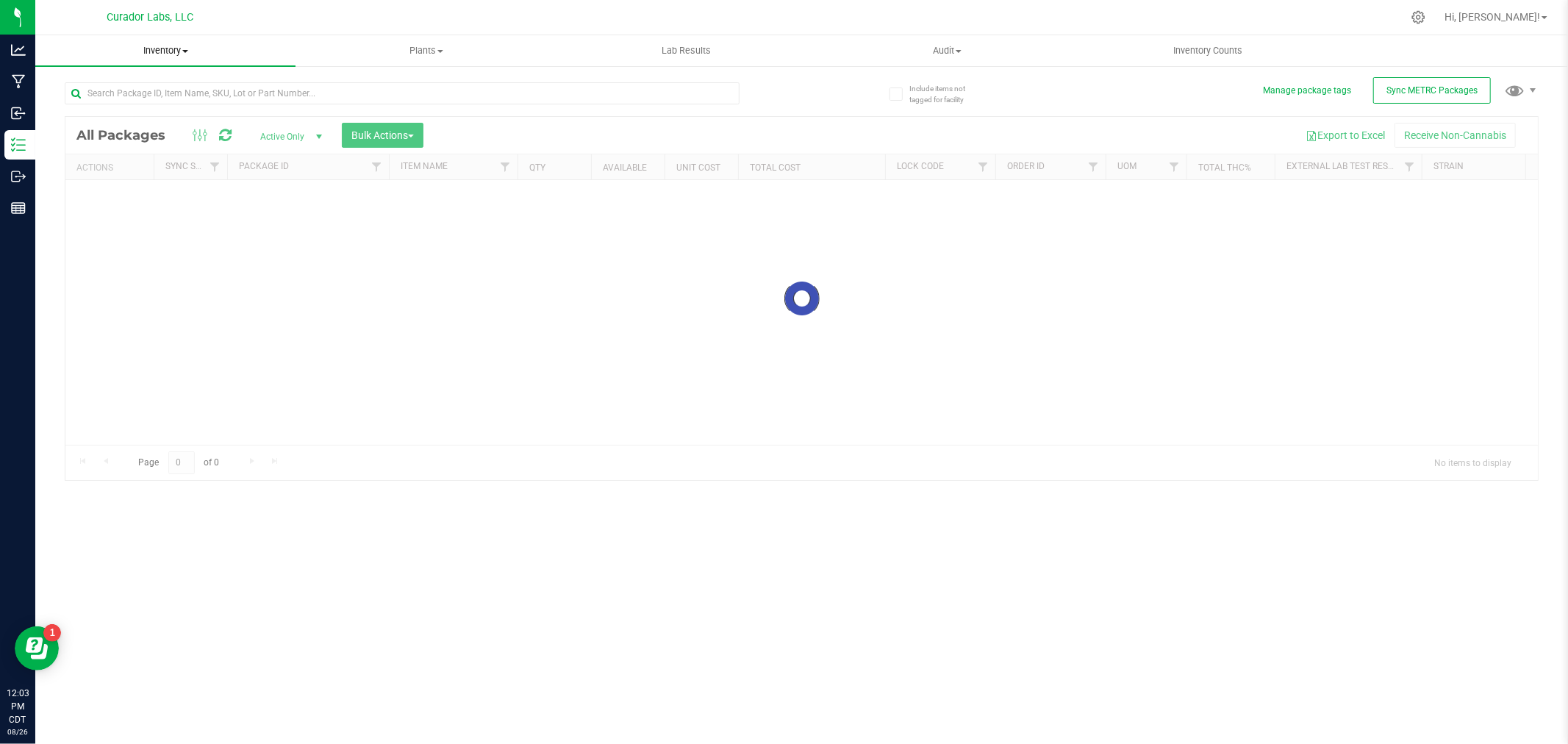
click at [177, 47] on span "Inventory" at bounding box center [165, 50] width 260 height 13
click at [100, 104] on span "All inventory" at bounding box center [84, 106] width 99 height 13
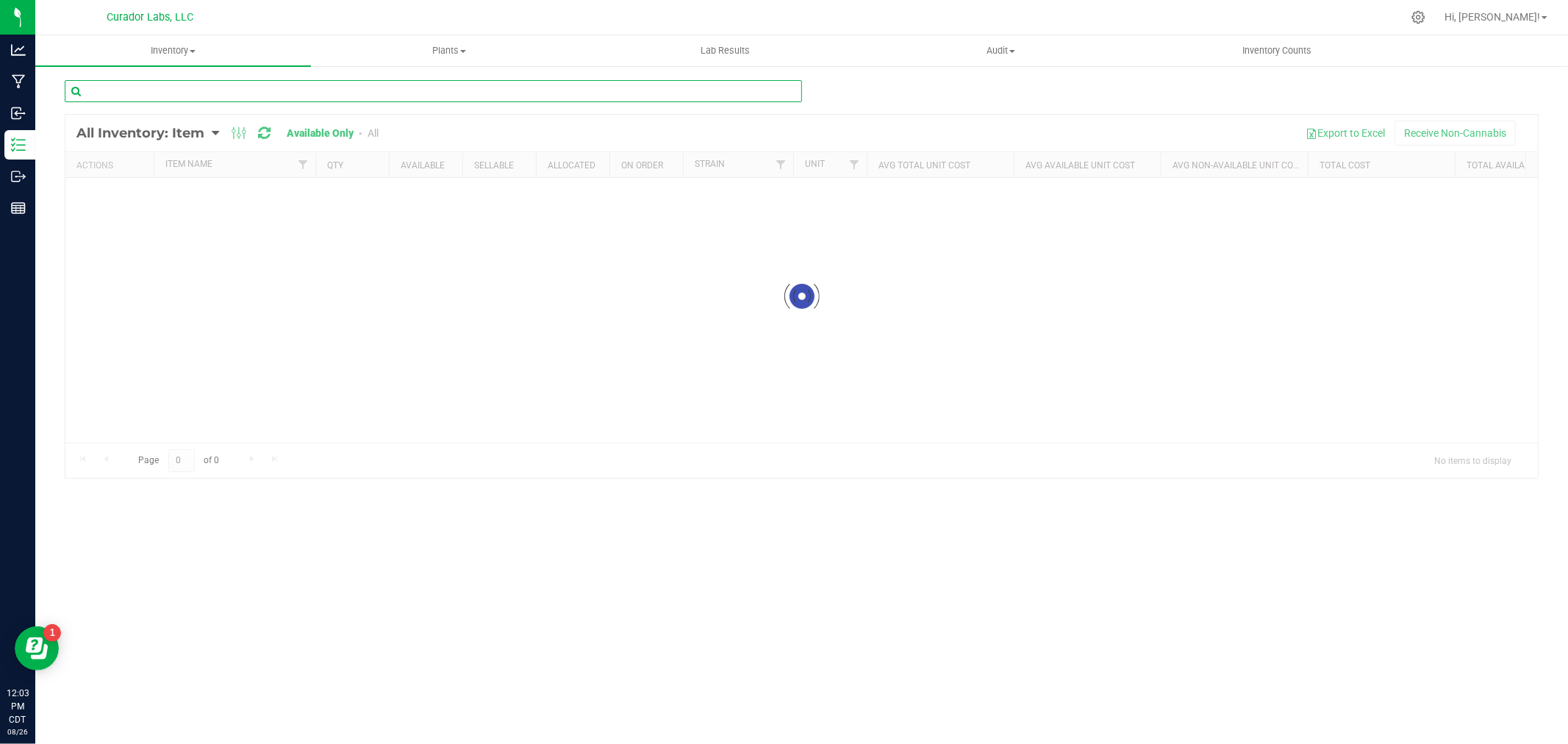
click at [114, 94] on input "text" at bounding box center [433, 91] width 737 height 22
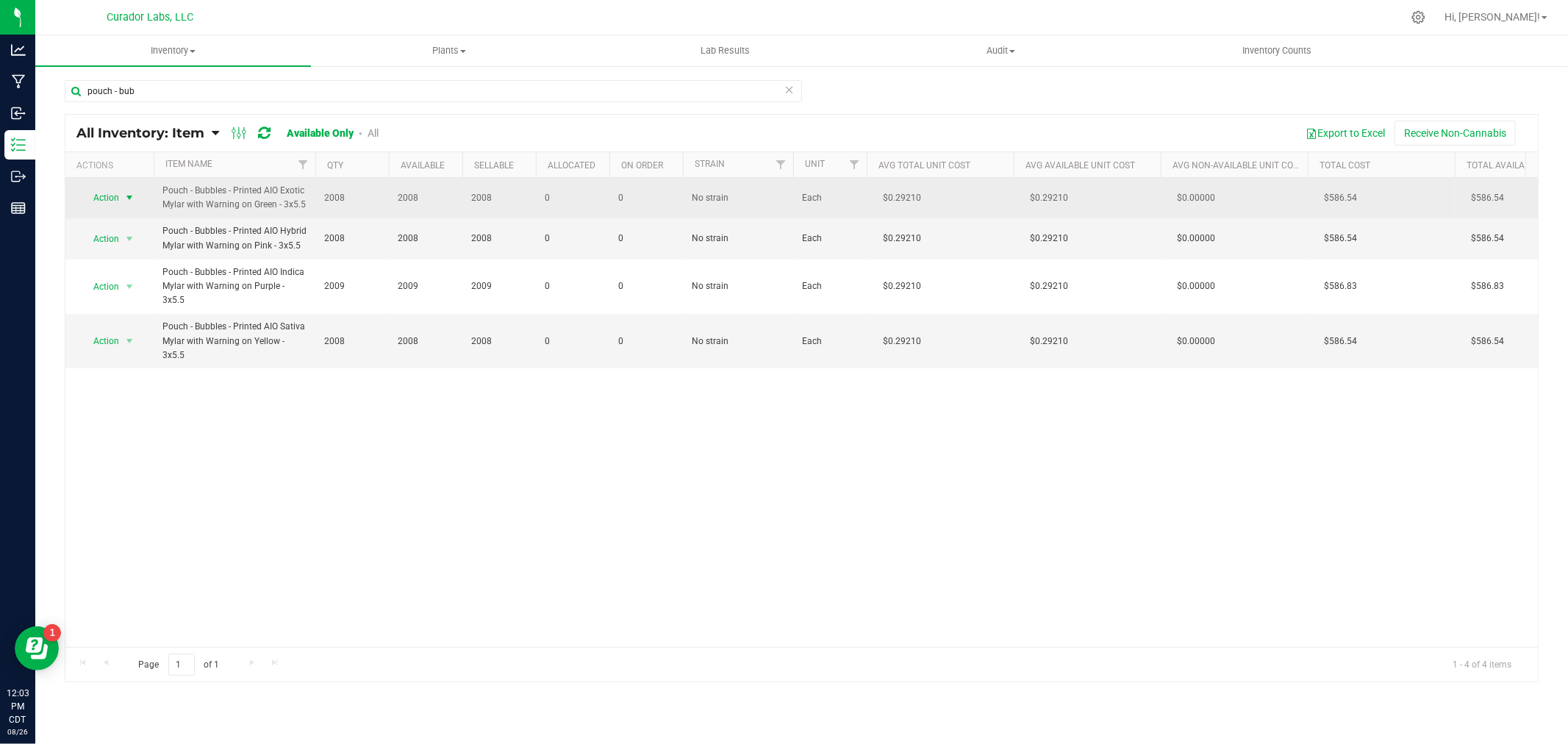
drag, startPoint x: 304, startPoint y: 204, endPoint x: 99, endPoint y: 187, distance: 205.7
drag, startPoint x: 304, startPoint y: 207, endPoint x: 164, endPoint y: 191, distance: 140.9
click at [164, 191] on span "Pouch - Bubbles - Printed AIO Exotic Mylar with Warning on Green - 3x5.5" at bounding box center [234, 197] width 144 height 27
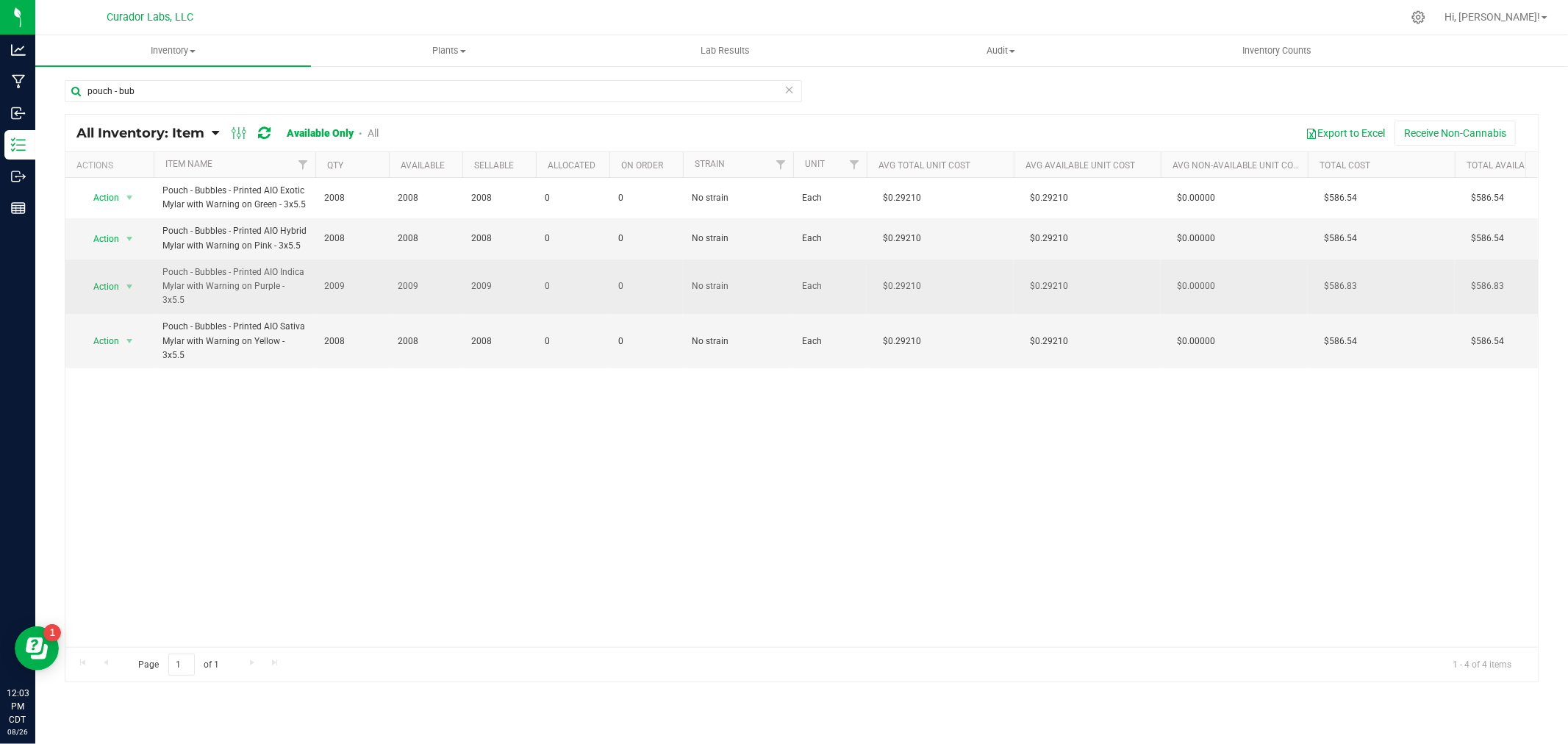
copy span "Pouch - Bubbles - Printed AIO Exotic Mylar with Warning on Green - 3x5.5"
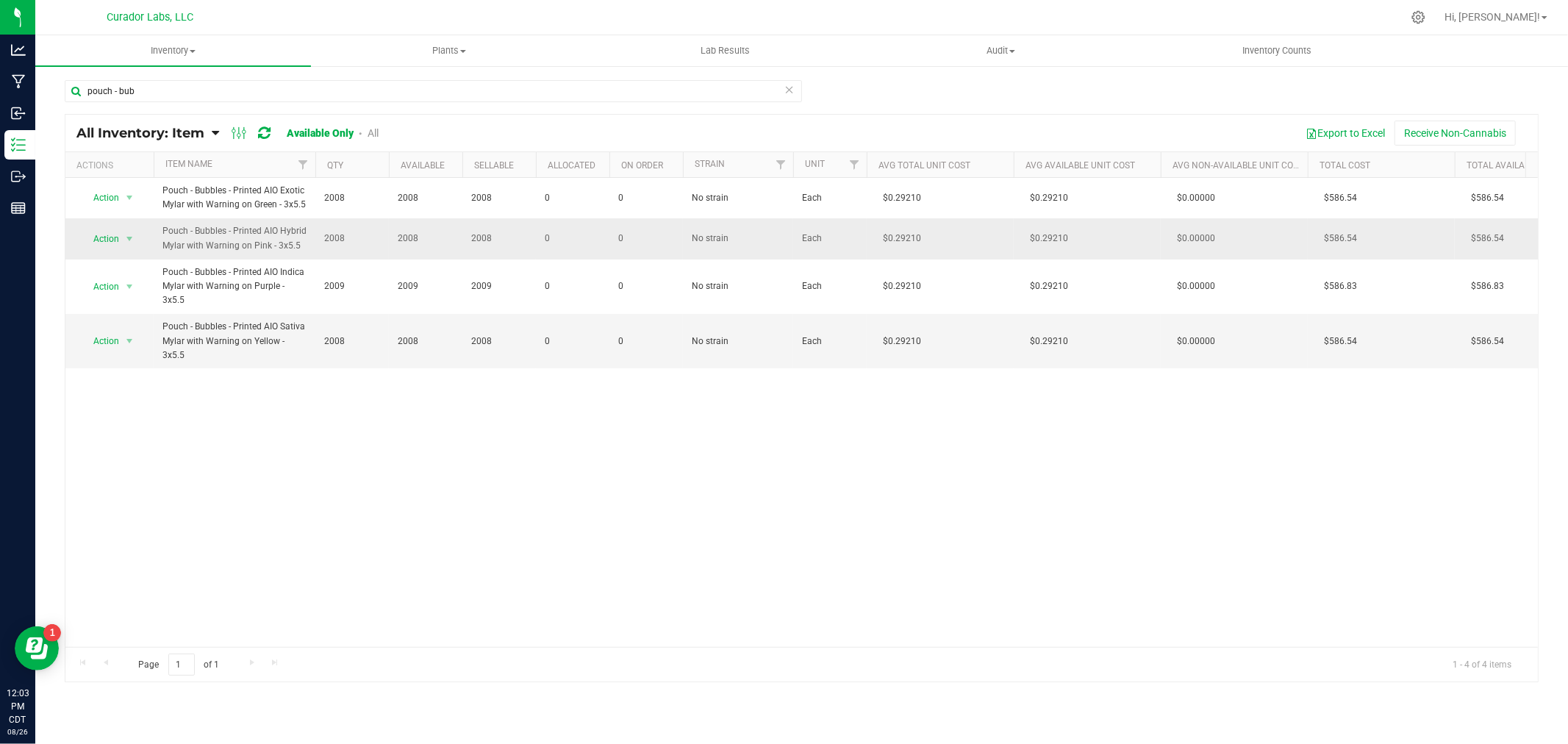
drag, startPoint x: 298, startPoint y: 245, endPoint x: 156, endPoint y: 226, distance: 143.3
click at [156, 226] on td "Pouch - Bubbles - Printed AIO Hybrid Mylar with Warning on Pink - 3x5.5" at bounding box center [234, 238] width 162 height 40
copy span "Pouch - Bubbles - Printed AIO Hybrid Mylar with Warning on Pink - 3x5.5"
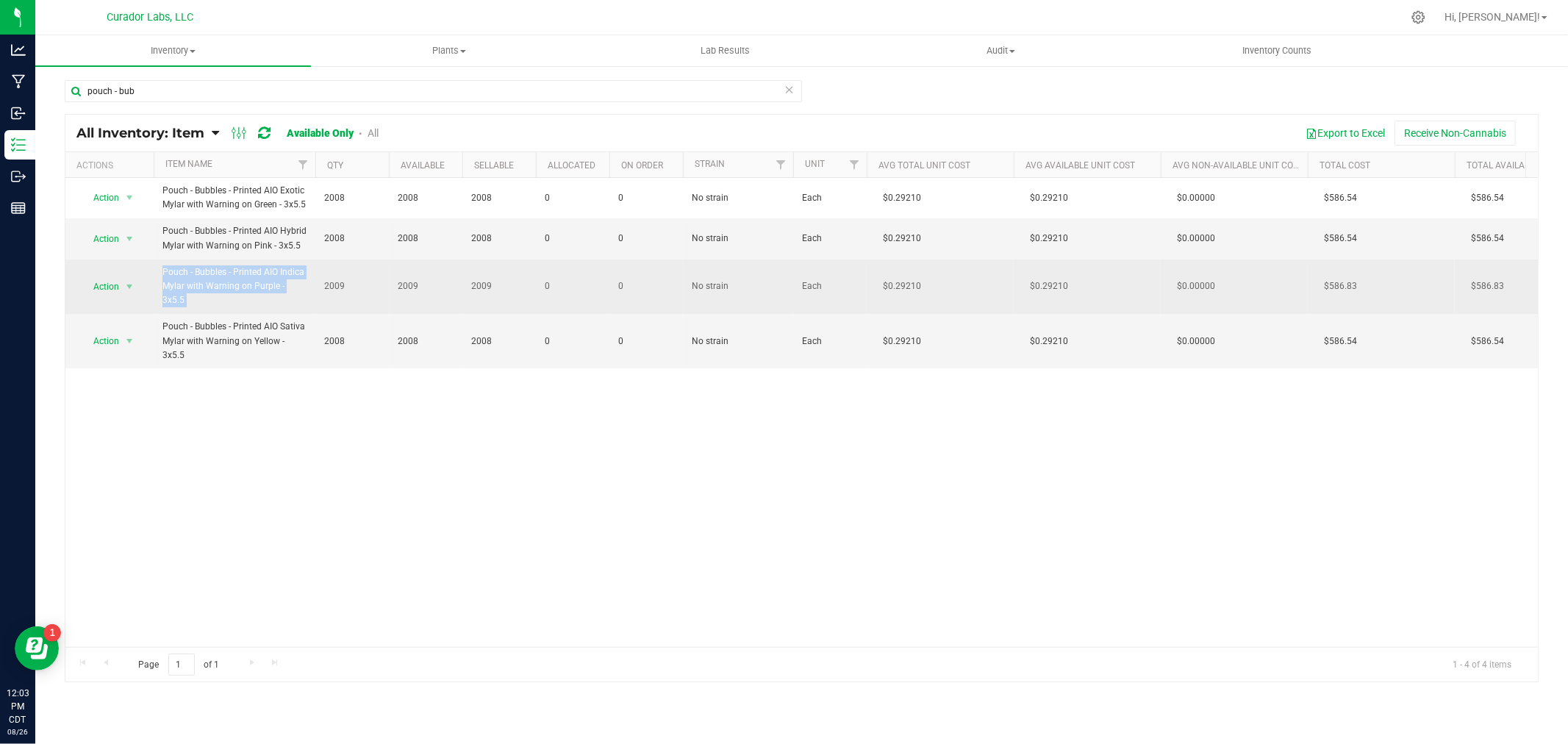
drag, startPoint x: 301, startPoint y: 283, endPoint x: 148, endPoint y: 271, distance: 153.5
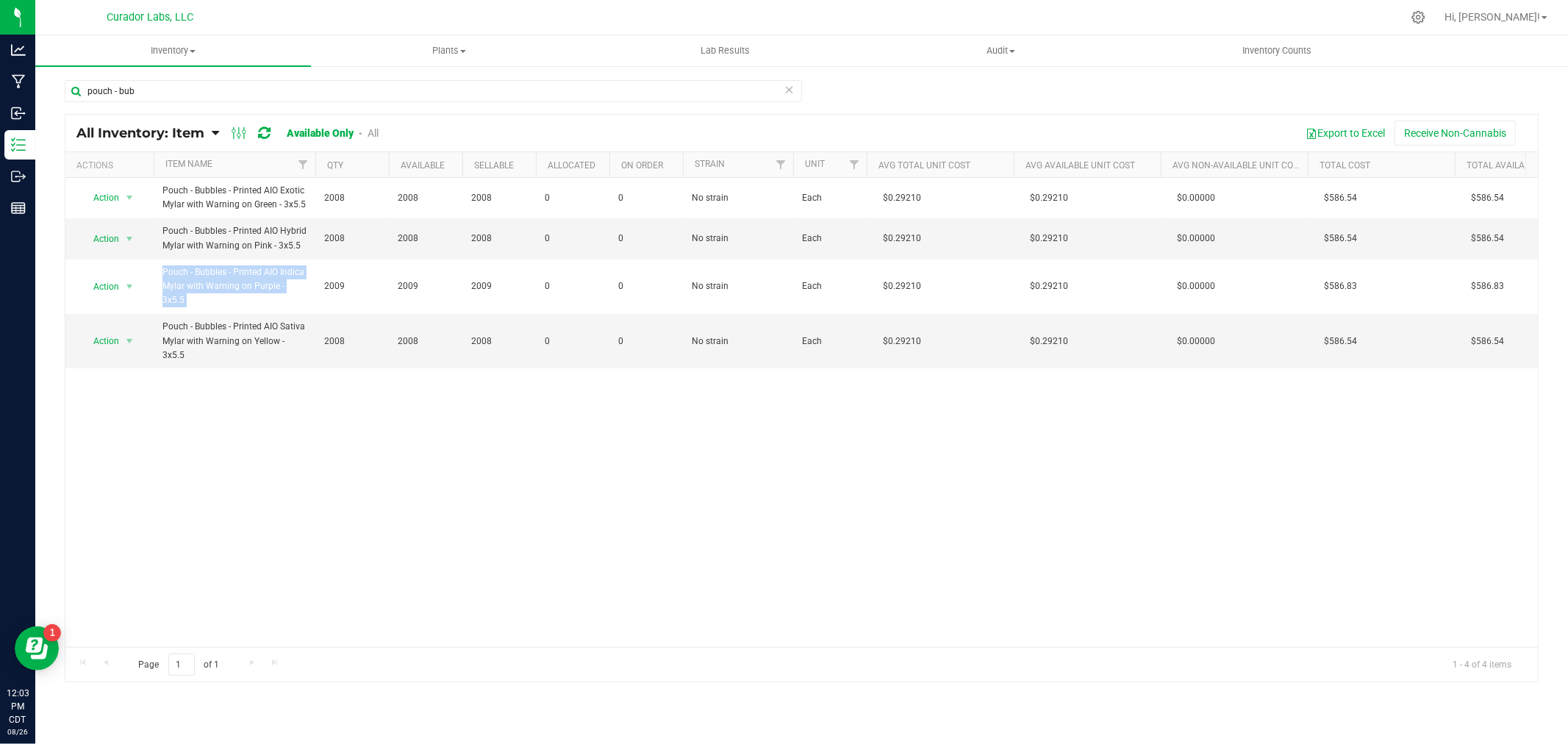
copy tr "Action Adjust qty Edit lots/costs Global inventory Locate inventory Print produ…"
drag, startPoint x: 282, startPoint y: 324, endPoint x: 157, endPoint y: 320, distance: 125.1
click at [157, 320] on td "Pouch - Bubbles - Printed AIO Sativa Mylar with Warning on Yellow - 3x5.5" at bounding box center [234, 340] width 162 height 54
copy span "Pouch - Bubbles - Printed AIO Sativa Mylar with Warning on Yellow - 3x5.5"
click at [148, 93] on input "pouch - bub" at bounding box center [433, 91] width 737 height 22
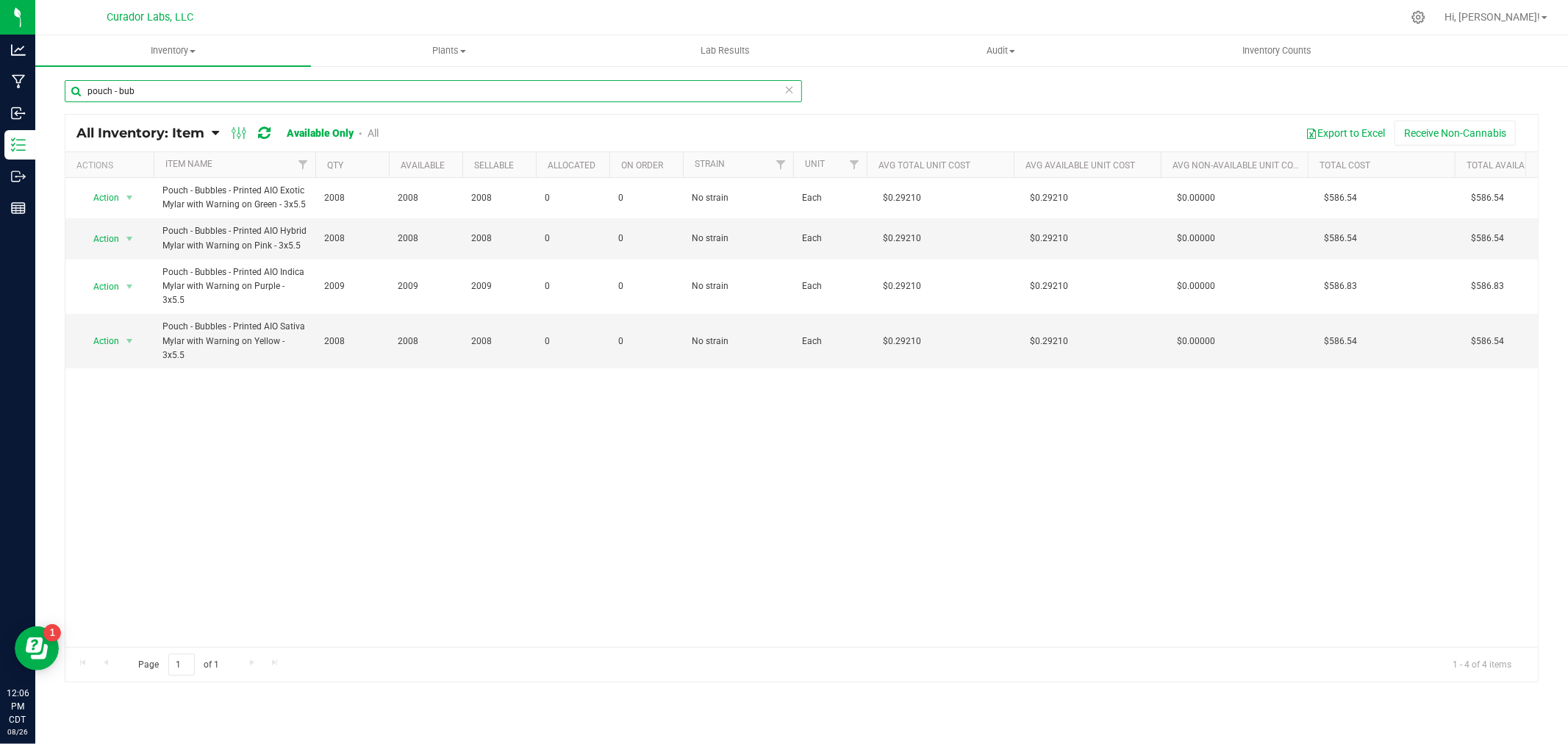
click at [148, 93] on input "pouch - bub" at bounding box center [433, 91] width 737 height 22
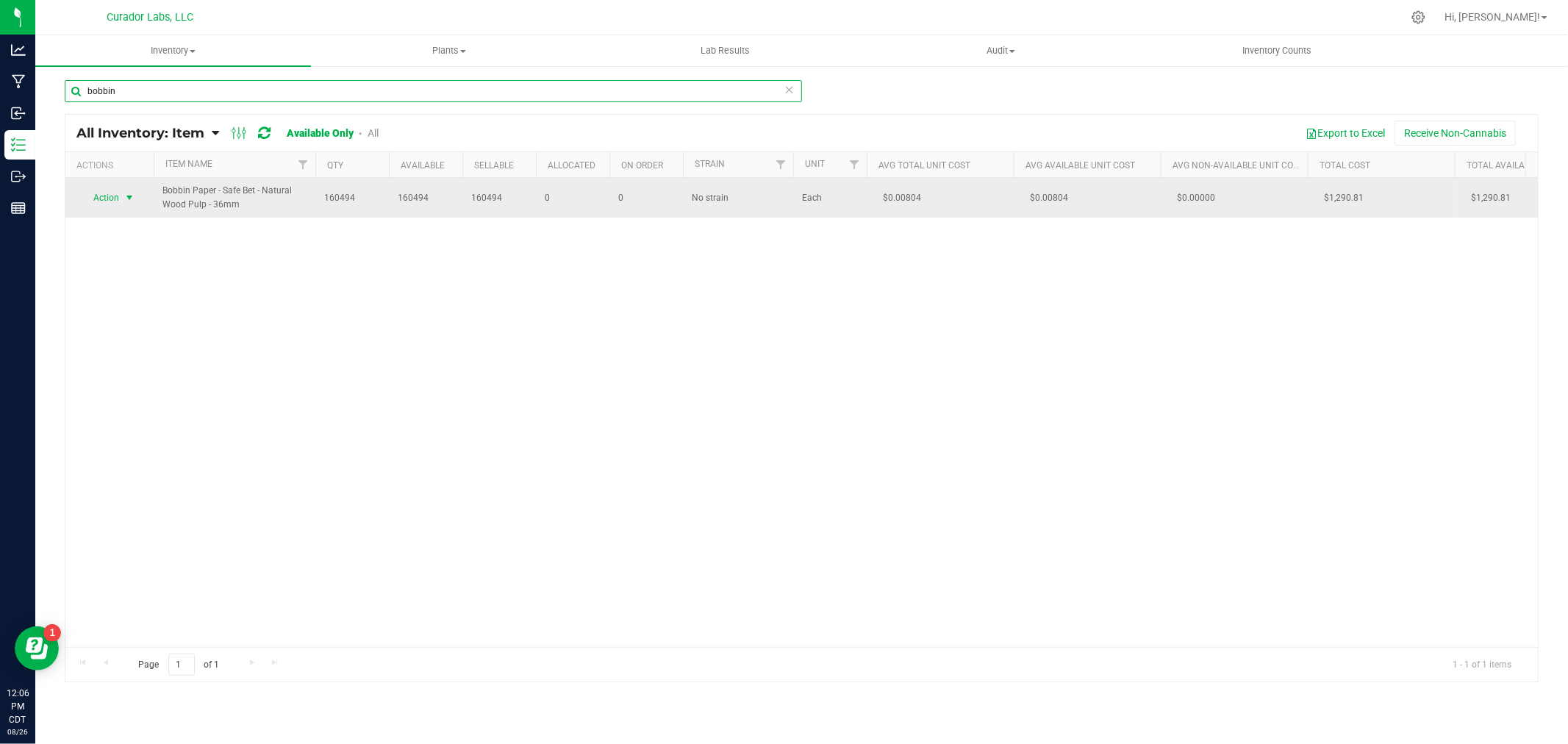
type input "bobbin"
click at [110, 195] on span "Action" at bounding box center [100, 197] width 39 height 21
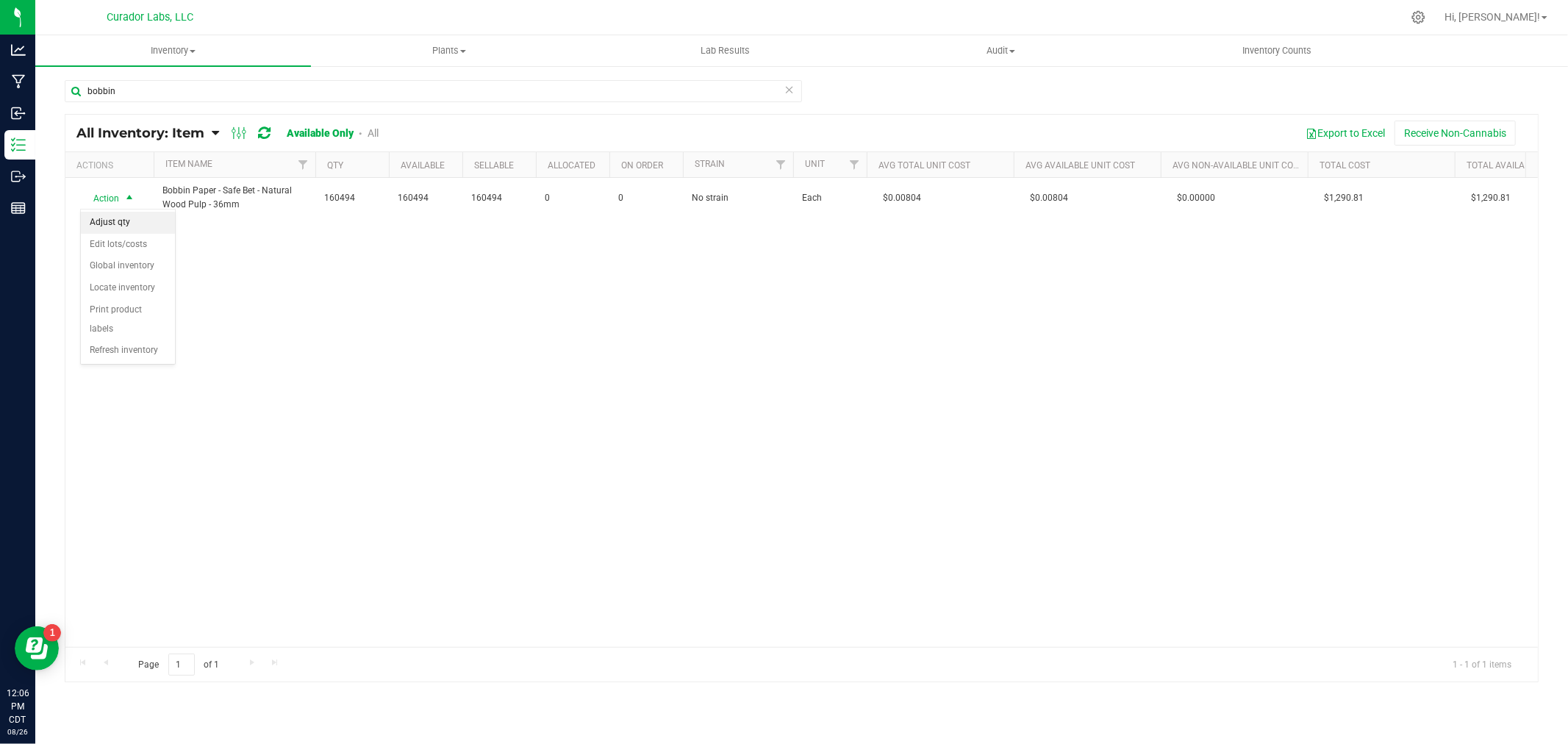
click at [134, 217] on li "Adjust qty" at bounding box center [127, 223] width 94 height 22
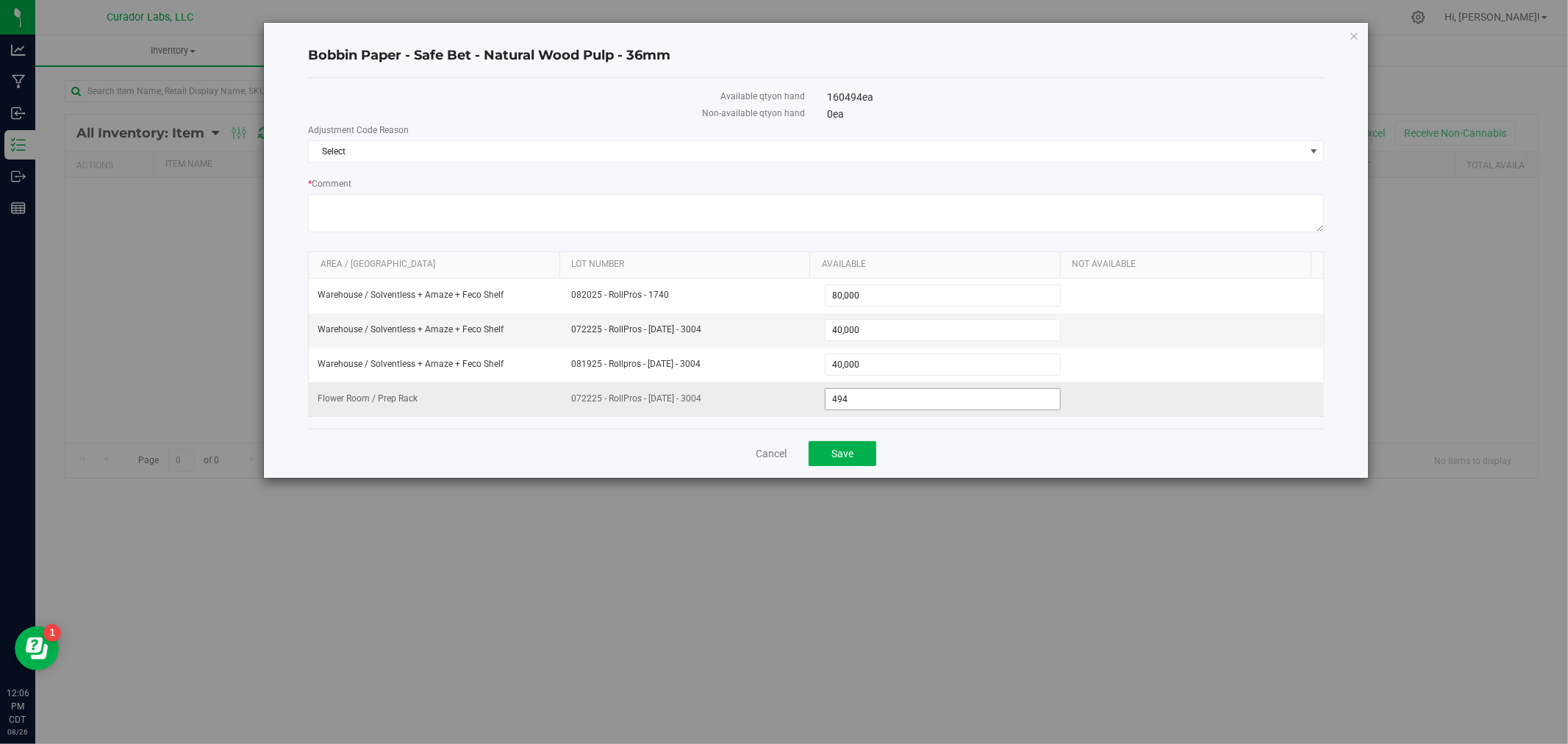
click at [862, 395] on span "494 494" at bounding box center [942, 399] width 236 height 22
click at [862, 395] on input "494" at bounding box center [942, 399] width 234 height 21
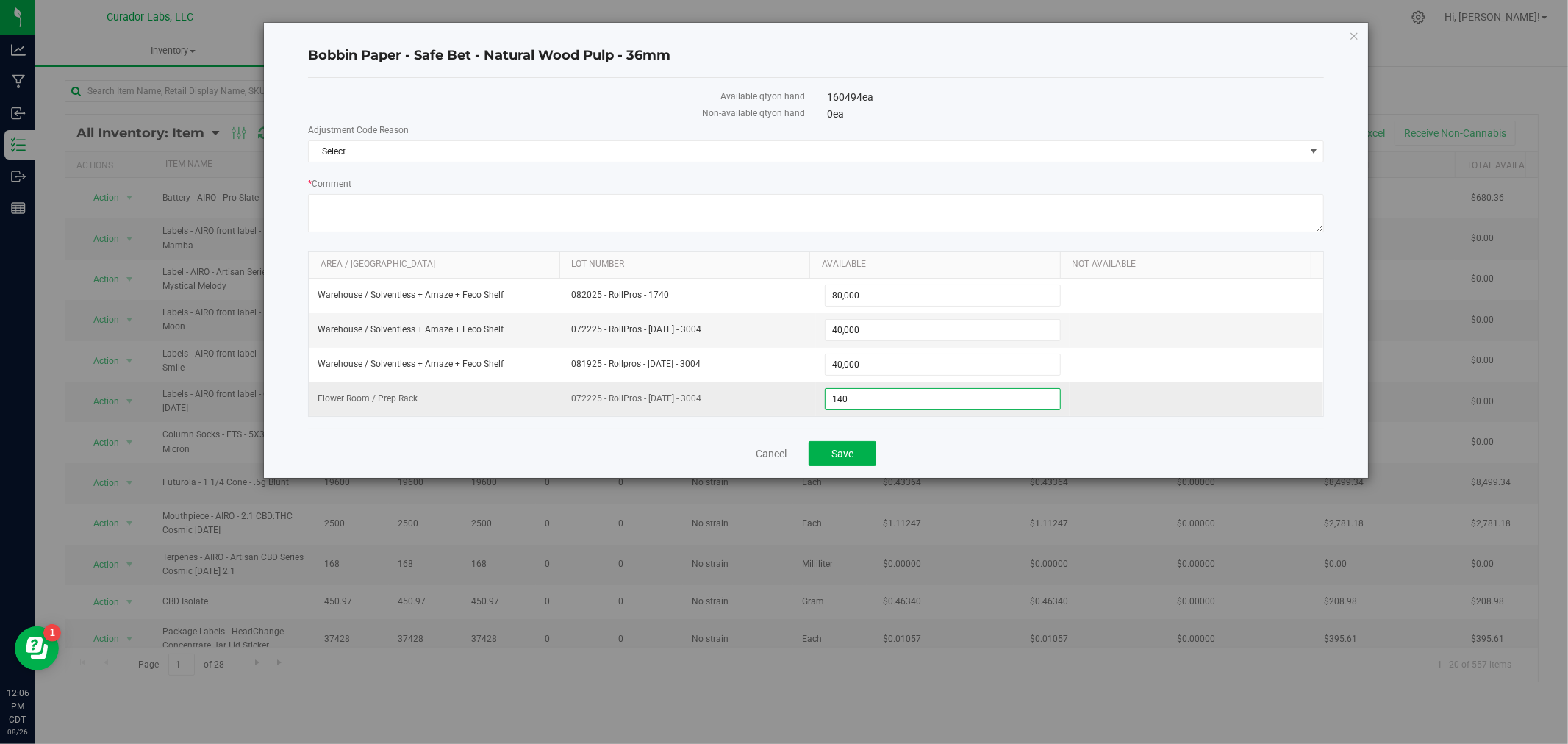
type input "1400"
type input "1,400"
click at [619, 148] on span "Select" at bounding box center [807, 151] width 996 height 21
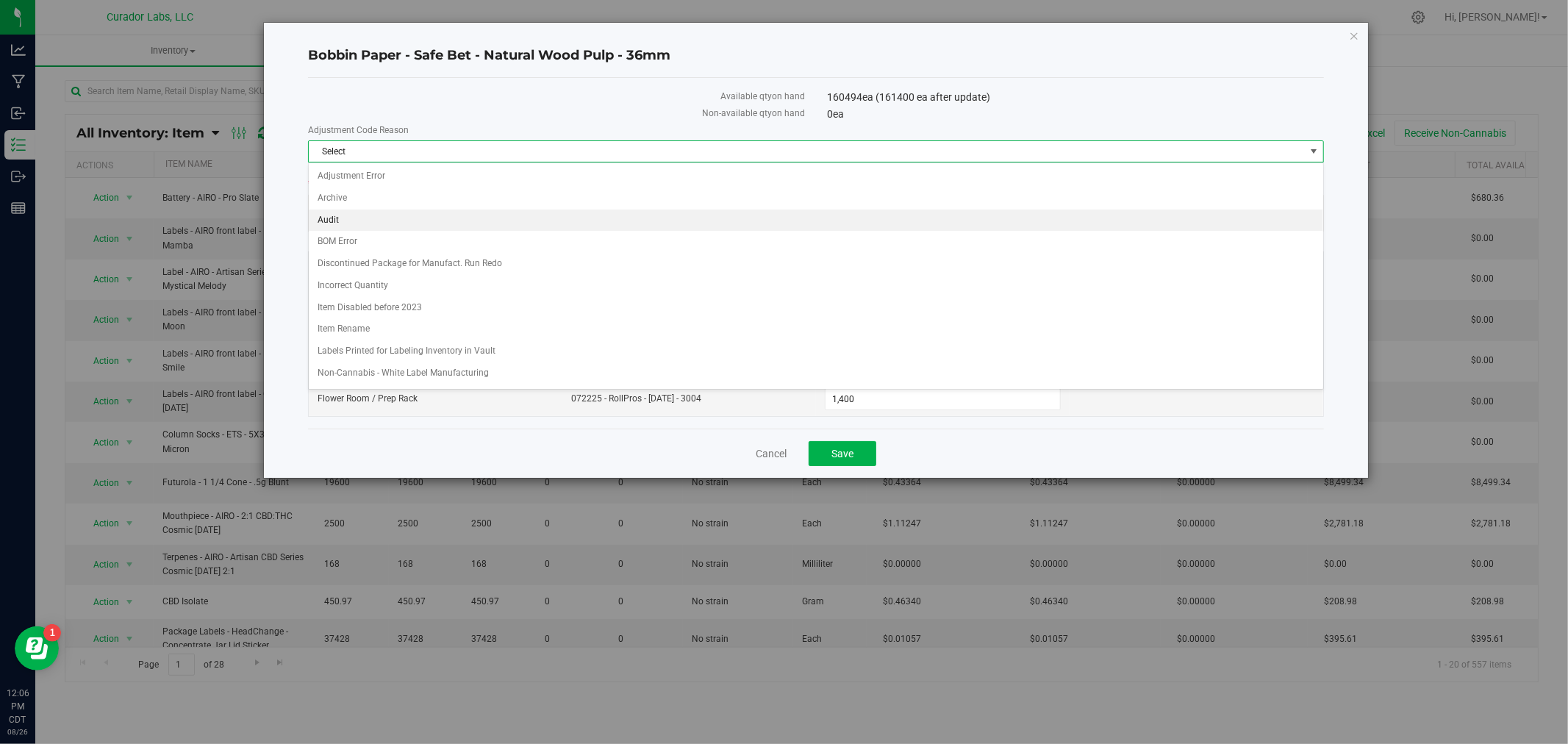
click at [491, 216] on li "Audit" at bounding box center [816, 221] width 1015 height 22
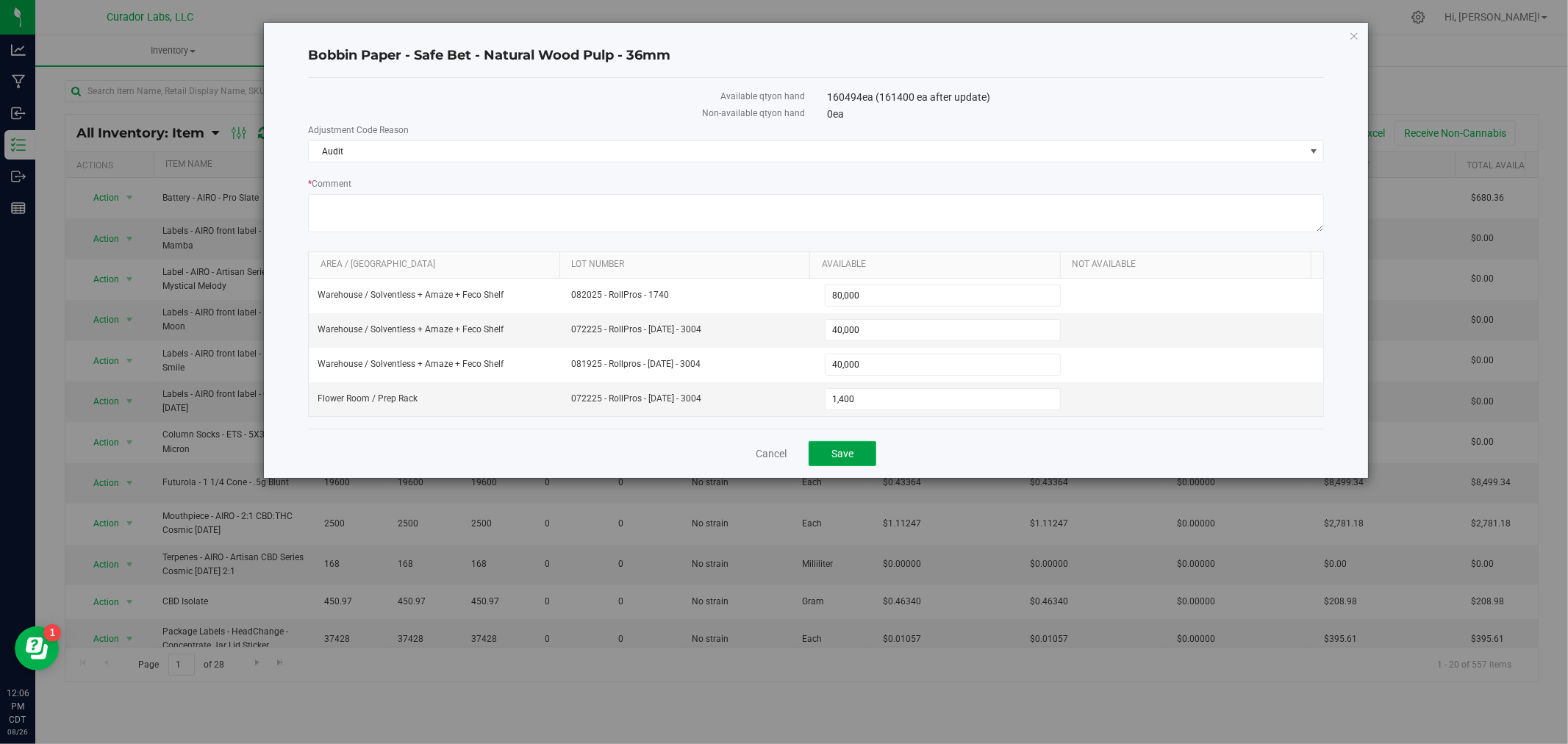
click at [844, 464] on button "Save" at bounding box center [842, 453] width 68 height 25
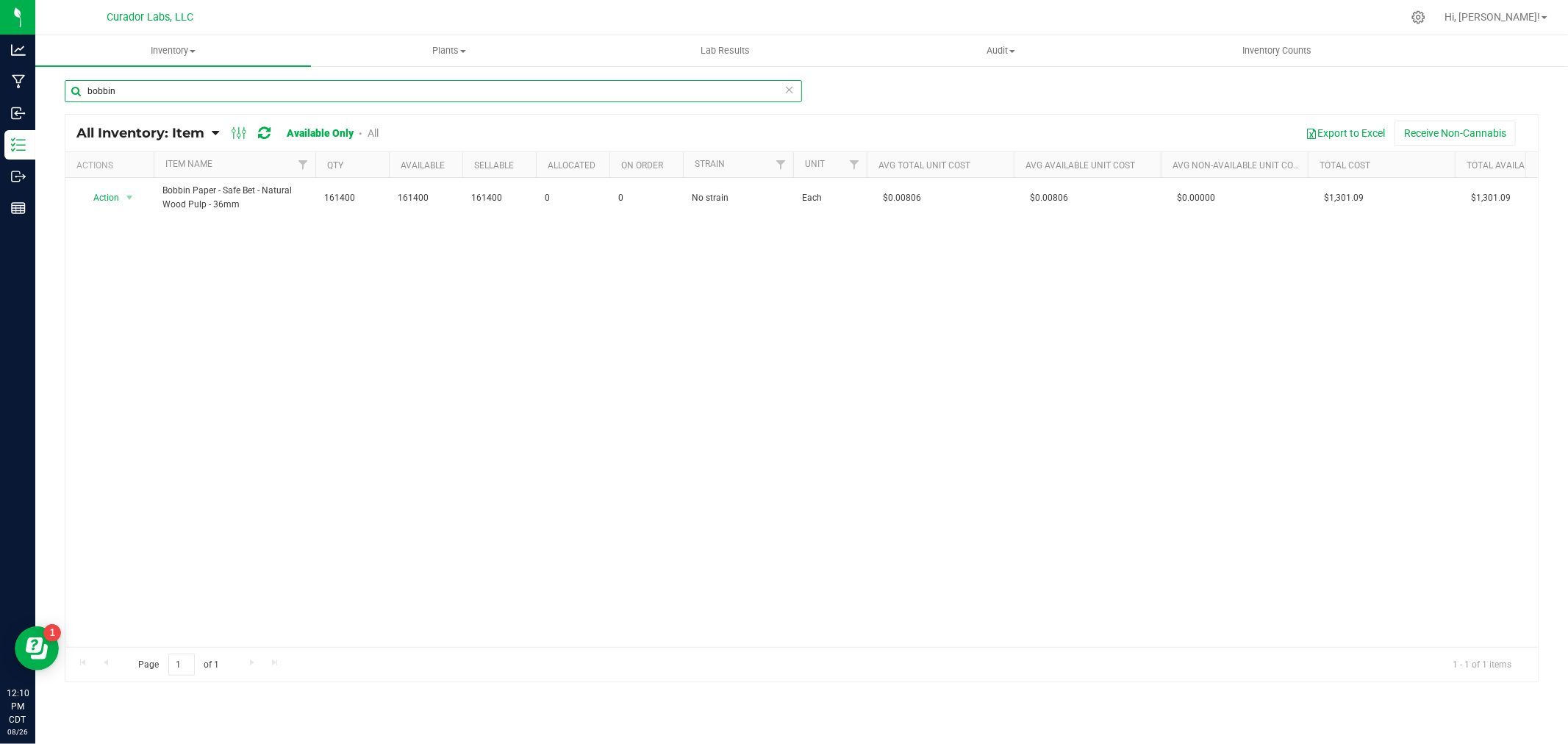
click at [130, 94] on input "bobbin" at bounding box center [433, 91] width 737 height 22
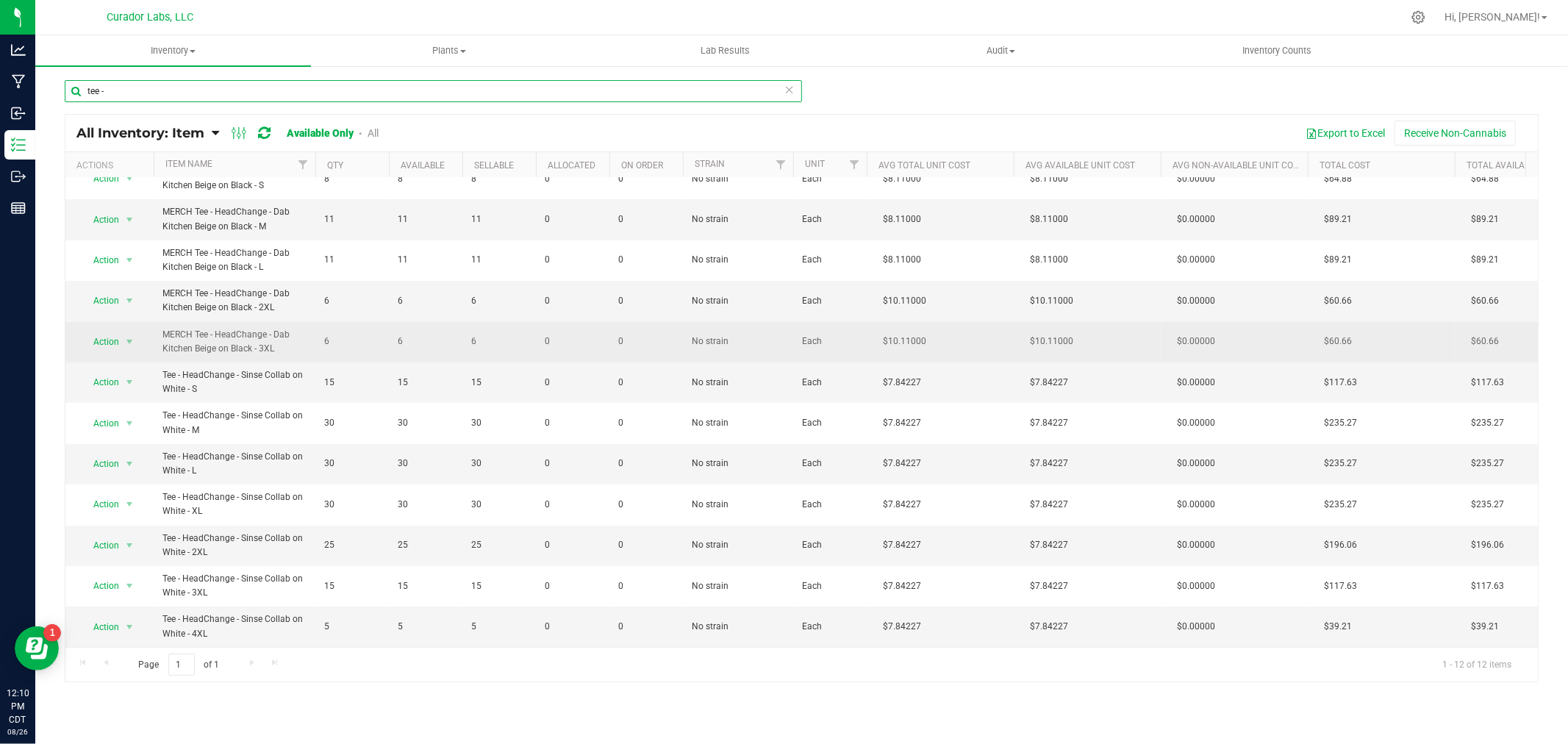
scroll to position [31, 0]
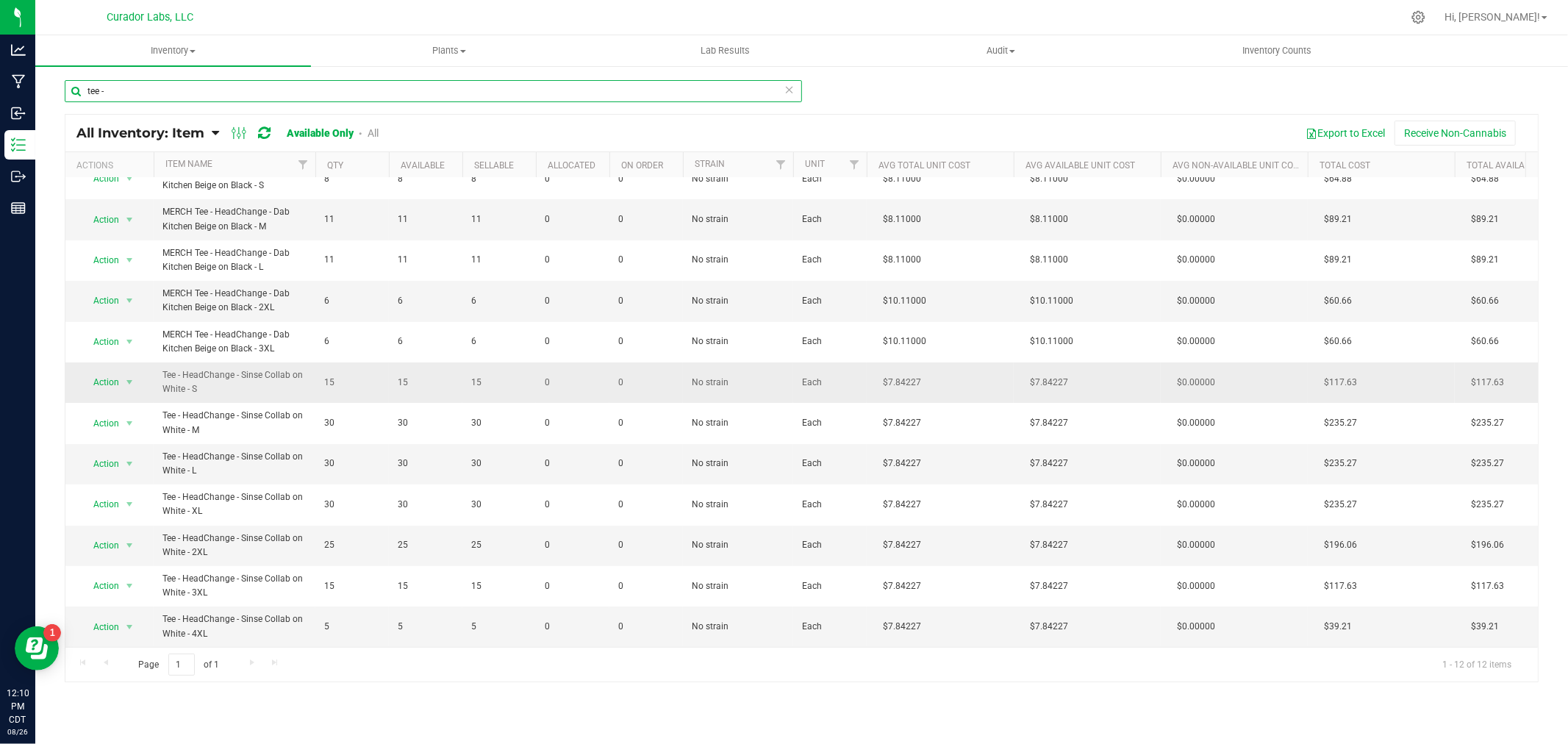
type input "tee -"
drag, startPoint x: 204, startPoint y: 377, endPoint x: 163, endPoint y: 364, distance: 43.0
click at [163, 369] on span "Tee - HeadChange - Sinse Collab on White - S" at bounding box center [234, 382] width 144 height 27
click at [198, 372] on span "Tee - HeadChange - Sinse Collab on White - S" at bounding box center [234, 382] width 144 height 27
drag, startPoint x: 202, startPoint y: 374, endPoint x: 164, endPoint y: 364, distance: 39.3
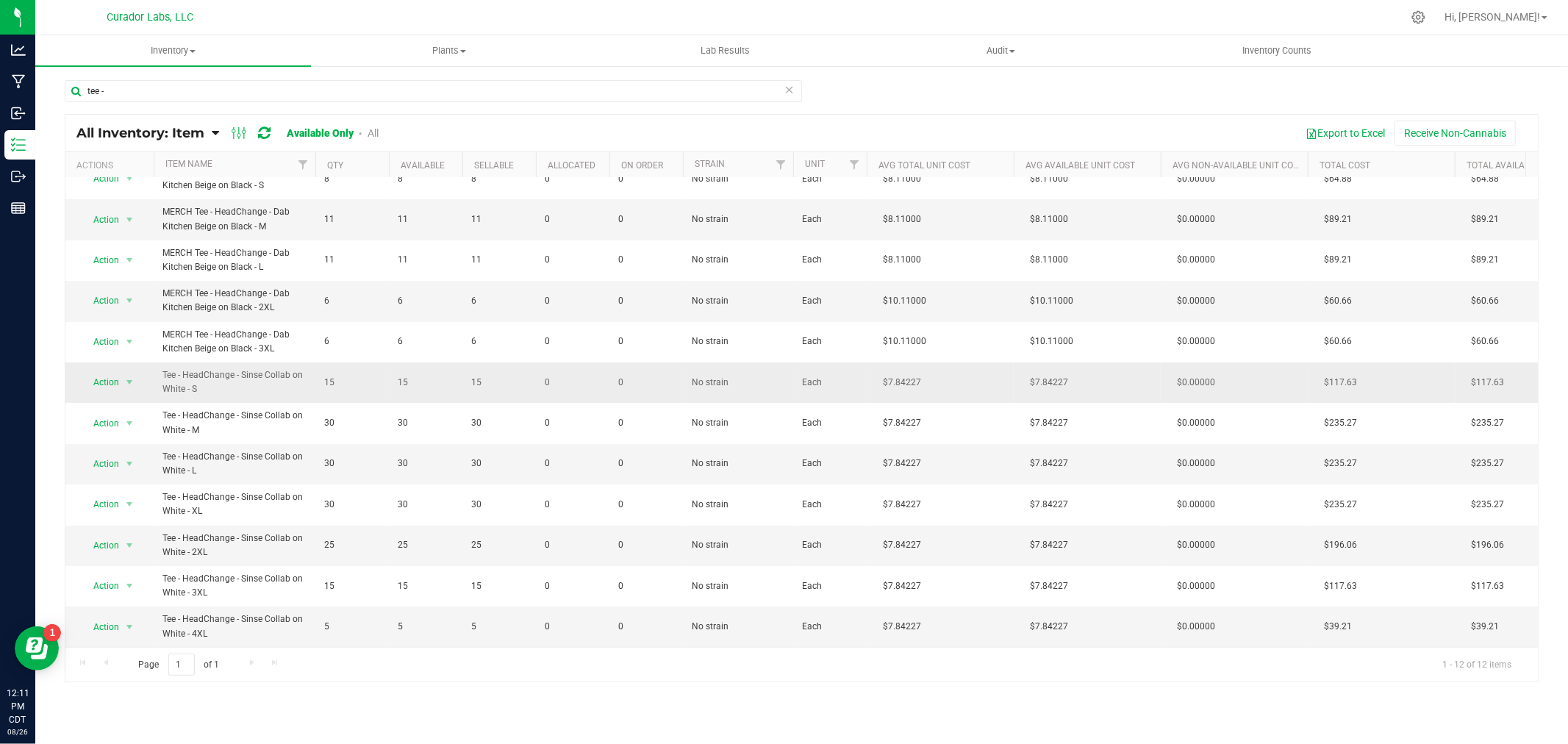
click at [164, 369] on span "Tee - HeadChange - Sinse Collab on White - S" at bounding box center [234, 382] width 144 height 27
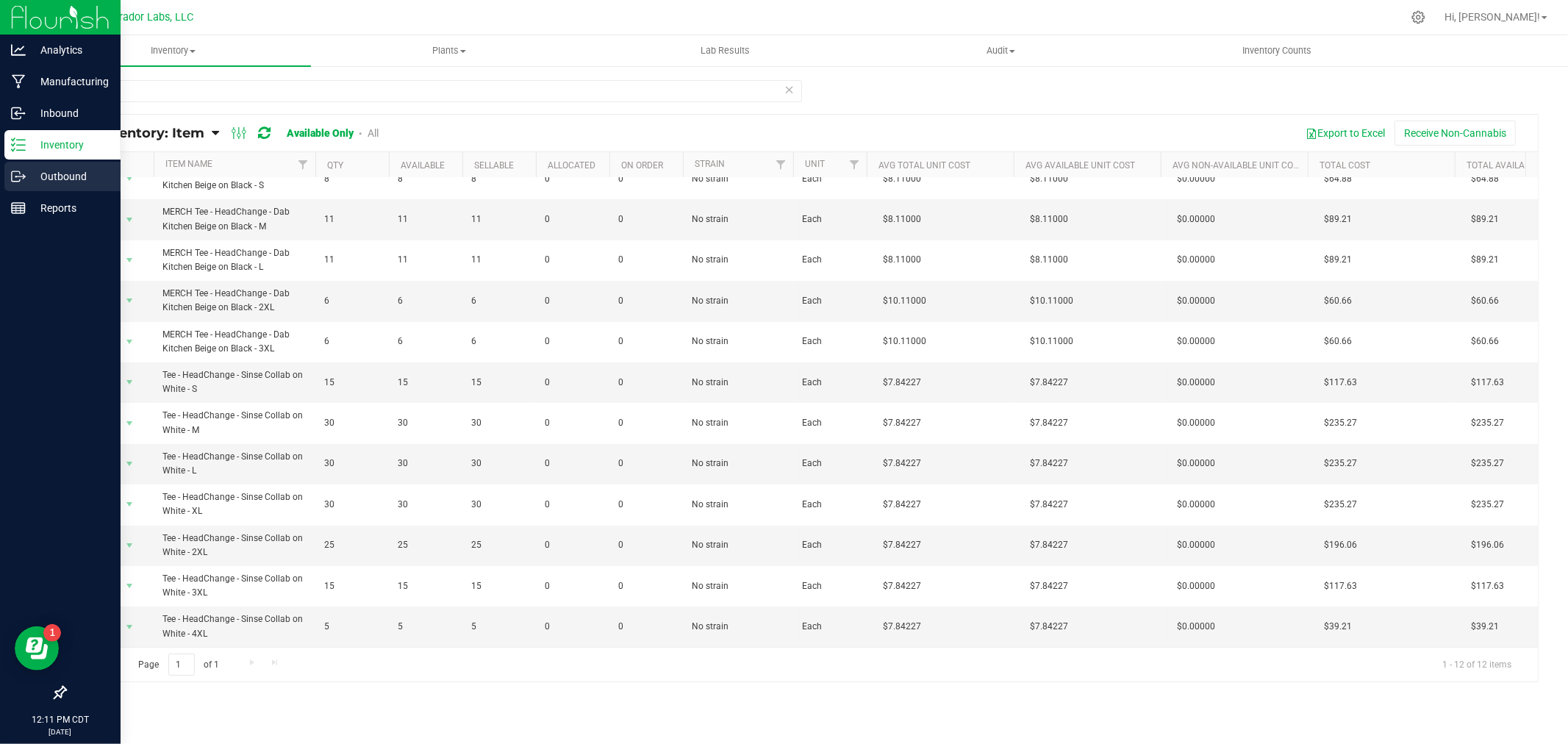
click at [4, 181] on div "Outbound" at bounding box center [62, 176] width 116 height 29
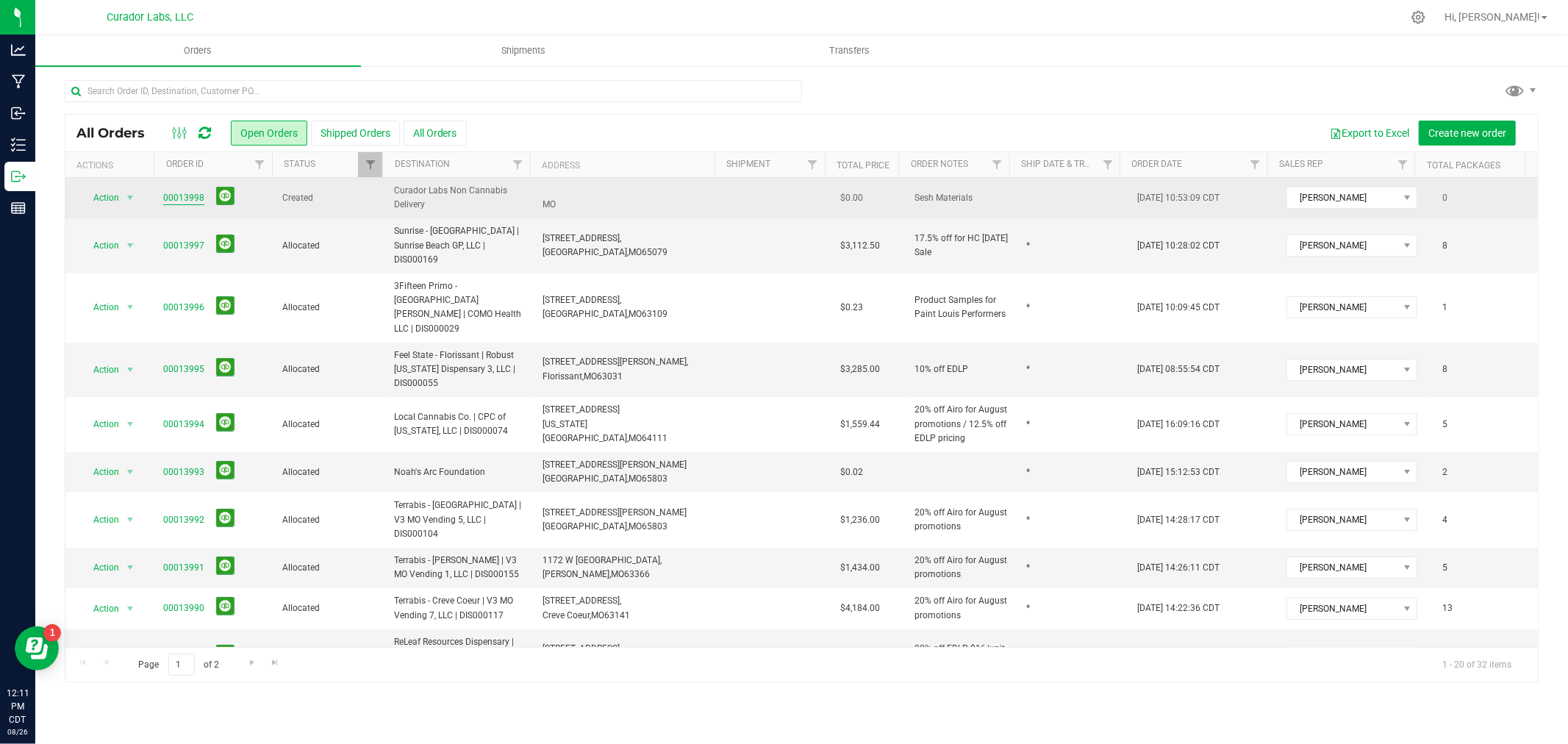
click at [171, 196] on link "00013998" at bounding box center [183, 198] width 41 height 14
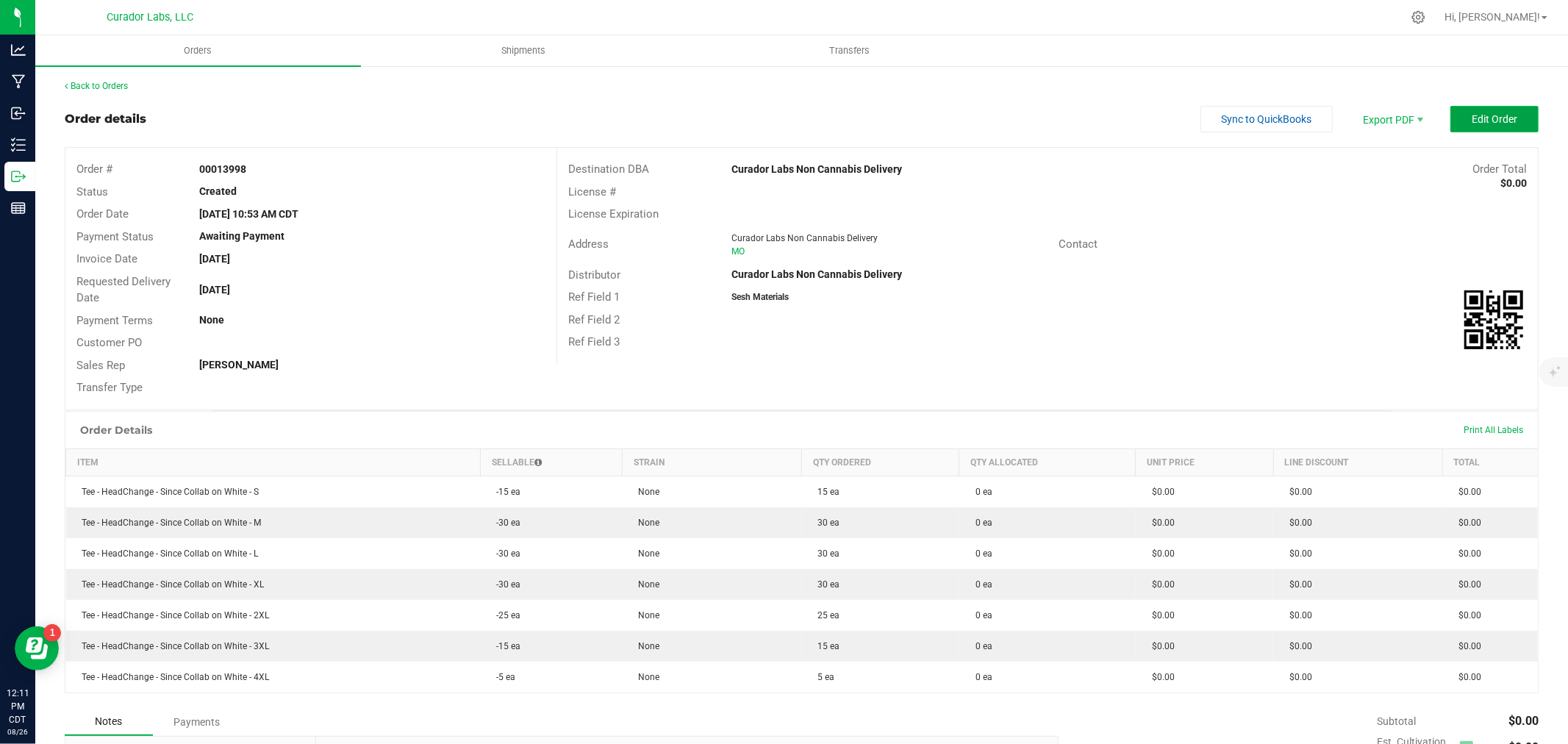
click at [1450, 108] on button "Edit Order" at bounding box center [1494, 119] width 88 height 26
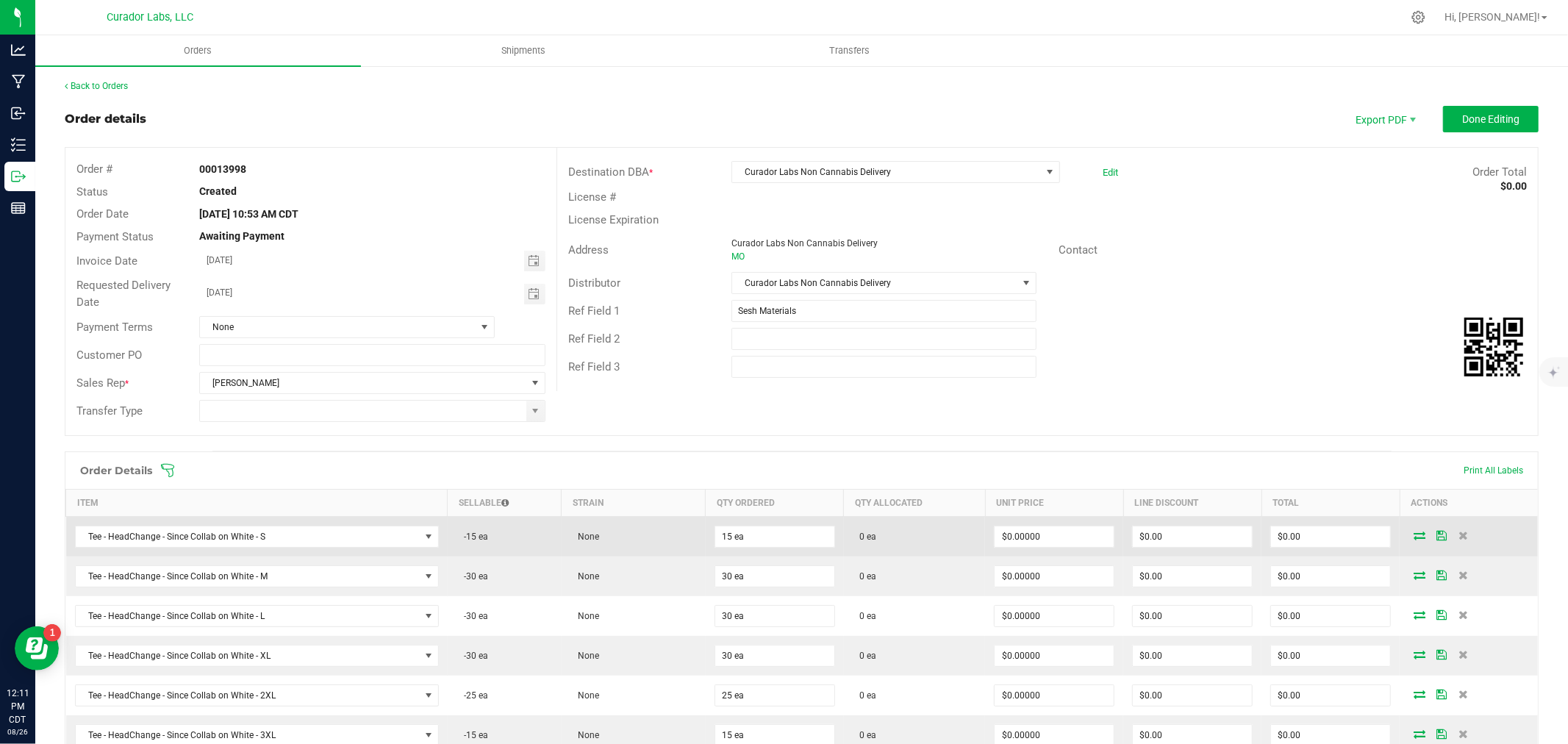
click at [1414, 536] on icon at bounding box center [1420, 534] width 12 height 9
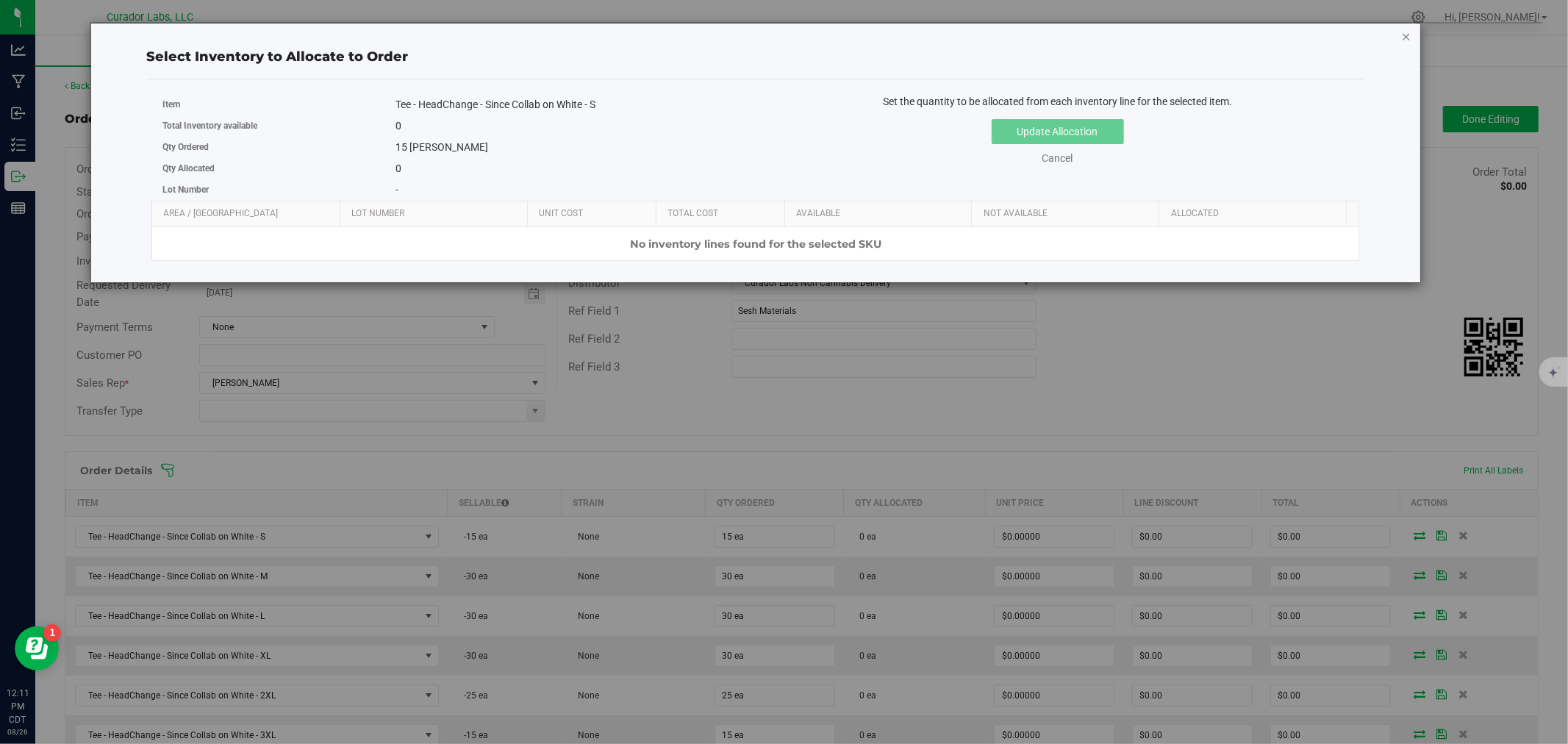
click at [1401, 31] on icon "button" at bounding box center [1406, 36] width 10 height 18
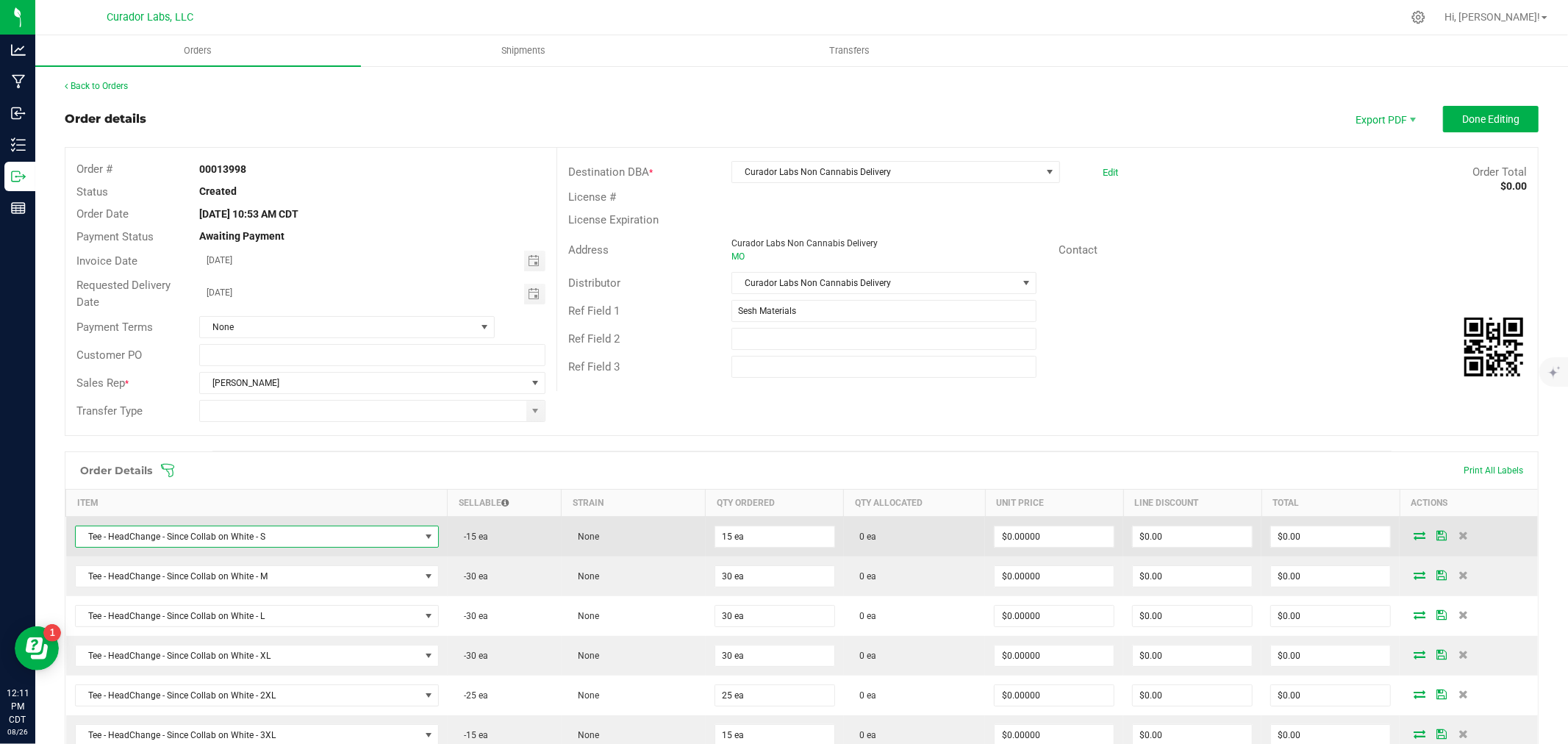
click at [376, 539] on span "Tee - HeadChange - Since Collab on White - S" at bounding box center [247, 536] width 344 height 21
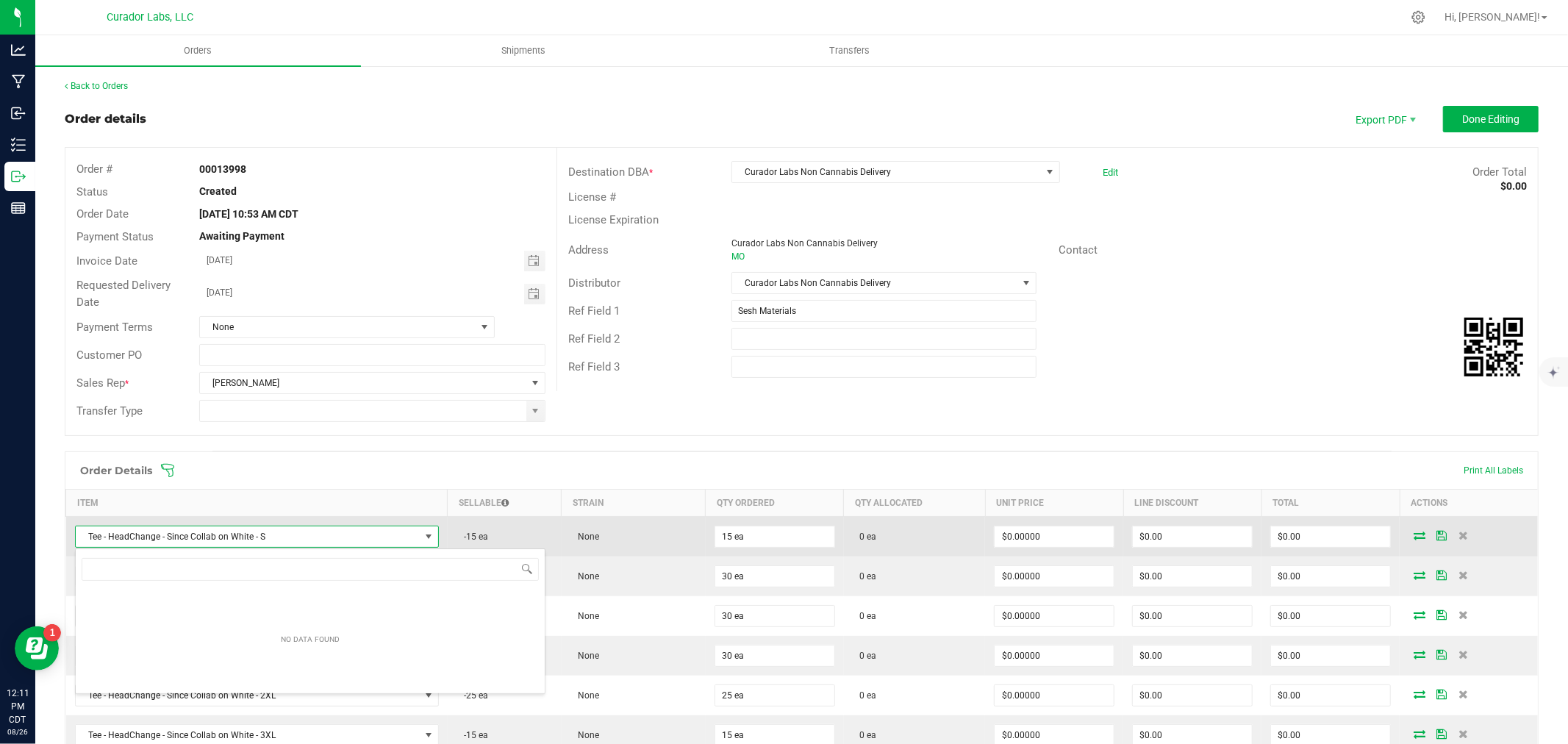
scroll to position [22, 355]
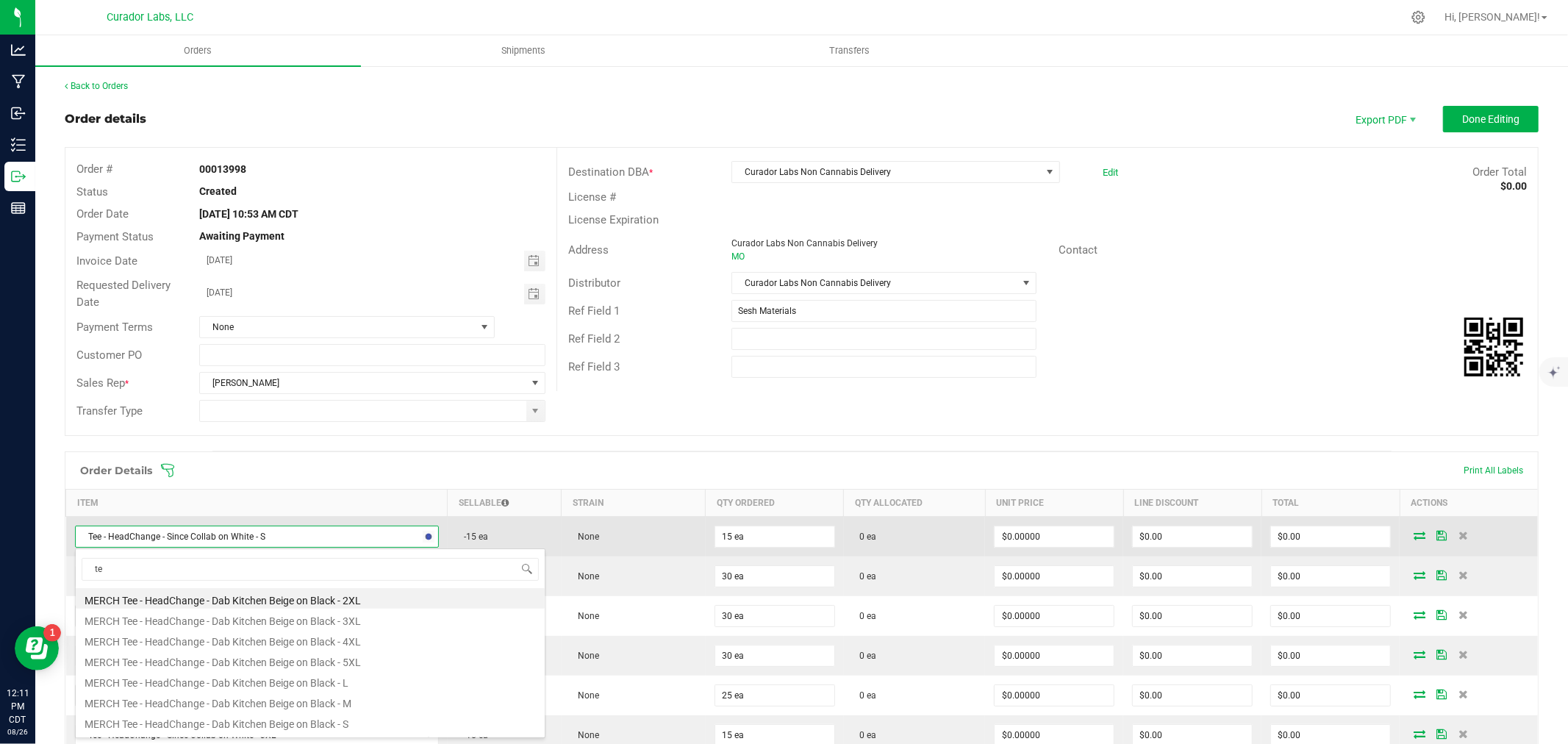
type input "t"
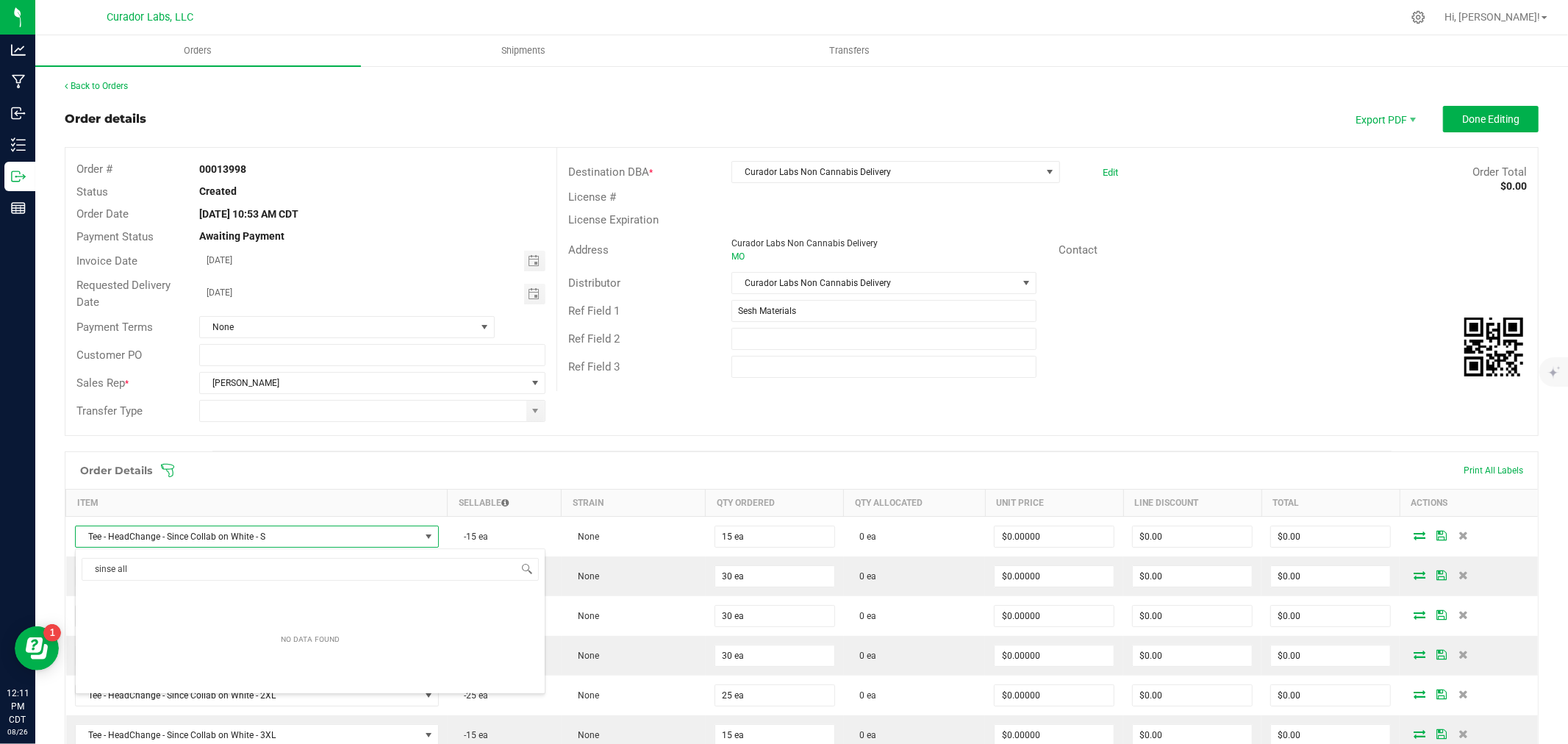
type input "sinse all"
click at [552, 444] on div "Order details Export PDF Done Editing Order # 00013998 Status Created Order Dat…" at bounding box center [801, 592] width 1474 height 972
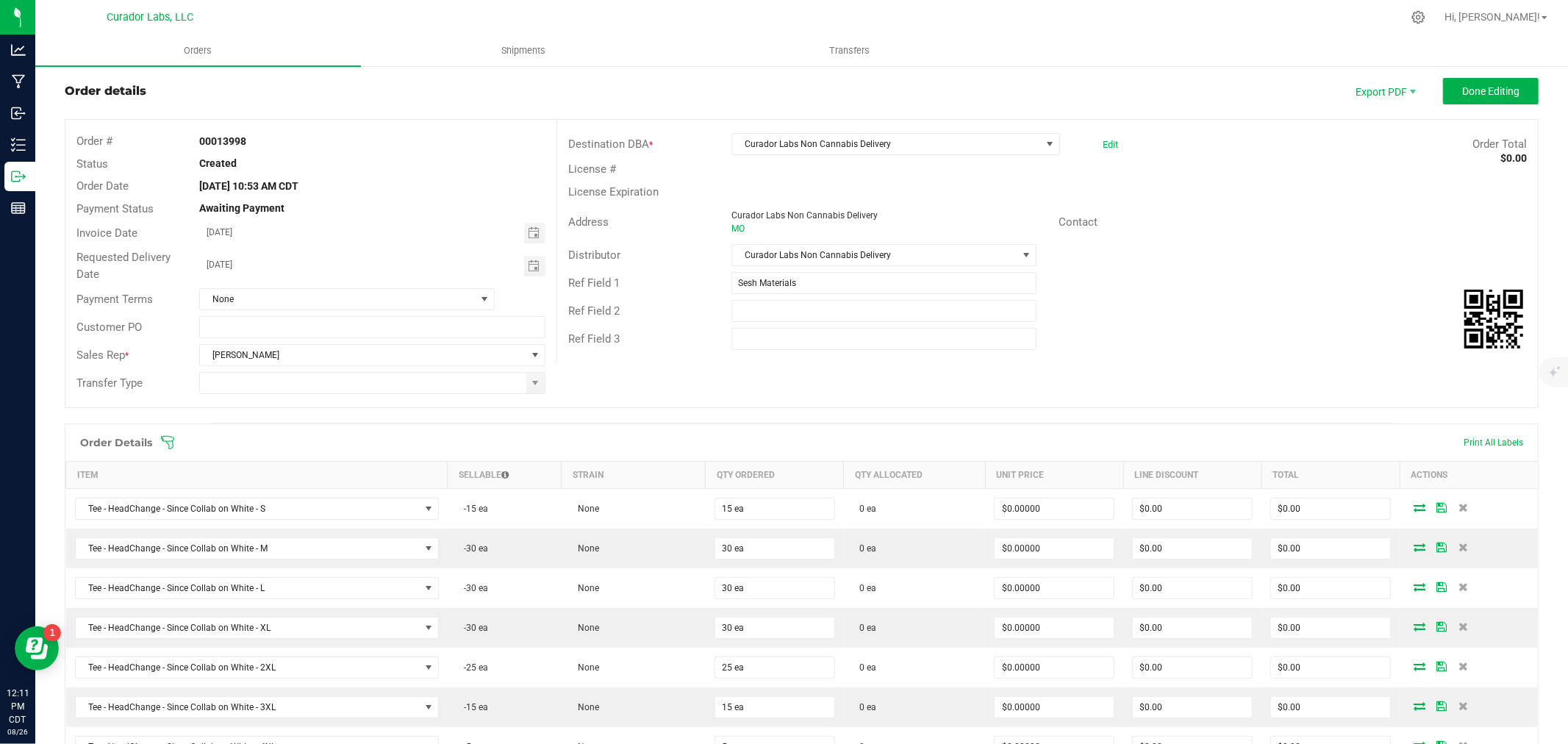
scroll to position [0, 0]
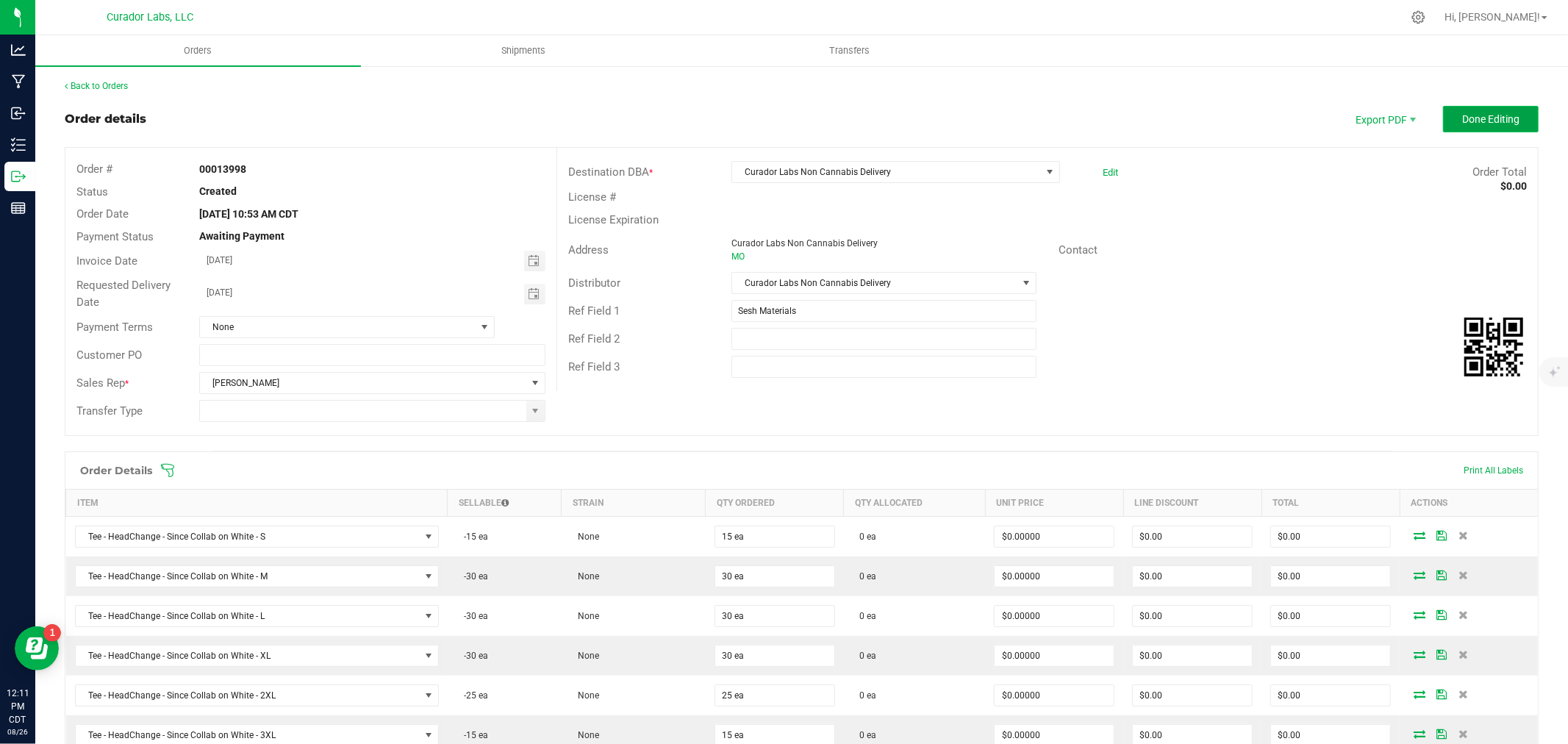
click at [1474, 119] on span "Done Editing" at bounding box center [1491, 119] width 57 height 12
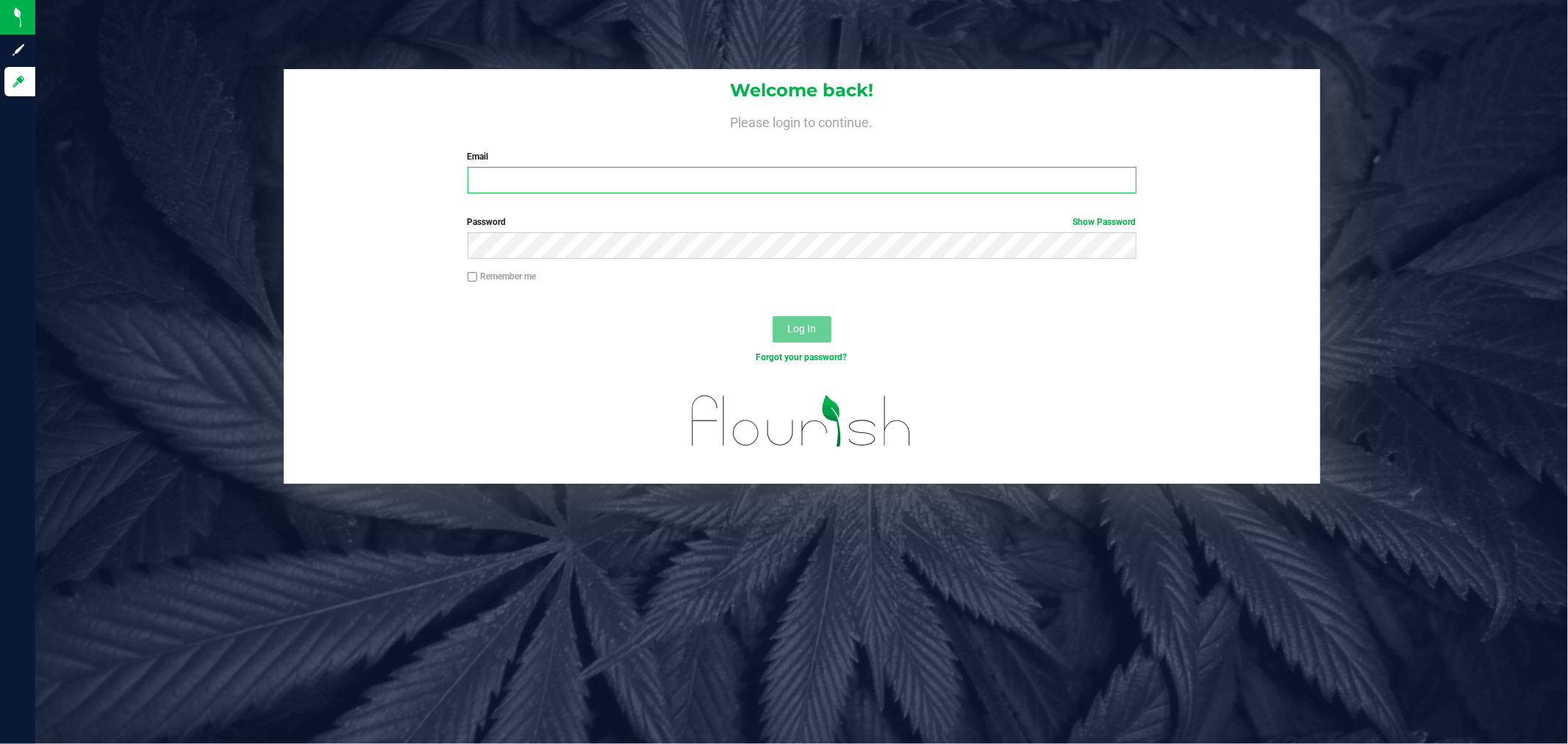
type input "[PERSON_NAME][EMAIL_ADDRESS][DOMAIN_NAME]"
click at [804, 330] on span "Log In" at bounding box center [801, 328] width 28 height 12
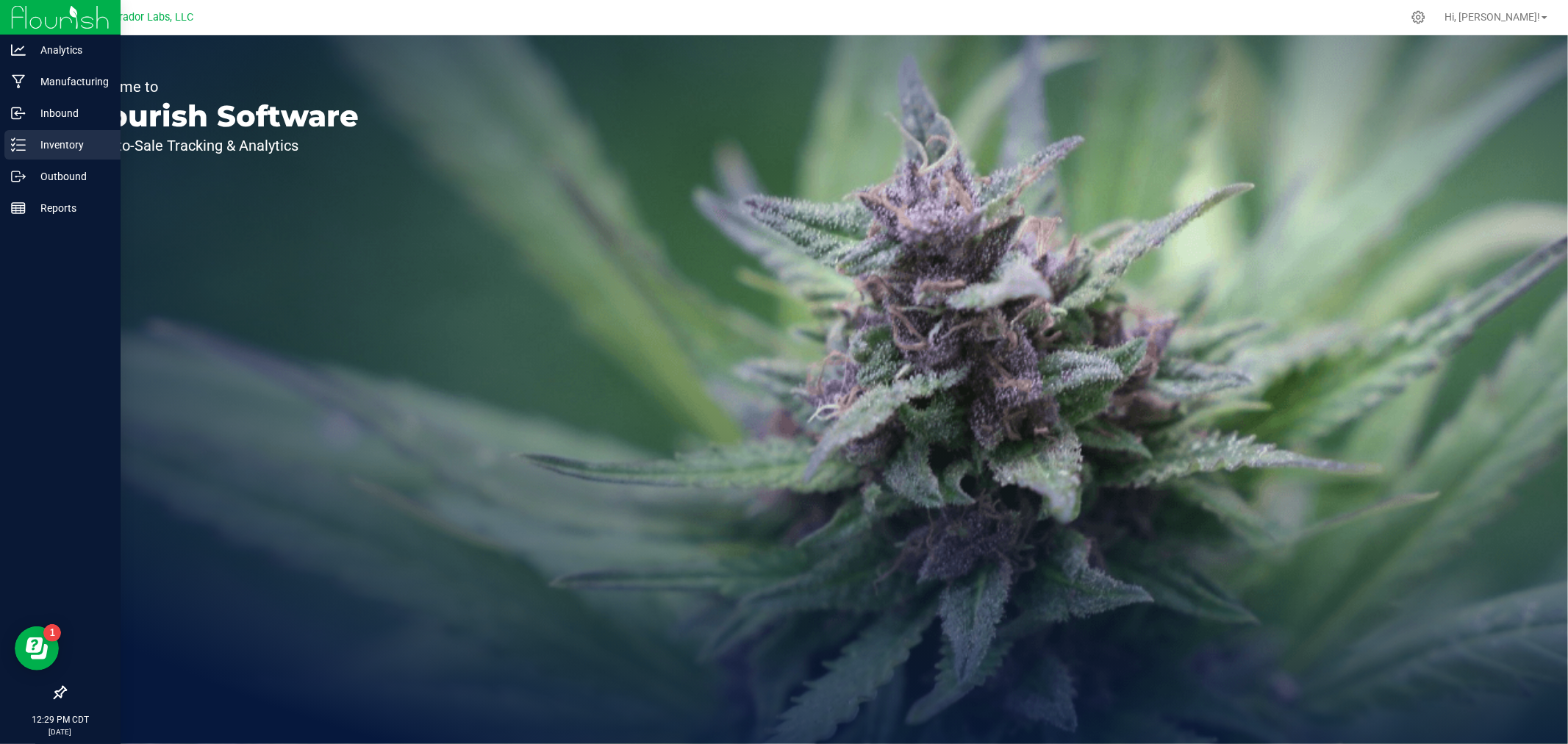
click at [29, 145] on p "Inventory" at bounding box center [70, 145] width 88 height 18
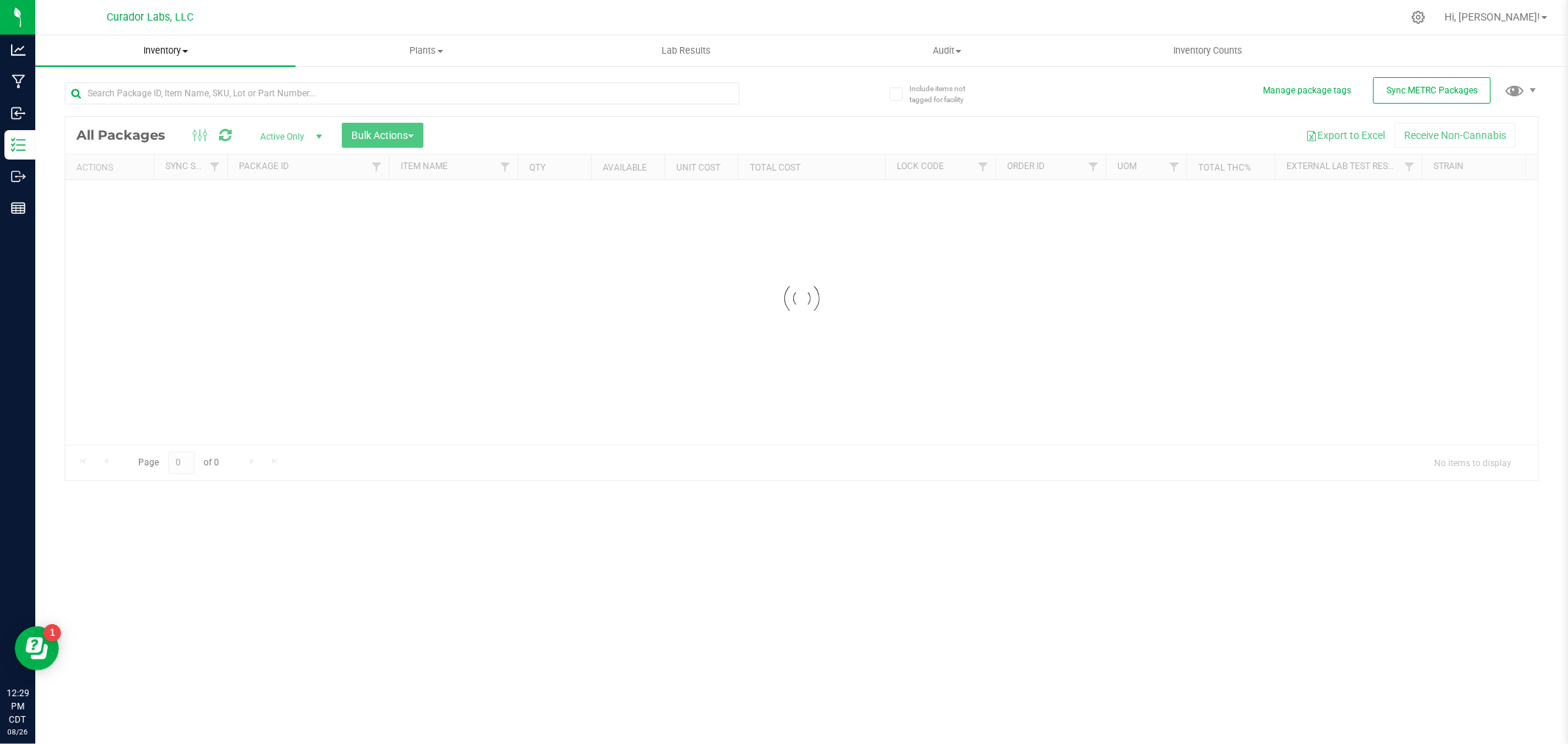
click at [172, 55] on span "Inventory" at bounding box center [165, 50] width 260 height 13
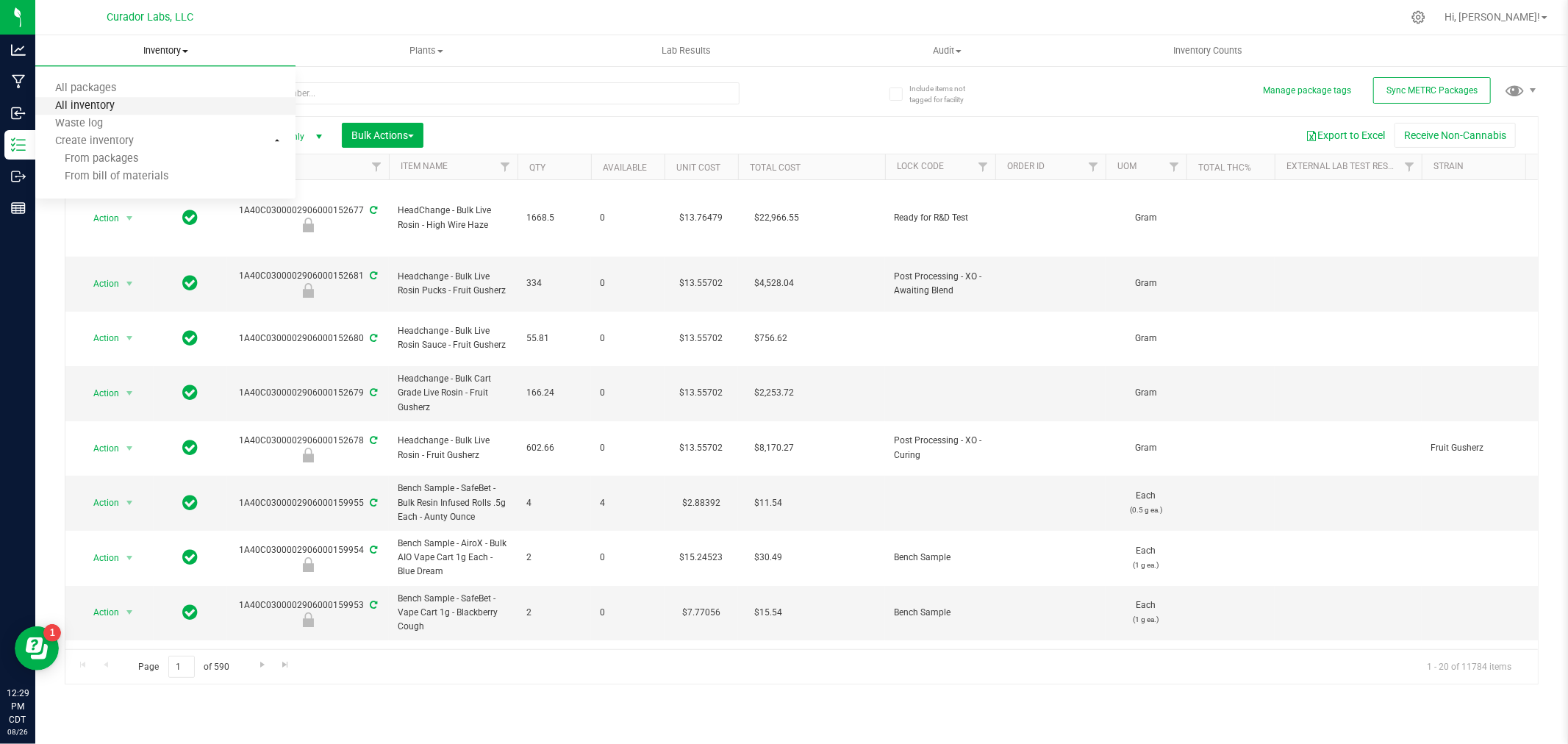
click at [97, 107] on span "All inventory" at bounding box center [84, 106] width 99 height 13
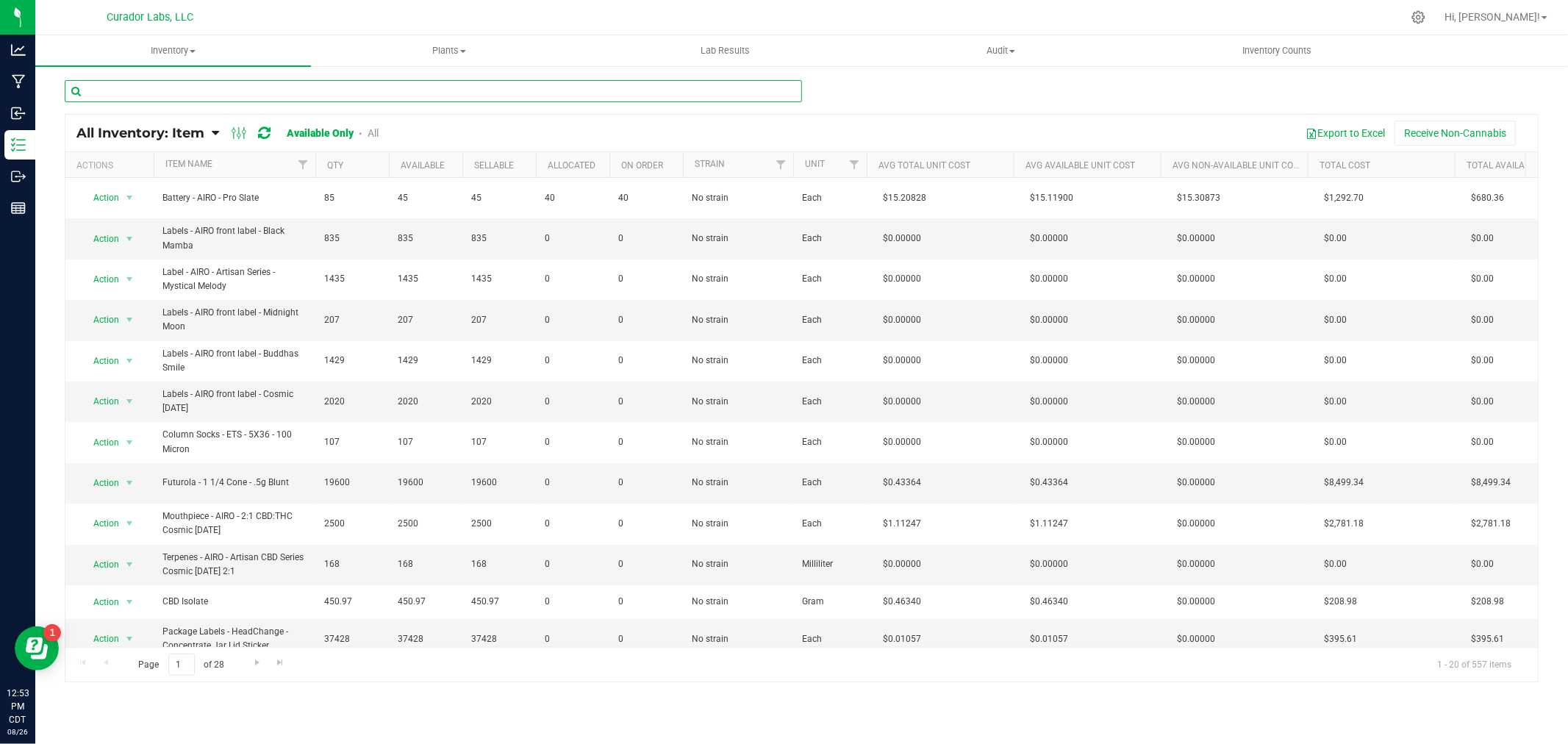
click at [232, 98] on input "text" at bounding box center [433, 91] width 737 height 22
type input "a"
